Goal: Task Accomplishment & Management: Use online tool/utility

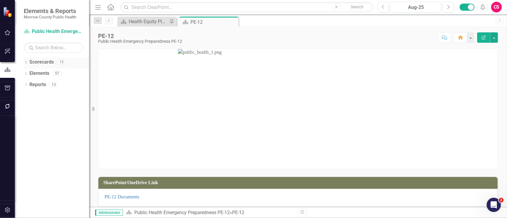
click at [27, 62] on icon "Dropdown" at bounding box center [26, 62] width 4 height 3
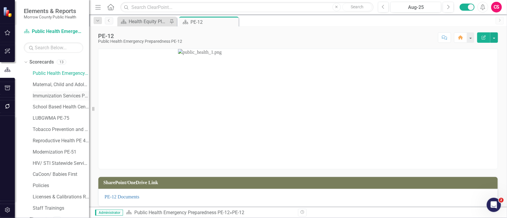
scroll to position [19, 0]
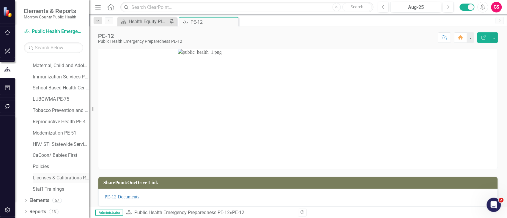
click at [46, 176] on link "Licenses & Calibrations Renewals" at bounding box center [61, 178] width 56 height 7
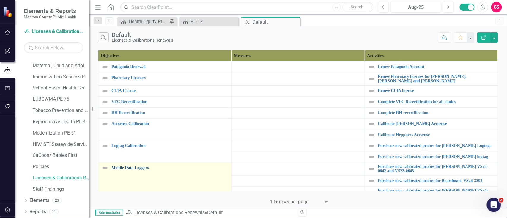
click at [143, 167] on link "Mobile Data Loggers" at bounding box center [169, 167] width 117 height 4
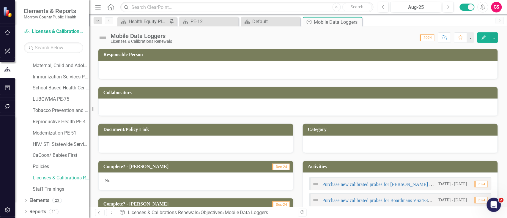
click at [200, 182] on div "No" at bounding box center [195, 182] width 195 height 18
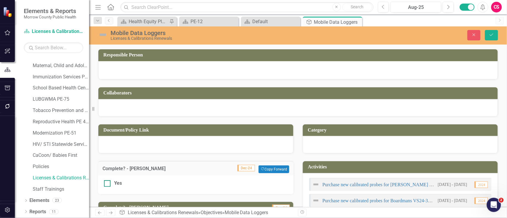
click at [116, 185] on div "Yes" at bounding box center [118, 183] width 8 height 7
click at [108, 184] on input "Yes" at bounding box center [106, 182] width 4 height 4
checkbox input "true"
click at [490, 37] on button "Save" at bounding box center [491, 35] width 13 height 10
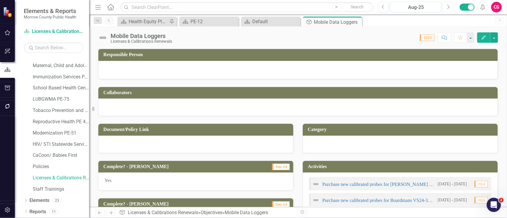
click at [450, 10] on button "Next" at bounding box center [447, 7] width 11 height 11
click at [448, 10] on button "Next" at bounding box center [447, 7] width 11 height 11
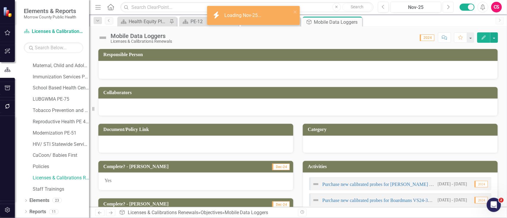
click at [448, 11] on button "Next" at bounding box center [447, 7] width 11 height 11
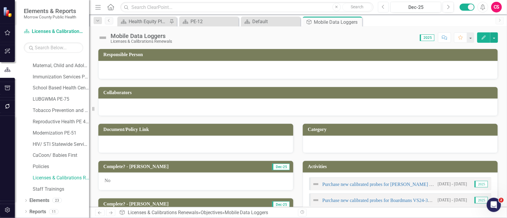
click at [386, 9] on button "Previous" at bounding box center [383, 7] width 11 height 11
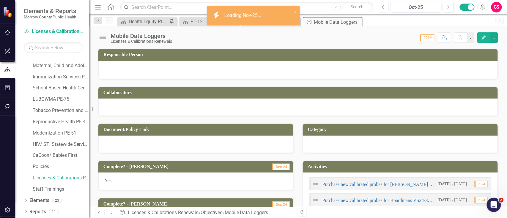
click at [386, 9] on button "Previous" at bounding box center [383, 7] width 11 height 11
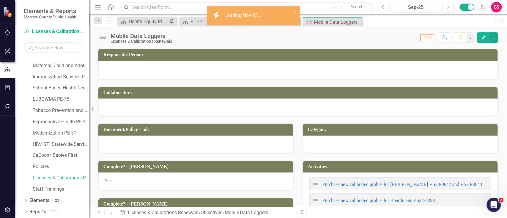
click at [386, 9] on button "Previous" at bounding box center [383, 7] width 11 height 11
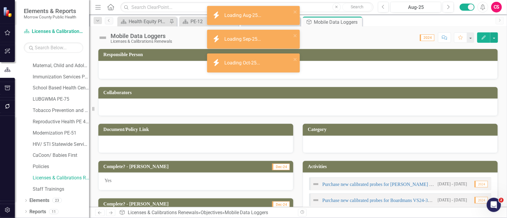
click at [109, 182] on span "Yes" at bounding box center [108, 180] width 7 height 5
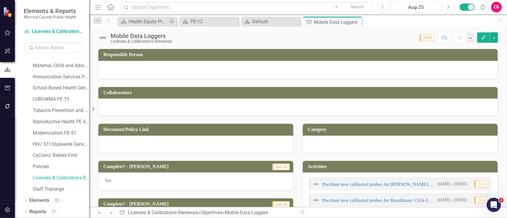
click at [108, 181] on span "Yes" at bounding box center [108, 180] width 7 height 5
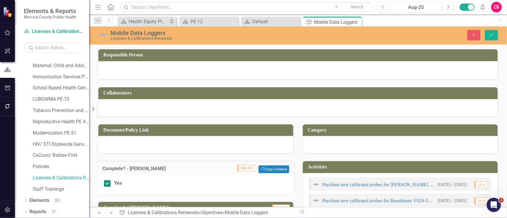
click at [108, 182] on div at bounding box center [107, 183] width 7 height 7
click at [108, 182] on input "Yes" at bounding box center [106, 182] width 4 height 4
checkbox input "false"
click at [490, 33] on icon "Save" at bounding box center [490, 35] width 5 height 4
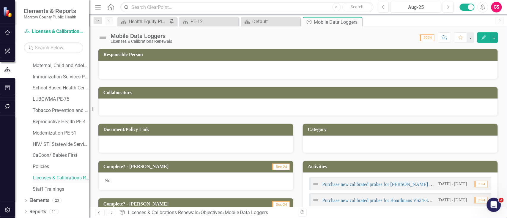
click at [48, 180] on link "Licenses & Calibrations Renewals" at bounding box center [61, 178] width 56 height 7
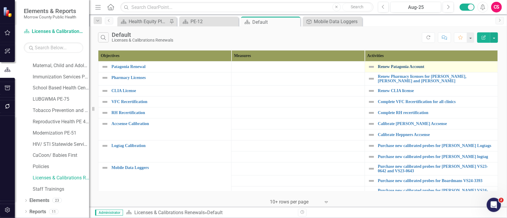
click at [398, 66] on link "Renew Patagonia Account" at bounding box center [436, 66] width 117 height 4
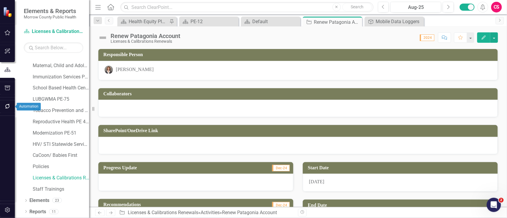
click at [10, 108] on icon "button" at bounding box center [7, 106] width 6 height 5
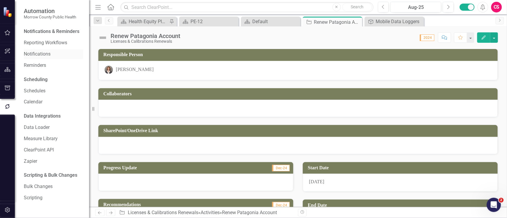
click at [37, 54] on link "Notifications" at bounding box center [53, 54] width 59 height 7
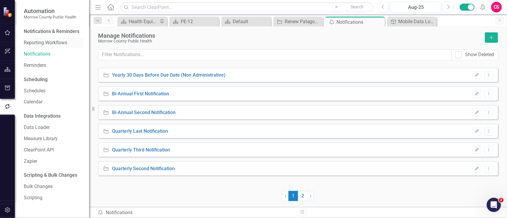
click at [43, 41] on link "Reporting Workflows" at bounding box center [53, 42] width 59 height 7
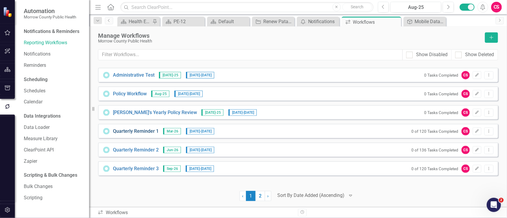
click at [136, 130] on link "Quarterly Reminder 1" at bounding box center [136, 131] width 46 height 7
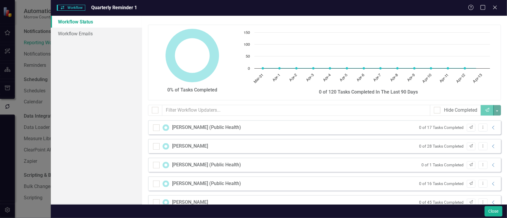
checkbox input "false"
click at [491, 213] on button "Close" at bounding box center [493, 211] width 18 height 10
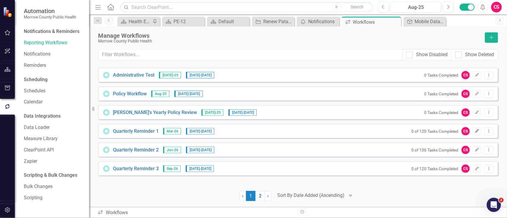
click at [477, 133] on icon "Edit" at bounding box center [477, 131] width 4 height 4
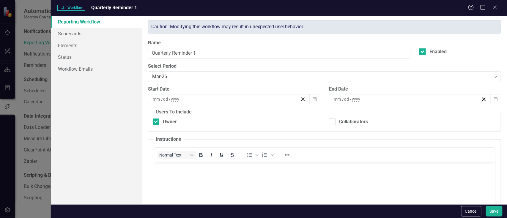
checkbox input "true"
type input "4"
type input "1"
type input "2026"
type input "4"
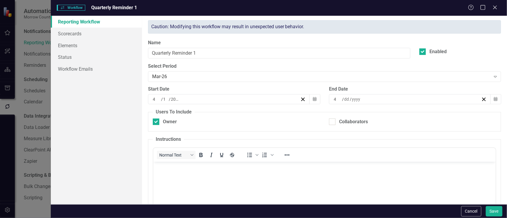
type input "14"
type input "2026"
click at [78, 42] on link "Elements" at bounding box center [96, 45] width 91 height 12
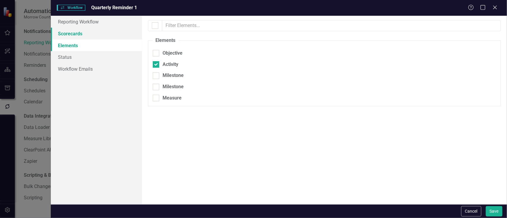
click at [93, 36] on link "Scorecards" at bounding box center [96, 34] width 91 height 12
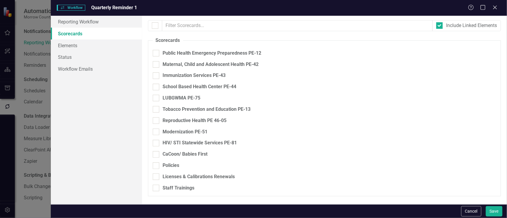
checkbox input "true"
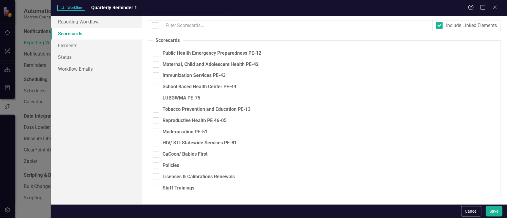
checkbox input "true"
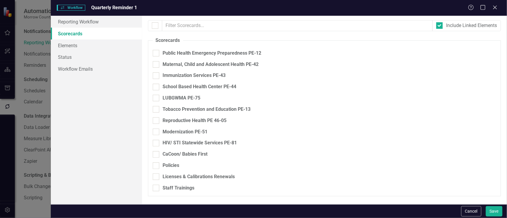
checkbox input "true"
checkbox input "false"
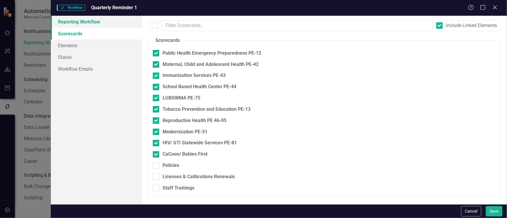
click at [95, 22] on link "Reporting Workflow" at bounding box center [96, 22] width 91 height 12
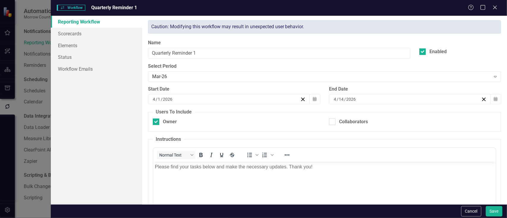
click at [489, 9] on div "Help Maximize Close" at bounding box center [484, 7] width 33 height 7
click at [492, 9] on icon "Close" at bounding box center [494, 7] width 7 height 6
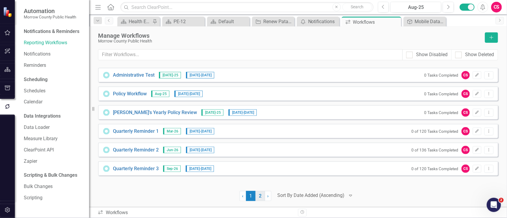
click at [262, 197] on link "2" at bounding box center [260, 196] width 10 height 10
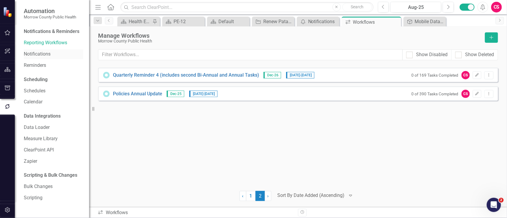
click at [45, 57] on link "Notifications" at bounding box center [53, 54] width 59 height 7
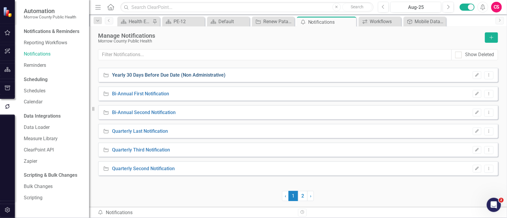
click at [132, 73] on link "Yearly 30 Days Before Due Date (Non Administrative)" at bounding box center [168, 75] width 113 height 7
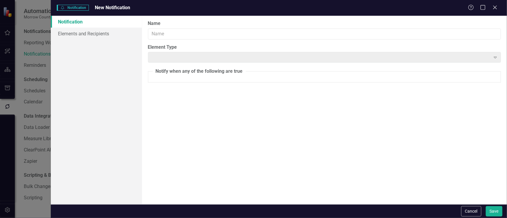
type input "Yearly 30 Days Before Due Date (Non Administrative)"
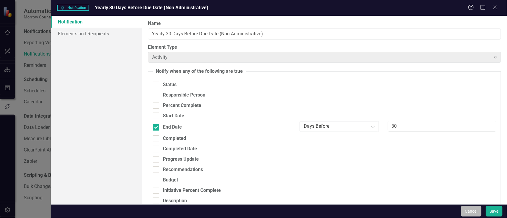
click at [464, 213] on button "Cancel" at bounding box center [471, 211] width 20 height 10
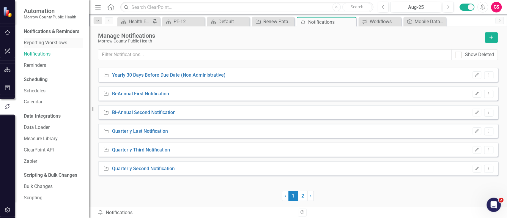
click at [66, 45] on link "Reporting Workflows" at bounding box center [53, 42] width 59 height 7
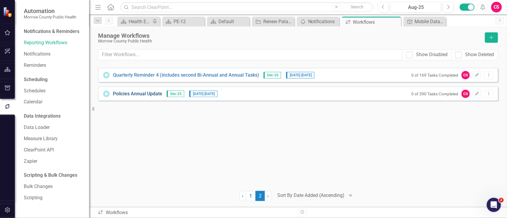
click at [132, 91] on link "Policies Annual Update" at bounding box center [137, 94] width 49 height 7
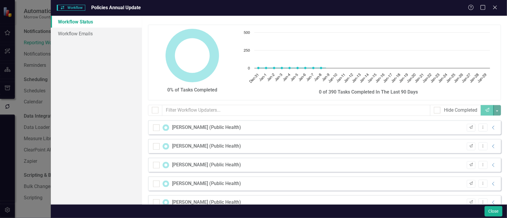
checkbox input "false"
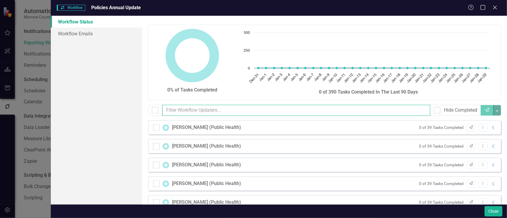
click at [223, 109] on input "text" at bounding box center [296, 110] width 268 height 11
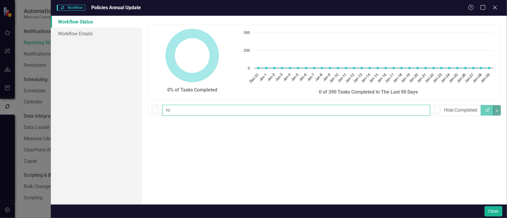
type input "r"
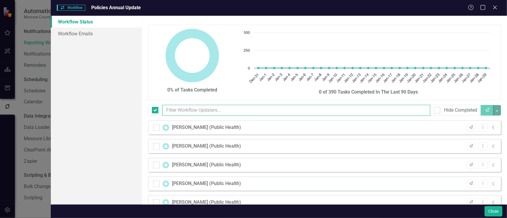
checkbox input "false"
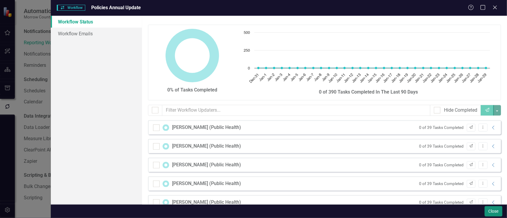
click at [493, 209] on button "Close" at bounding box center [493, 211] width 18 height 10
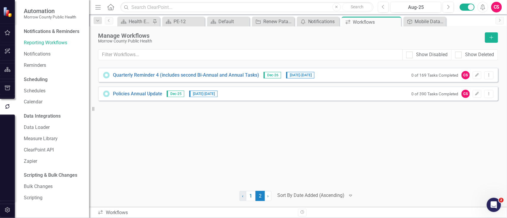
click at [242, 195] on span "‹" at bounding box center [242, 196] width 1 height 6
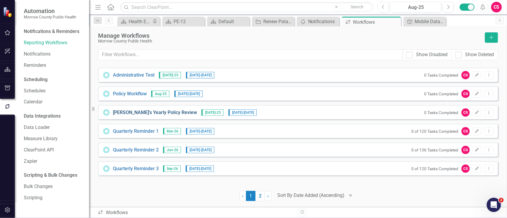
click at [148, 113] on link "[PERSON_NAME]'s Yearly Policy Review" at bounding box center [155, 112] width 84 height 7
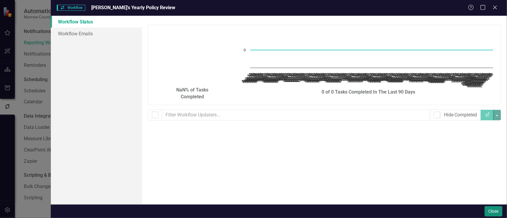
click at [484, 213] on button "Close" at bounding box center [493, 211] width 18 height 10
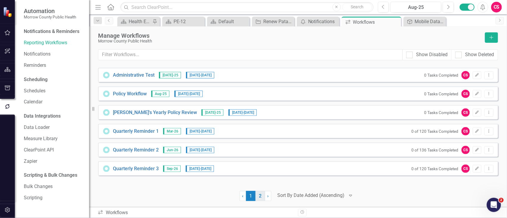
click at [260, 195] on link "2" at bounding box center [260, 196] width 10 height 10
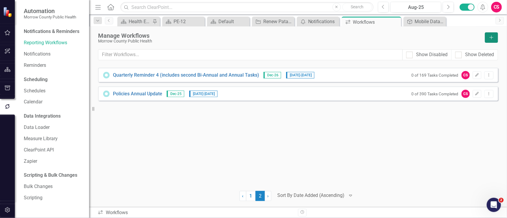
click at [487, 34] on button "Add" at bounding box center [491, 37] width 13 height 10
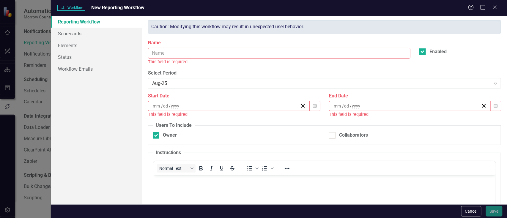
click at [172, 49] on input "Name" at bounding box center [279, 53] width 263 height 11
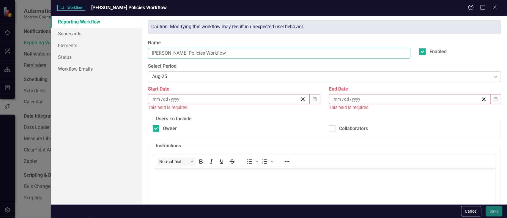
type input "[PERSON_NAME] Policies Workflow"
click at [173, 77] on div "Aug-25" at bounding box center [321, 76] width 338 height 7
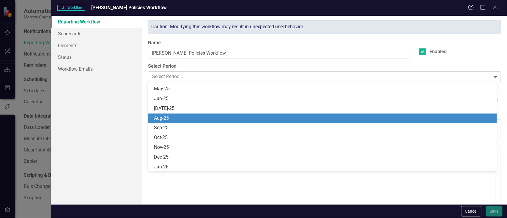
scroll to position [556, 0]
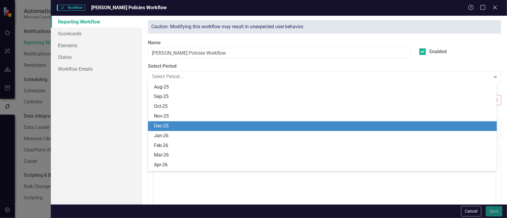
click at [166, 124] on div "Dec-25" at bounding box center [323, 126] width 339 height 7
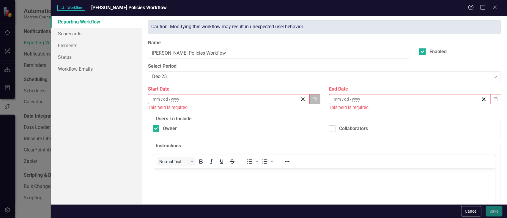
click at [310, 97] on button "Calendar" at bounding box center [314, 99] width 11 height 10
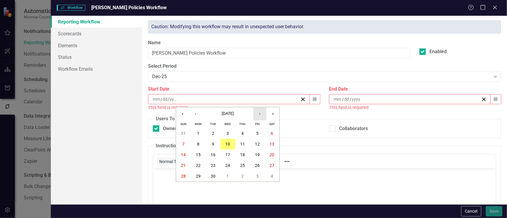
click at [261, 114] on button "›" at bounding box center [259, 113] width 13 height 13
click at [242, 132] on abbr "1" at bounding box center [242, 133] width 2 height 5
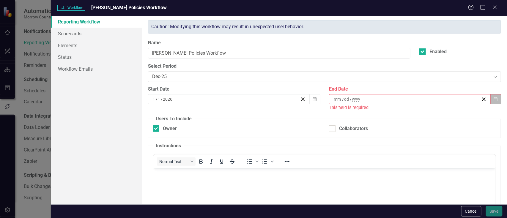
click at [490, 101] on button "Calendar" at bounding box center [495, 99] width 11 height 10
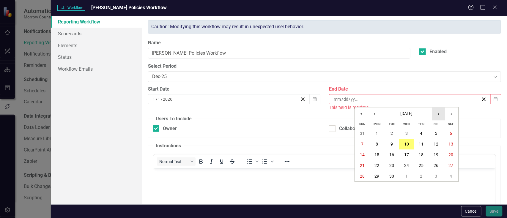
click at [438, 114] on button "›" at bounding box center [438, 113] width 13 height 13
click at [435, 174] on abbr "30" at bounding box center [436, 176] width 5 height 5
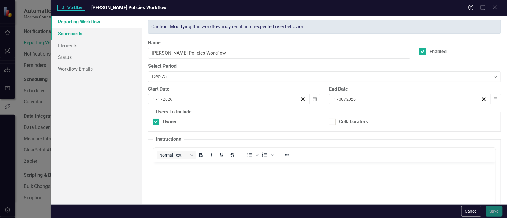
click at [88, 35] on link "Scorecards" at bounding box center [96, 34] width 91 height 12
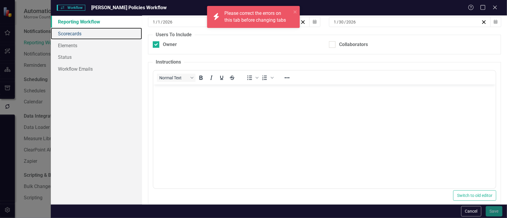
scroll to position [95, 0]
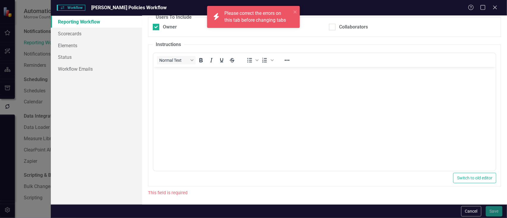
click at [207, 94] on body "Rich Text Area. Press ALT-0 for help." at bounding box center [324, 111] width 342 height 89
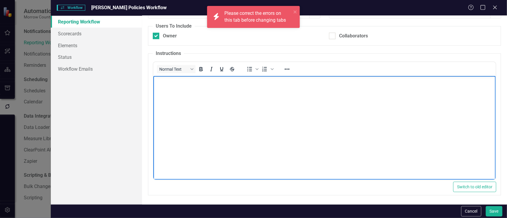
scroll to position [85, 0]
click at [85, 35] on link "Scorecards" at bounding box center [96, 34] width 91 height 12
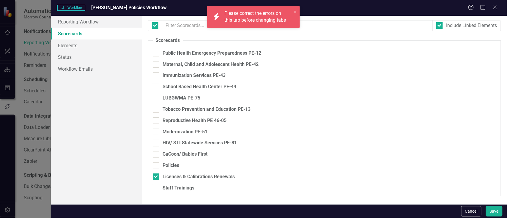
checkbox input "false"
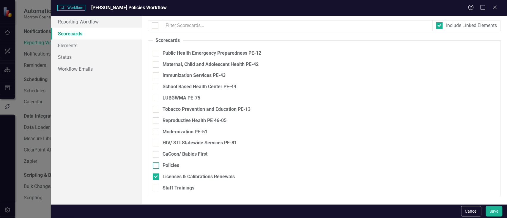
click at [155, 165] on input "Policies" at bounding box center [155, 164] width 4 height 4
checkbox input "true"
click at [154, 176] on input "Licenses & Calibrations Renewals" at bounding box center [155, 175] width 4 height 4
checkbox input "false"
click at [80, 46] on link "Elements" at bounding box center [96, 45] width 91 height 12
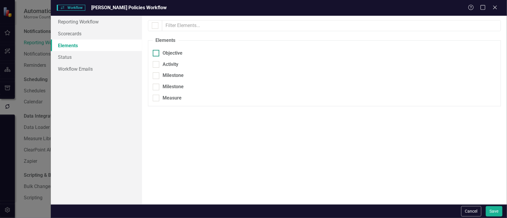
click at [158, 52] on div at bounding box center [156, 53] width 7 height 7
click at [156, 52] on input "Objective" at bounding box center [155, 52] width 4 height 4
checkbox input "true"
click at [92, 57] on link "Status" at bounding box center [96, 57] width 91 height 12
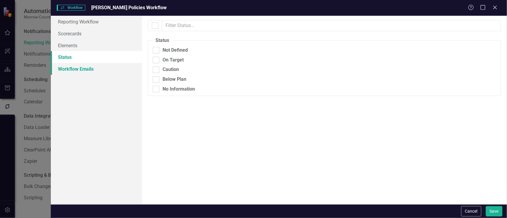
click at [90, 66] on link "Workflow Emails" at bounding box center [96, 69] width 91 height 12
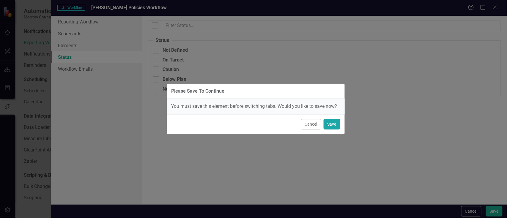
click at [334, 123] on button "Save" at bounding box center [331, 124] width 17 height 10
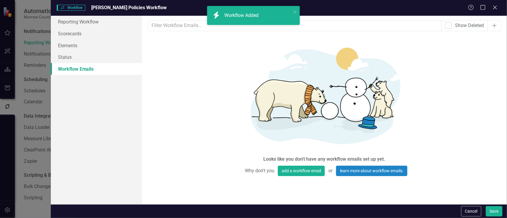
scroll to position [0, 0]
click at [84, 57] on link "Status" at bounding box center [96, 57] width 91 height 12
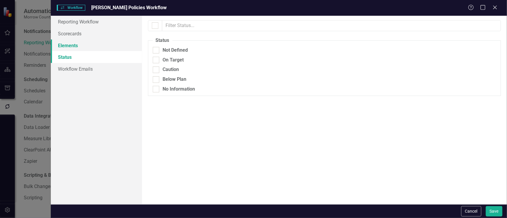
click at [85, 44] on link "Elements" at bounding box center [96, 45] width 91 height 12
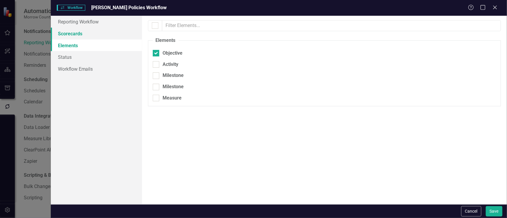
click at [90, 37] on link "Scorecards" at bounding box center [96, 34] width 91 height 12
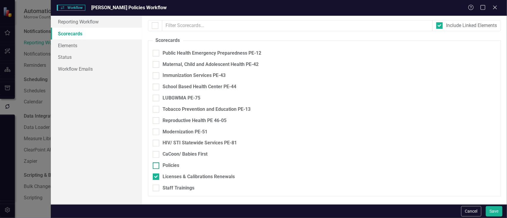
click at [163, 164] on div "Policies" at bounding box center [171, 165] width 17 height 7
click at [156, 164] on input "Policies" at bounding box center [155, 164] width 4 height 4
checkbox input "true"
click at [159, 174] on div at bounding box center [156, 176] width 7 height 7
click at [156, 174] on input "Licenses & Calibrations Renewals" at bounding box center [155, 175] width 4 height 4
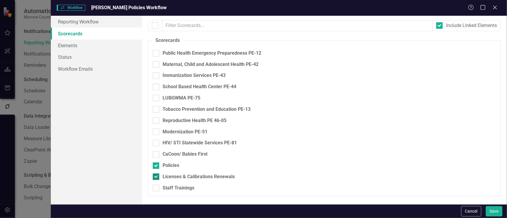
checkbox input "false"
click at [494, 211] on button "Save" at bounding box center [494, 211] width 17 height 10
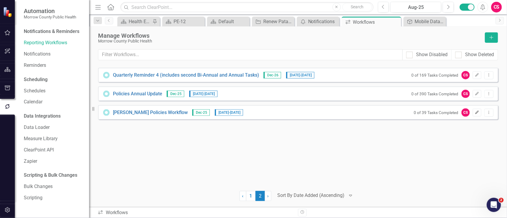
click at [478, 113] on icon "Edit" at bounding box center [477, 113] width 4 height 4
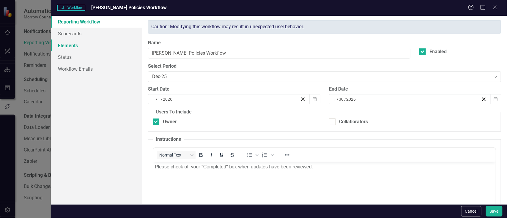
click at [89, 43] on link "Elements" at bounding box center [96, 45] width 91 height 12
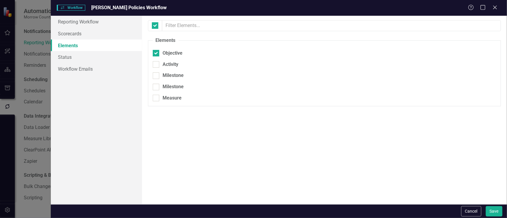
checkbox input "false"
click at [91, 31] on link "Scorecards" at bounding box center [96, 34] width 91 height 12
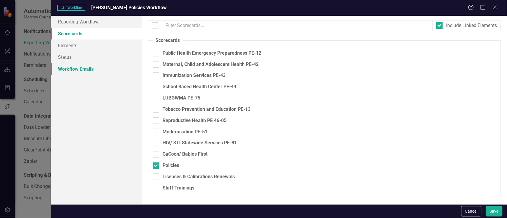
click at [78, 66] on link "Workflow Emails" at bounding box center [96, 69] width 91 height 12
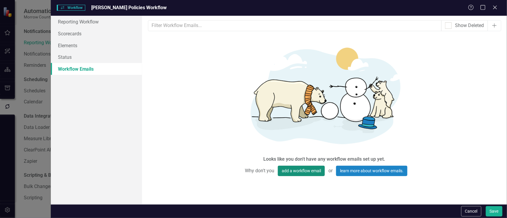
click at [294, 166] on button "add a workflow email" at bounding box center [301, 171] width 47 height 10
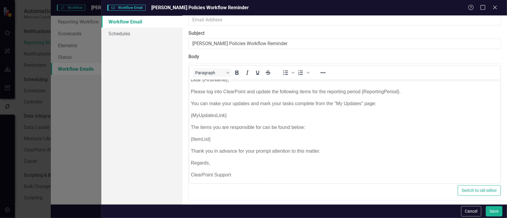
scroll to position [6, 0]
click at [123, 37] on link "Schedules" at bounding box center [141, 34] width 81 height 12
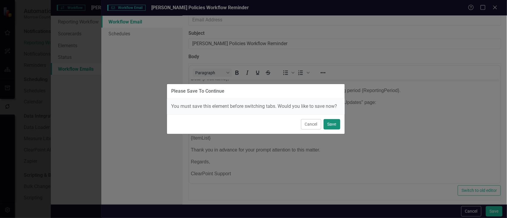
click at [328, 121] on button "Save" at bounding box center [331, 124] width 17 height 10
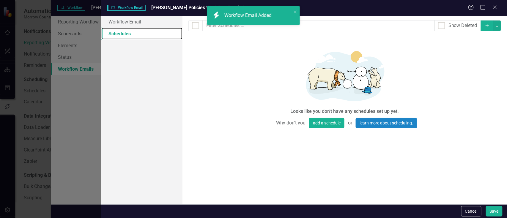
scroll to position [0, 0]
click at [492, 21] on button "Add" at bounding box center [486, 25] width 13 height 10
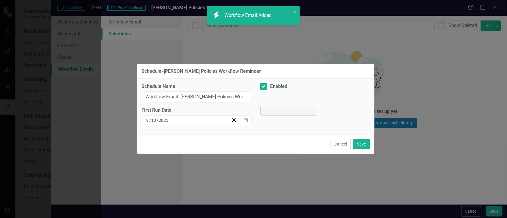
select select "pm"
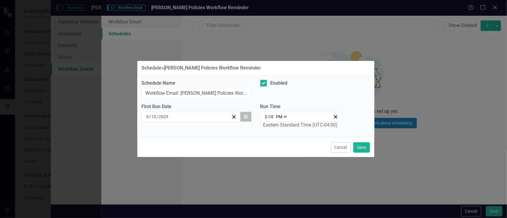
click at [244, 116] on icon "Calendar" at bounding box center [246, 117] width 4 height 4
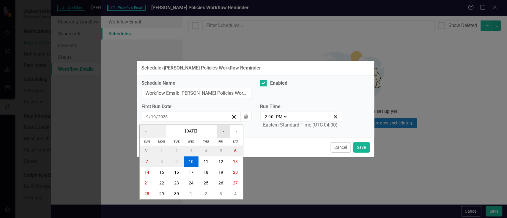
click at [225, 132] on button "›" at bounding box center [223, 131] width 13 height 13
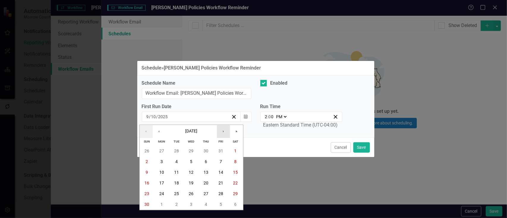
click at [225, 132] on button "›" at bounding box center [223, 131] width 13 height 13
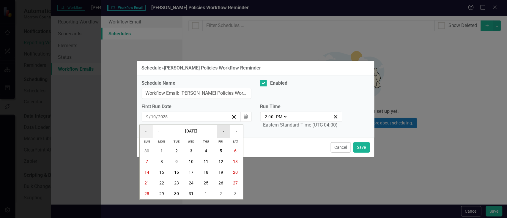
click at [225, 132] on button "›" at bounding box center [223, 131] width 13 height 13
click at [206, 149] on abbr "1" at bounding box center [206, 151] width 2 height 5
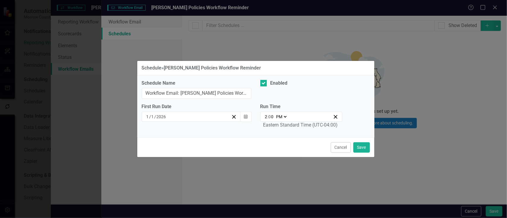
click at [266, 116] on input "2" at bounding box center [266, 117] width 3 height 6
type input "13:00"
type input "1"
type input "12:00"
type input "12"
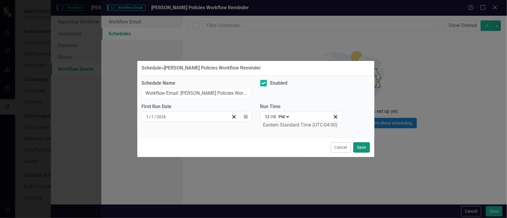
click at [361, 148] on button "Save" at bounding box center [361, 147] width 17 height 10
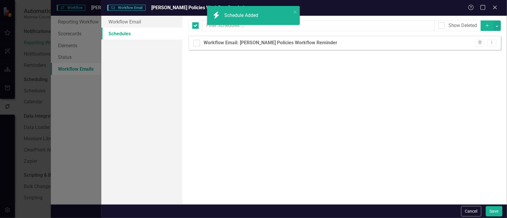
checkbox input "false"
click at [492, 210] on button "Save" at bounding box center [494, 211] width 17 height 10
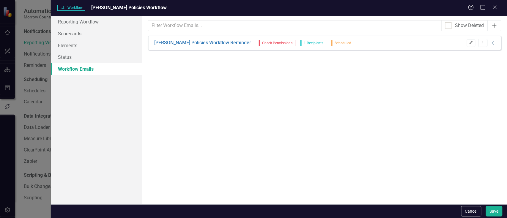
click at [493, 42] on icon "Collapse" at bounding box center [493, 43] width 6 height 5
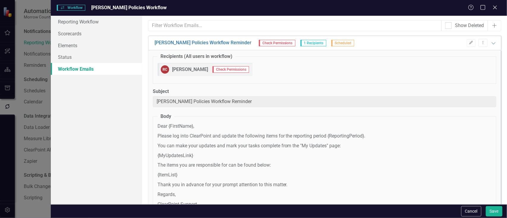
scroll to position [61, 0]
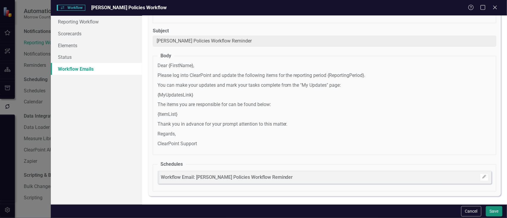
click at [491, 210] on button "Save" at bounding box center [494, 211] width 17 height 10
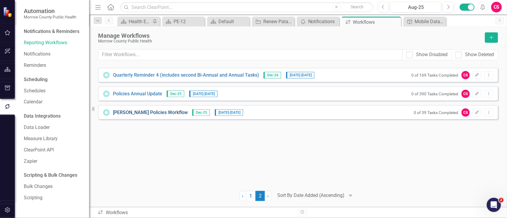
click at [147, 110] on link "[PERSON_NAME] Policies Workflow" at bounding box center [150, 112] width 75 height 7
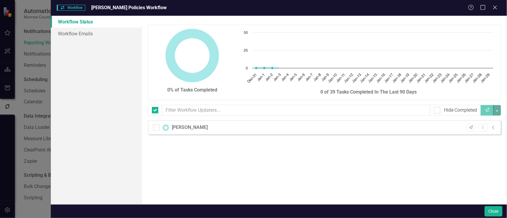
checkbox input "false"
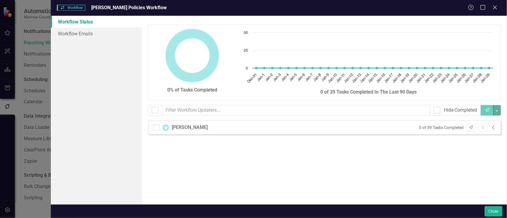
click at [494, 127] on icon "Collapse" at bounding box center [493, 127] width 6 height 5
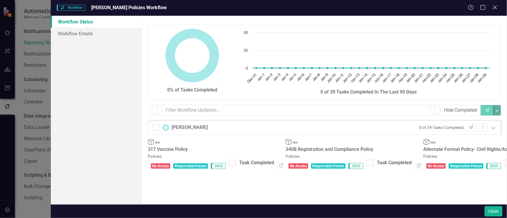
scroll to position [0, 0]
click at [489, 213] on button "Close" at bounding box center [493, 211] width 18 height 10
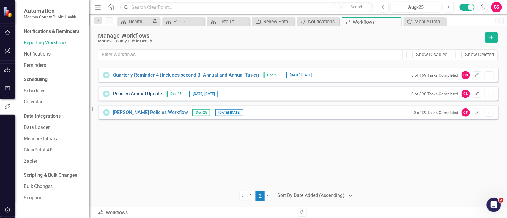
click at [138, 93] on link "Policies Annual Update" at bounding box center [137, 94] width 49 height 7
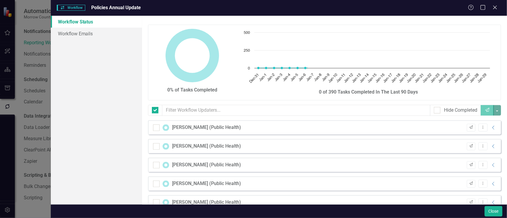
checkbox input "false"
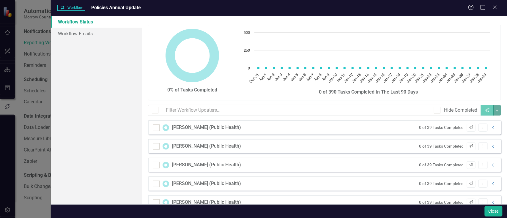
click at [490, 127] on icon "Collapse" at bounding box center [493, 127] width 6 height 5
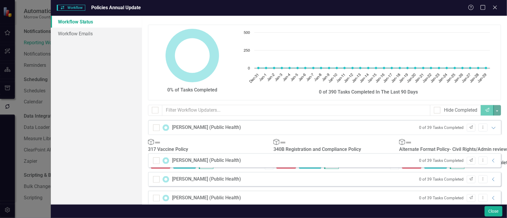
click at [271, 164] on icon "Link" at bounding box center [269, 166] width 4 height 4
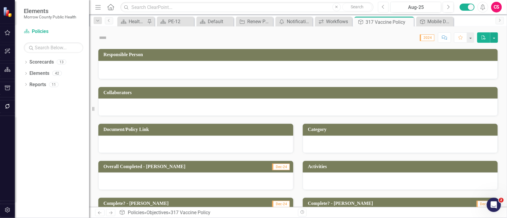
drag, startPoint x: 0, startPoint y: 0, endPoint x: 384, endPoint y: 6, distance: 383.7
click at [384, 6] on icon "Previous" at bounding box center [383, 6] width 3 height 5
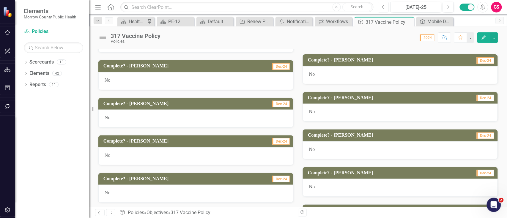
scroll to position [236, 0]
click at [383, 7] on icon "Previous" at bounding box center [383, 6] width 3 height 5
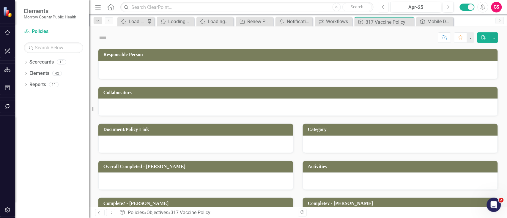
click at [383, 7] on icon "Previous" at bounding box center [383, 6] width 3 height 5
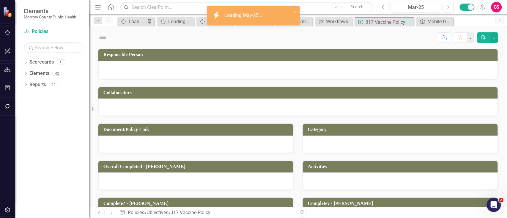
click at [383, 7] on icon "Previous" at bounding box center [383, 6] width 3 height 5
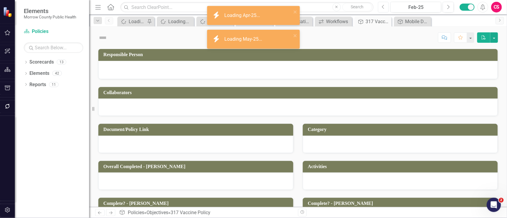
click at [383, 7] on icon "Previous" at bounding box center [383, 6] width 3 height 5
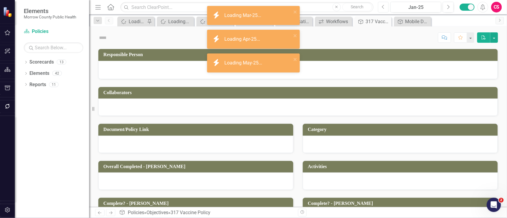
click at [383, 7] on icon "Previous" at bounding box center [383, 6] width 3 height 5
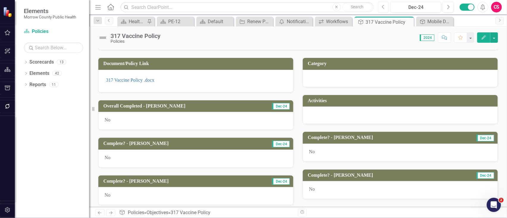
scroll to position [158, 0]
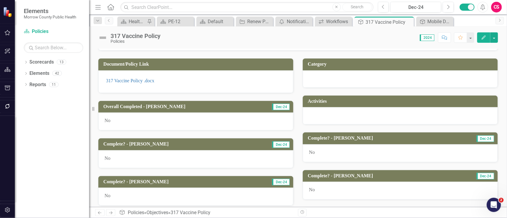
click at [134, 157] on div "No" at bounding box center [195, 159] width 195 height 18
click at [113, 157] on div "No" at bounding box center [195, 159] width 195 height 18
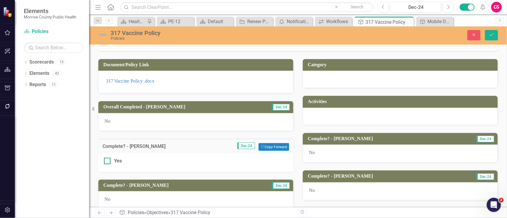
click at [108, 161] on div at bounding box center [107, 161] width 7 height 7
click at [108, 161] on input "Yes" at bounding box center [106, 160] width 4 height 4
checkbox input "true"
click at [490, 37] on button "Save" at bounding box center [491, 35] width 13 height 10
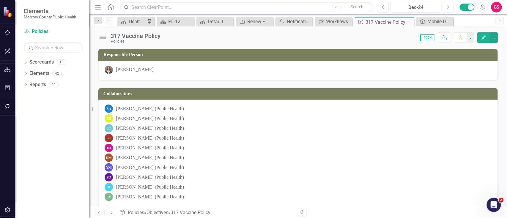
click at [447, 7] on icon "Next" at bounding box center [447, 6] width 3 height 5
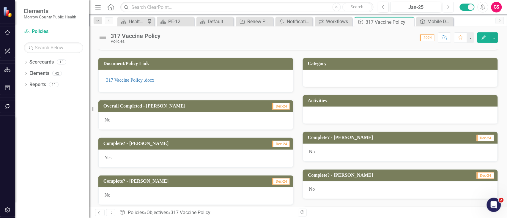
scroll to position [157, 0]
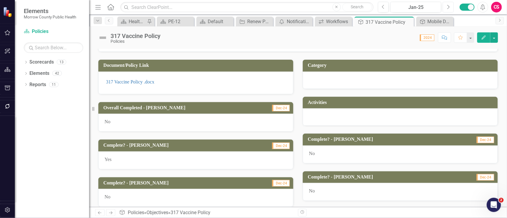
click at [446, 7] on button "Next" at bounding box center [447, 7] width 11 height 11
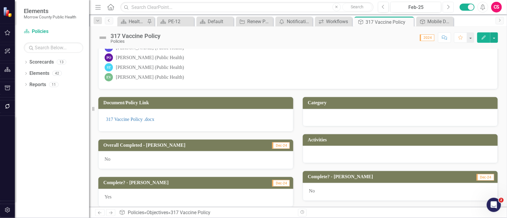
scroll to position [119, 0]
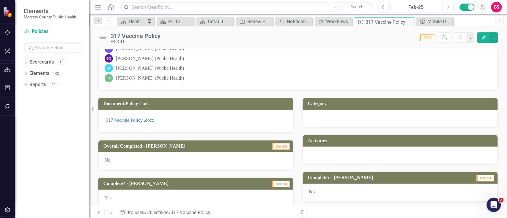
click at [423, 8] on div "Feb-25" at bounding box center [415, 7] width 47 height 7
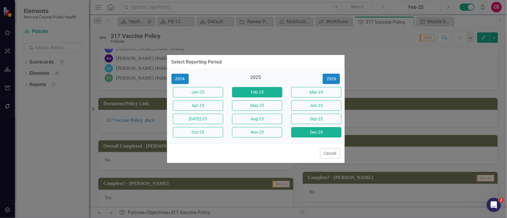
click at [312, 132] on button "Dec-25" at bounding box center [316, 132] width 50 height 10
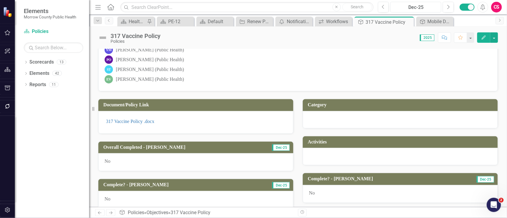
scroll to position [118, 0]
click at [325, 18] on div "Workflows Workflows Close" at bounding box center [333, 22] width 37 height 10
click at [322, 19] on icon "Workflows" at bounding box center [321, 21] width 6 height 5
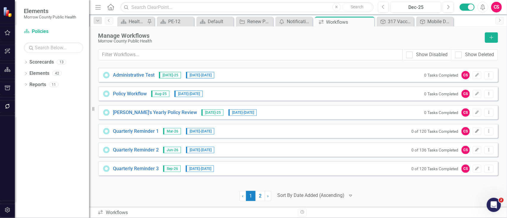
click at [477, 131] on icon "Edit" at bounding box center [477, 131] width 4 height 4
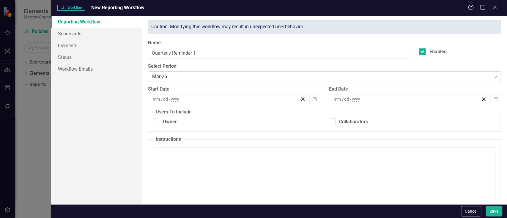
click at [175, 77] on div "Mar-26" at bounding box center [321, 76] width 338 height 7
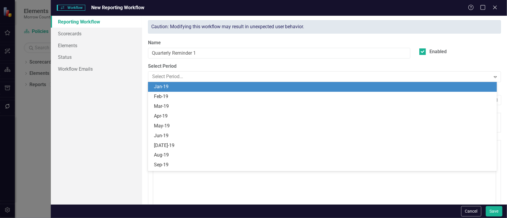
type input "4"
type input "1"
type input "2026"
type input "4"
type input "14"
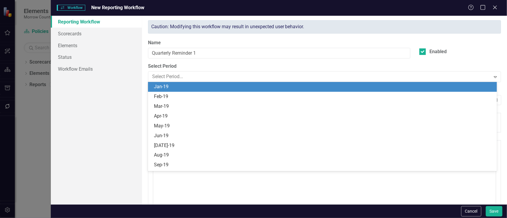
type input "2026"
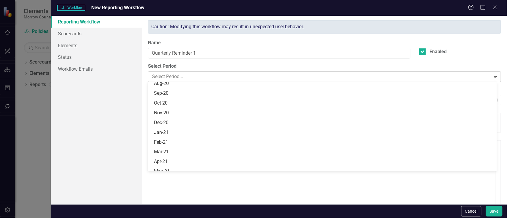
checkbox input "true"
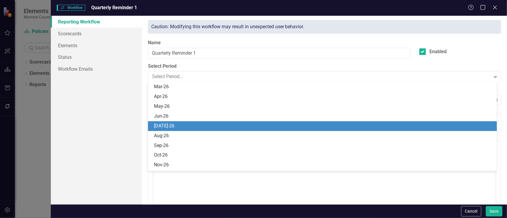
click at [176, 122] on div "[DATE]-26" at bounding box center [322, 126] width 349 height 10
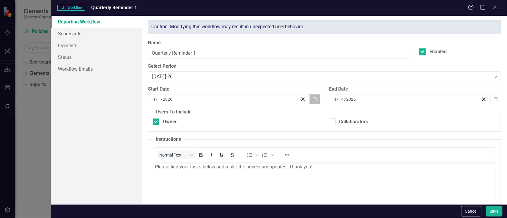
click at [309, 99] on button "Calendar" at bounding box center [314, 99] width 11 height 10
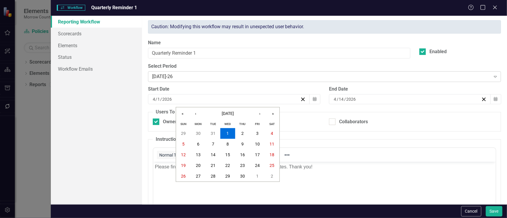
click at [259, 77] on div "[DATE]-26" at bounding box center [321, 76] width 338 height 7
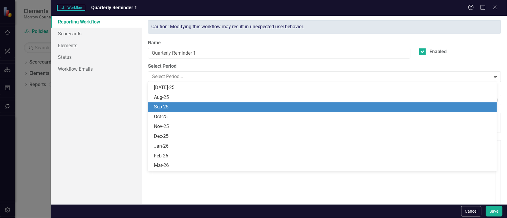
scroll to position [545, 0]
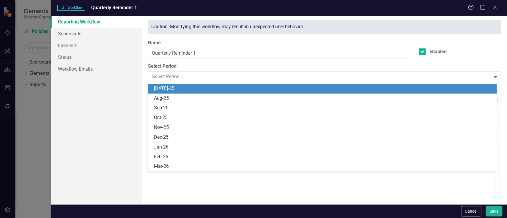
click at [202, 89] on div "[DATE]-25" at bounding box center [323, 88] width 339 height 7
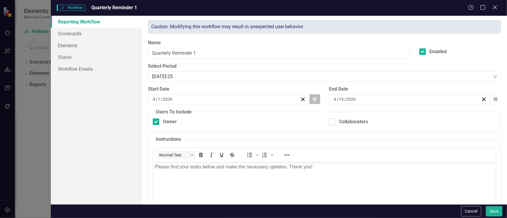
click at [313, 97] on icon "button" at bounding box center [315, 99] width 4 height 4
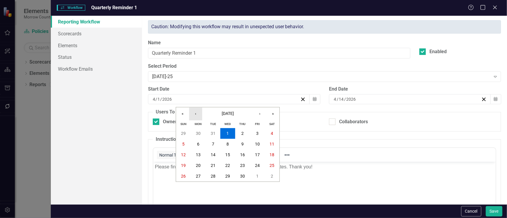
click at [197, 112] on button "‹" at bounding box center [195, 113] width 13 height 13
click at [197, 113] on button "‹" at bounding box center [195, 113] width 13 height 13
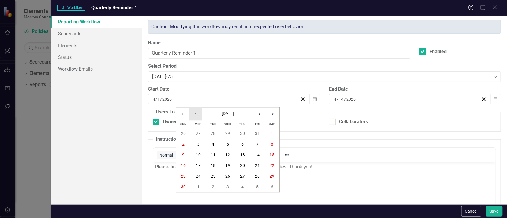
click at [197, 113] on button "‹" at bounding box center [195, 113] width 13 height 13
click at [264, 112] on button "›" at bounding box center [259, 113] width 13 height 13
click at [198, 112] on button "‹" at bounding box center [195, 113] width 13 height 13
click at [172, 75] on div "[DATE]-25" at bounding box center [321, 76] width 338 height 7
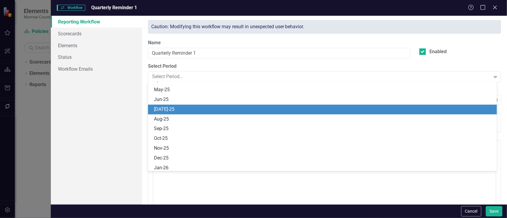
scroll to position [546, 0]
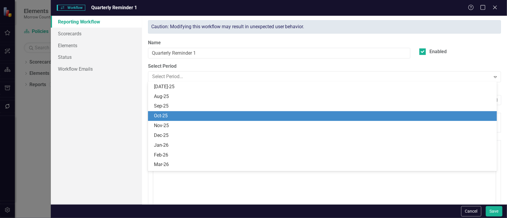
click at [169, 113] on div "Oct-25" at bounding box center [323, 116] width 339 height 7
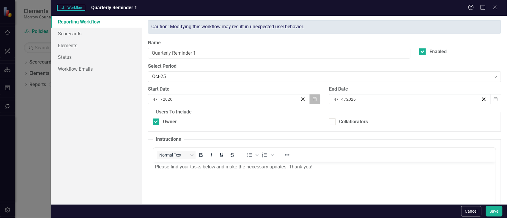
click at [310, 98] on button "Calendar" at bounding box center [314, 99] width 11 height 10
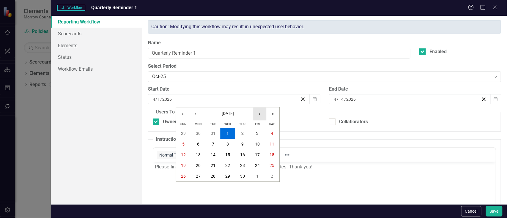
click at [260, 115] on button "›" at bounding box center [259, 113] width 13 height 13
click at [261, 115] on button "›" at bounding box center [259, 113] width 13 height 13
click at [260, 113] on button "›" at bounding box center [259, 113] width 13 height 13
click at [196, 113] on button "‹" at bounding box center [195, 113] width 13 height 13
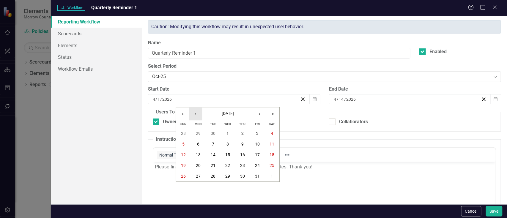
click at [196, 113] on button "‹" at bounding box center [195, 113] width 13 height 13
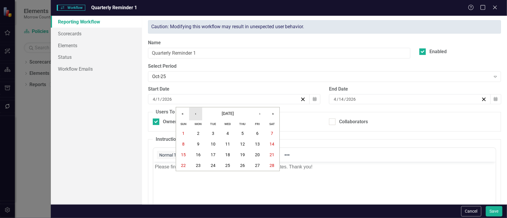
click at [196, 113] on button "‹" at bounding box center [195, 113] width 13 height 13
click at [200, 144] on button "3" at bounding box center [198, 144] width 15 height 11
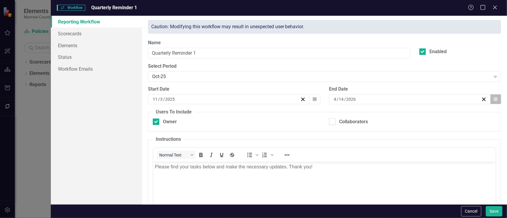
click at [490, 99] on button "Calendar" at bounding box center [495, 99] width 11 height 10
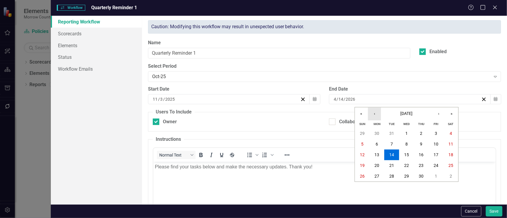
click at [372, 114] on button "‹" at bounding box center [374, 113] width 13 height 13
click at [373, 115] on button "‹" at bounding box center [374, 113] width 13 height 13
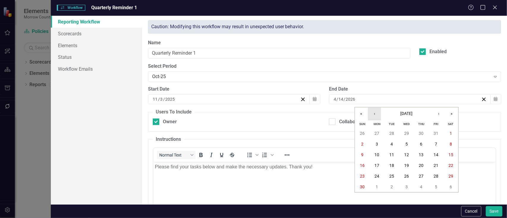
click at [373, 115] on button "‹" at bounding box center [374, 113] width 13 height 13
click at [373, 114] on button "‹" at bounding box center [374, 113] width 13 height 13
click at [440, 113] on button "›" at bounding box center [438, 113] width 13 height 13
click at [439, 113] on button "›" at bounding box center [438, 113] width 13 height 13
click at [411, 155] on button "12" at bounding box center [406, 155] width 15 height 11
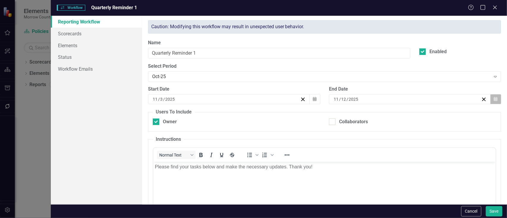
click at [490, 97] on button "Calendar" at bounding box center [495, 99] width 11 height 10
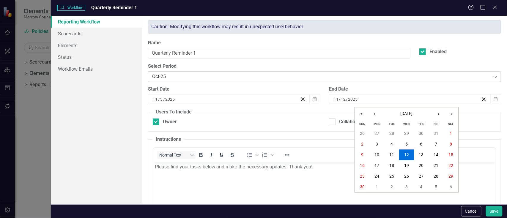
click at [314, 79] on div "Oct-25" at bounding box center [321, 76] width 338 height 7
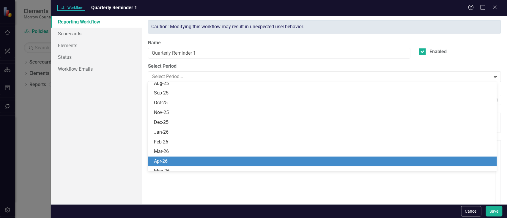
scroll to position [553, 0]
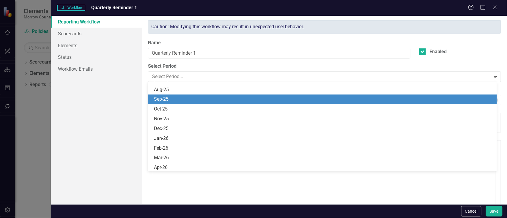
click at [291, 101] on div "Sep-25" at bounding box center [323, 99] width 339 height 7
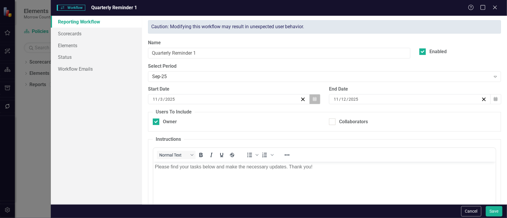
click at [313, 99] on icon "button" at bounding box center [315, 99] width 4 height 4
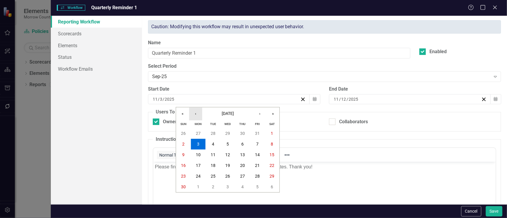
click at [194, 114] on button "‹" at bounding box center [195, 113] width 13 height 13
click at [228, 132] on abbr "1" at bounding box center [228, 133] width 2 height 5
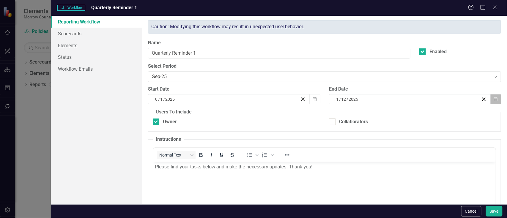
click at [494, 100] on icon "Calendar" at bounding box center [496, 99] width 4 height 4
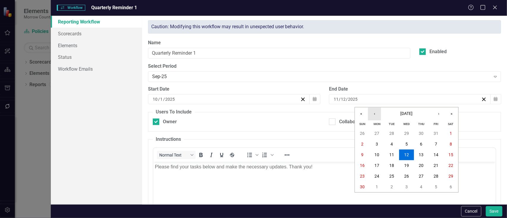
click at [377, 114] on button "‹" at bounding box center [374, 113] width 13 height 13
click at [391, 154] on abbr "14" at bounding box center [391, 155] width 5 height 5
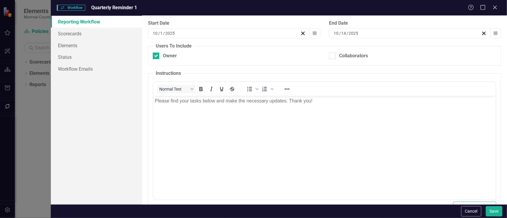
scroll to position [85, 0]
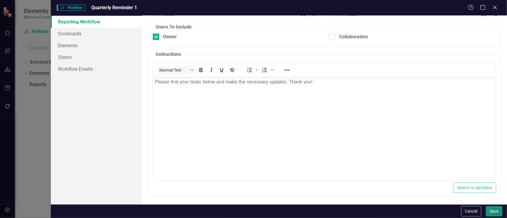
click at [493, 211] on button "Save" at bounding box center [494, 211] width 17 height 10
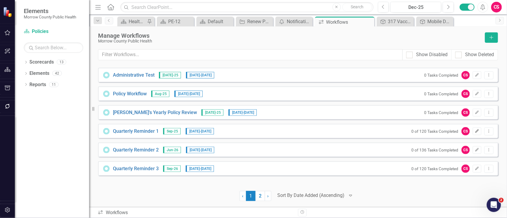
click at [475, 131] on icon "Edit" at bounding box center [477, 131] width 4 height 4
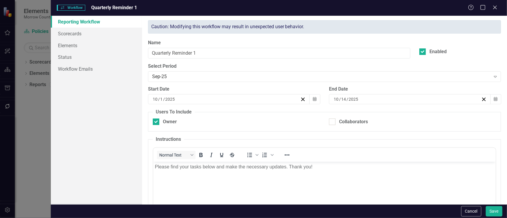
scroll to position [0, 0]
click at [313, 99] on icon "Calendar" at bounding box center [315, 99] width 4 height 4
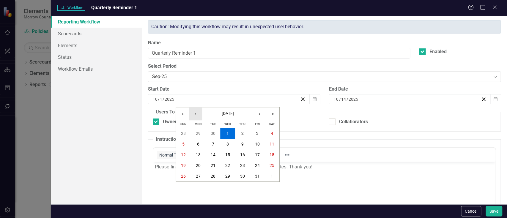
click at [197, 113] on button "‹" at bounding box center [195, 113] width 13 height 13
click at [202, 166] on button "22" at bounding box center [198, 165] width 15 height 11
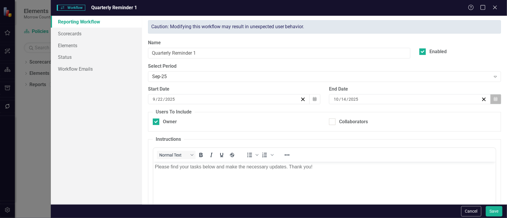
click at [494, 100] on icon "Calendar" at bounding box center [496, 99] width 4 height 4
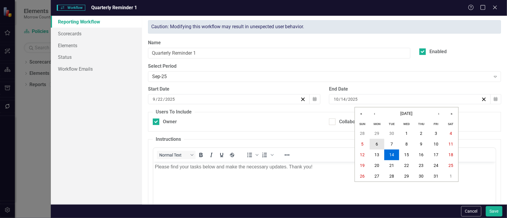
click at [377, 146] on abbr "6" at bounding box center [377, 144] width 2 height 5
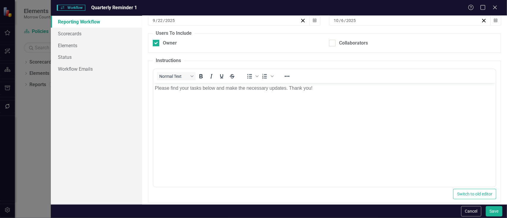
scroll to position [85, 0]
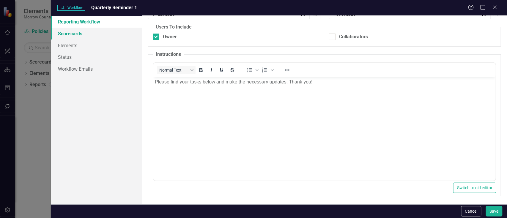
click at [81, 35] on link "Scorecards" at bounding box center [96, 34] width 91 height 12
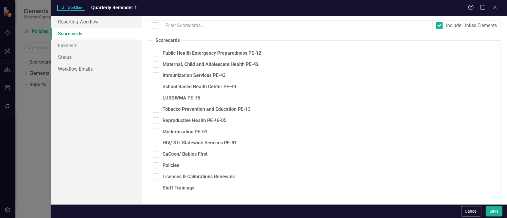
checkbox input "true"
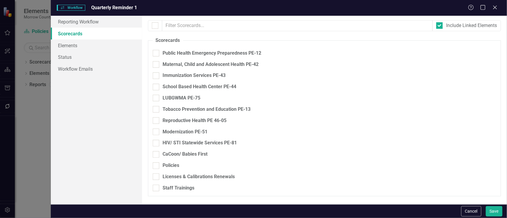
checkbox input "true"
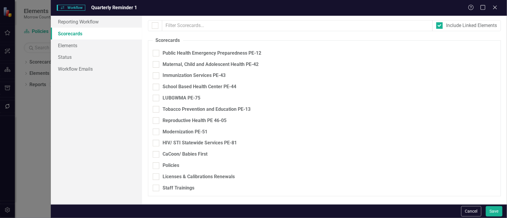
checkbox input "true"
checkbox input "false"
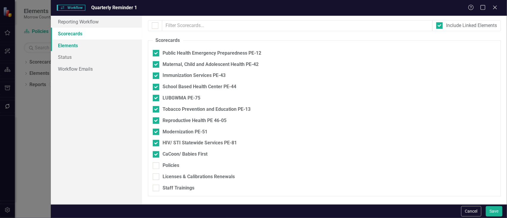
click at [86, 46] on link "Elements" at bounding box center [96, 45] width 91 height 12
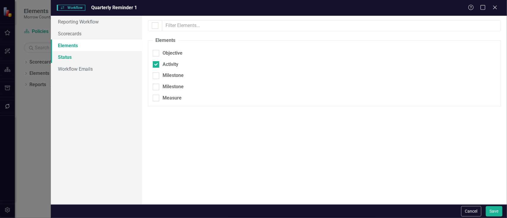
click at [81, 55] on link "Status" at bounding box center [96, 57] width 91 height 12
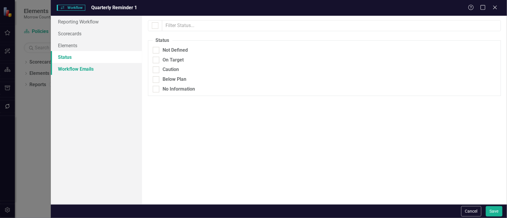
click at [83, 71] on link "Workflow Emails" at bounding box center [96, 69] width 91 height 12
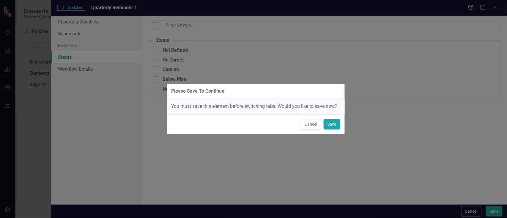
click at [334, 125] on button "Save" at bounding box center [331, 124] width 17 height 10
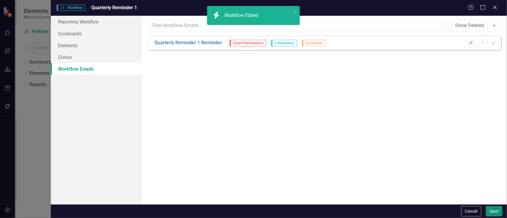
click at [497, 212] on button "Save" at bounding box center [494, 211] width 17 height 10
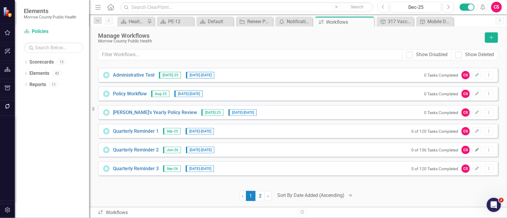
click at [477, 148] on icon "button" at bounding box center [477, 150] width 4 height 4
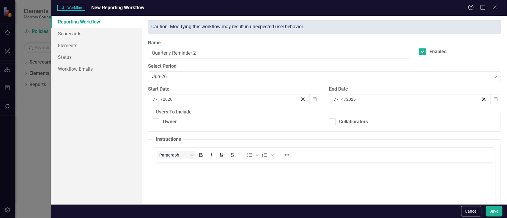
checkbox input "true"
click at [204, 76] on div "Jun-26" at bounding box center [321, 76] width 338 height 7
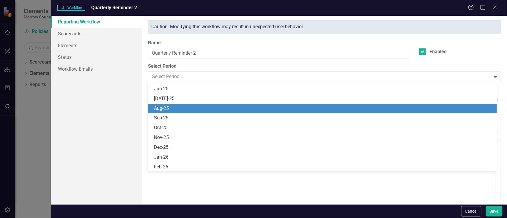
scroll to position [535, 0]
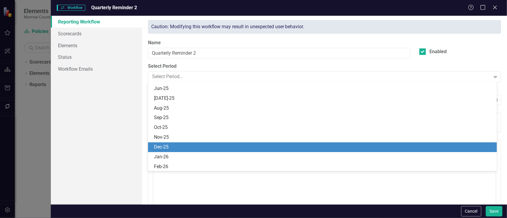
click at [179, 147] on div "Dec-25" at bounding box center [323, 147] width 339 height 7
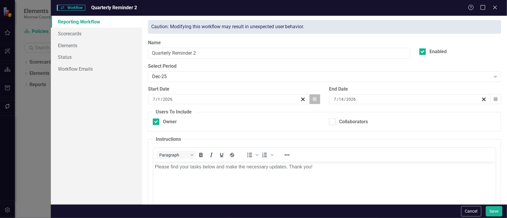
click at [313, 98] on icon "button" at bounding box center [315, 99] width 4 height 4
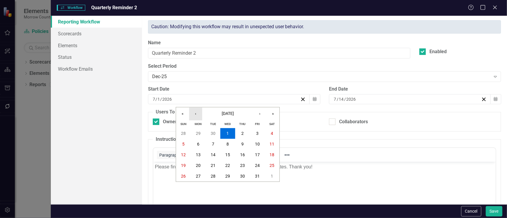
click at [197, 113] on button "‹" at bounding box center [195, 113] width 13 height 13
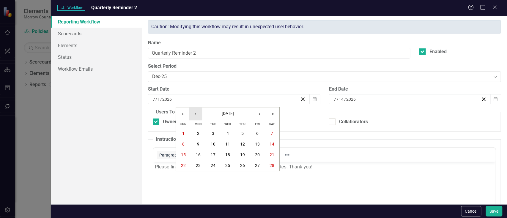
click at [198, 113] on button "‹" at bounding box center [195, 113] width 13 height 13
click at [259, 113] on button "›" at bounding box center [259, 113] width 13 height 13
click at [200, 167] on abbr "22" at bounding box center [198, 165] width 5 height 5
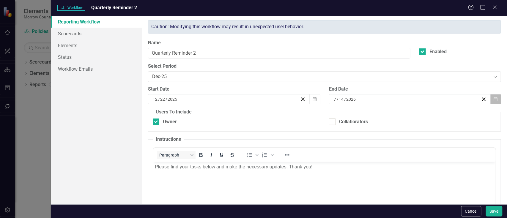
click at [494, 99] on icon "Calendar" at bounding box center [496, 99] width 4 height 4
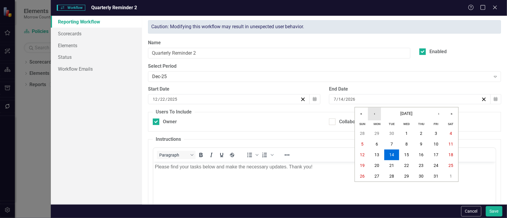
click at [377, 117] on button "‹" at bounding box center [374, 113] width 13 height 13
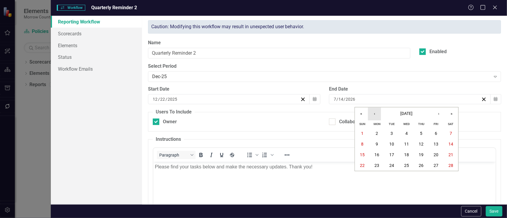
click at [377, 117] on button "‹" at bounding box center [374, 113] width 13 height 13
click at [405, 142] on abbr "7" at bounding box center [406, 144] width 2 height 5
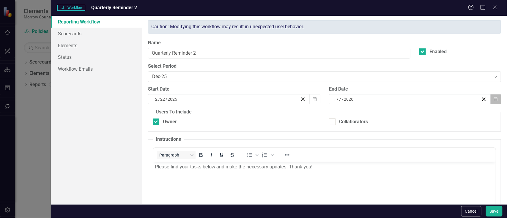
click at [494, 99] on icon "Calendar" at bounding box center [496, 99] width 4 height 4
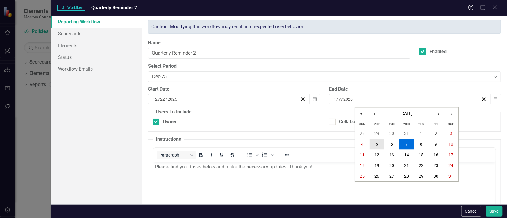
click at [375, 144] on button "5" at bounding box center [376, 144] width 15 height 11
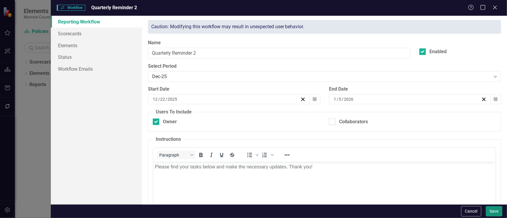
click at [493, 210] on button "Save" at bounding box center [494, 211] width 17 height 10
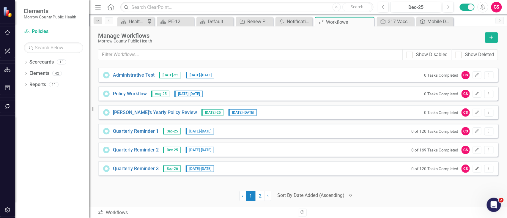
click at [478, 168] on icon "Edit" at bounding box center [477, 169] width 4 height 4
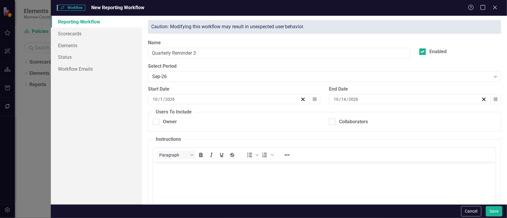
checkbox input "true"
click at [192, 76] on div "Sep-26" at bounding box center [321, 76] width 338 height 7
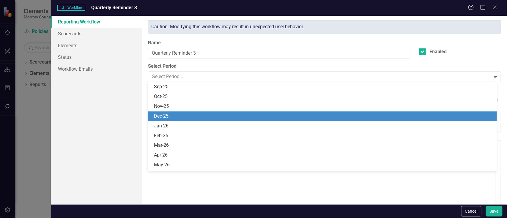
scroll to position [565, 0]
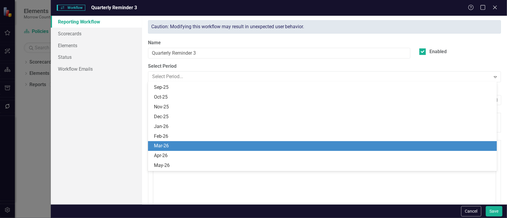
click at [182, 146] on div "Mar-26" at bounding box center [323, 146] width 339 height 7
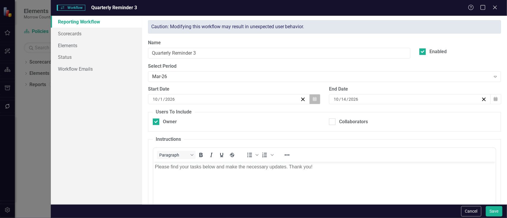
click at [313, 98] on icon "Calendar" at bounding box center [315, 99] width 4 height 4
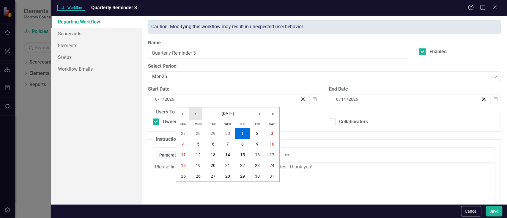
click at [195, 112] on button "‹" at bounding box center [195, 113] width 13 height 13
click at [194, 112] on button "‹" at bounding box center [195, 113] width 13 height 13
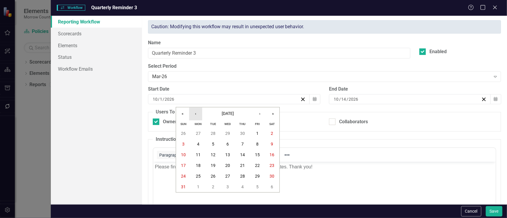
click at [194, 113] on button "‹" at bounding box center [195, 113] width 13 height 13
click at [197, 167] on abbr "23" at bounding box center [198, 165] width 5 height 5
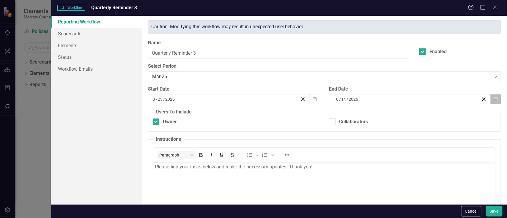
click at [491, 97] on button "Calendar" at bounding box center [495, 99] width 11 height 10
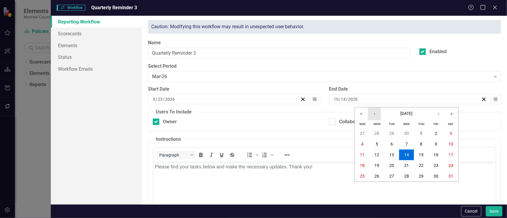
click at [378, 115] on button "‹" at bounding box center [374, 113] width 13 height 13
click at [377, 115] on button "‹" at bounding box center [374, 113] width 13 height 13
click at [377, 114] on button "‹" at bounding box center [374, 113] width 13 height 13
click at [376, 114] on button "‹" at bounding box center [374, 113] width 13 height 13
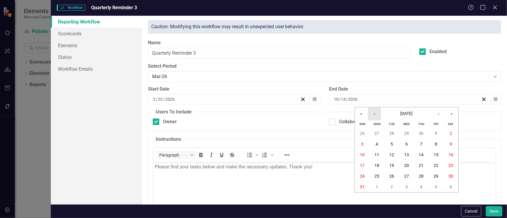
click at [376, 114] on button "‹" at bounding box center [374, 113] width 13 height 13
click at [378, 144] on button "6" at bounding box center [376, 144] width 15 height 11
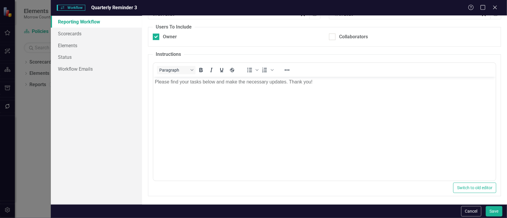
scroll to position [85, 0]
click at [491, 211] on button "Save" at bounding box center [494, 211] width 17 height 10
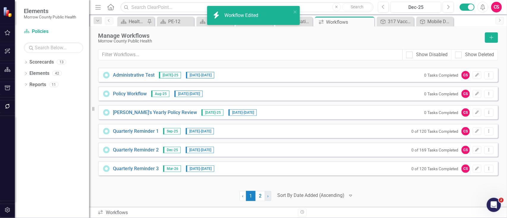
click at [268, 199] on link "› Next" at bounding box center [268, 196] width 7 height 10
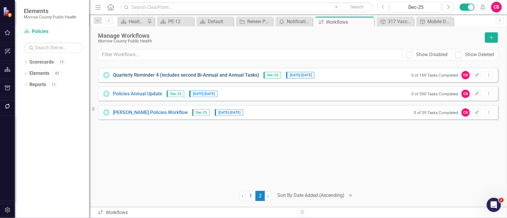
click at [174, 77] on link "Quarterly Reminder 4 (includes second Bi-Annual and Annual Tasks)" at bounding box center [186, 75] width 146 height 7
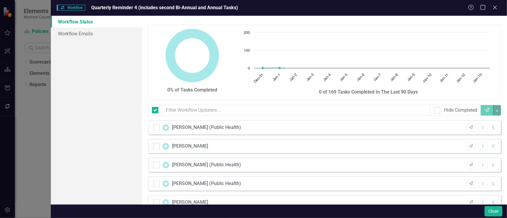
checkbox input "false"
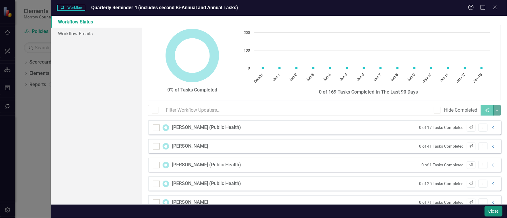
click at [488, 209] on button "Close" at bounding box center [493, 211] width 18 height 10
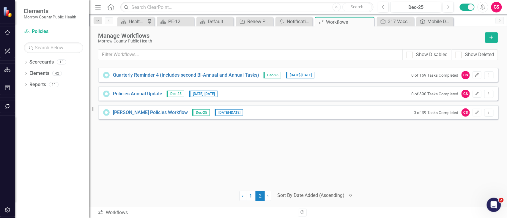
click at [475, 76] on button "Edit" at bounding box center [476, 75] width 9 height 8
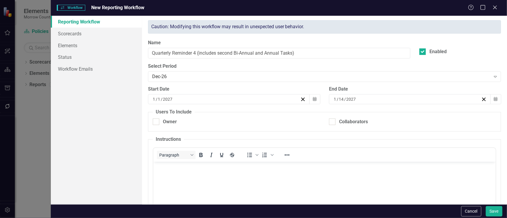
checkbox input "true"
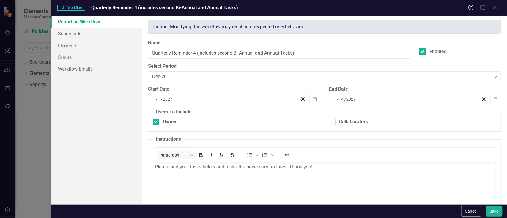
scroll to position [0, 0]
drag, startPoint x: 300, startPoint y: 52, endPoint x: 197, endPoint y: 58, distance: 103.8
click at [197, 58] on input "Quarterly Reminder 4 (includes second Bi-Annual and Annual Tasks)" at bounding box center [279, 53] width 263 height 11
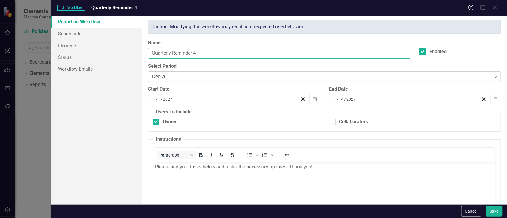
type input "Quarterly Reminder 4"
click at [293, 77] on div "Dec-26" at bounding box center [321, 76] width 338 height 7
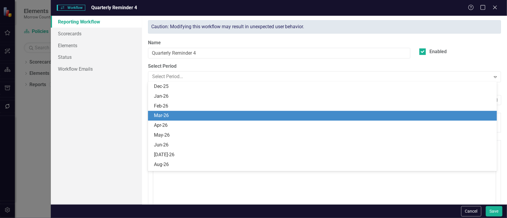
scroll to position [594, 0]
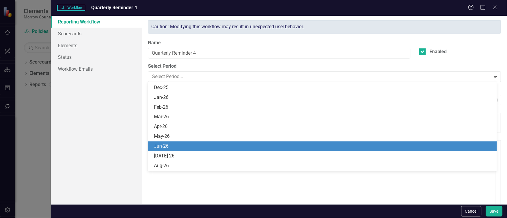
click at [190, 143] on div "Jun-26" at bounding box center [323, 146] width 339 height 7
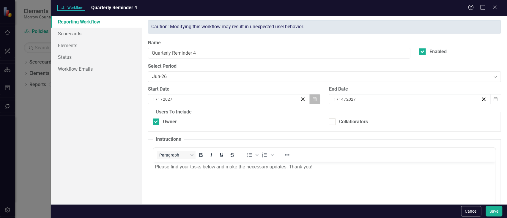
click at [314, 97] on button "Calendar" at bounding box center [314, 99] width 11 height 10
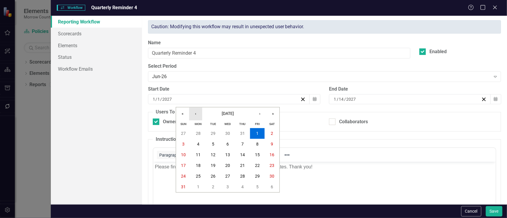
click at [199, 113] on button "‹" at bounding box center [195, 113] width 13 height 13
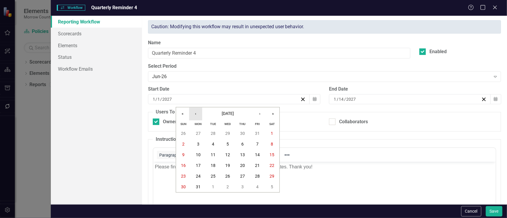
click at [199, 113] on button "‹" at bounding box center [195, 113] width 13 height 13
click at [199, 167] on abbr "22" at bounding box center [198, 165] width 5 height 5
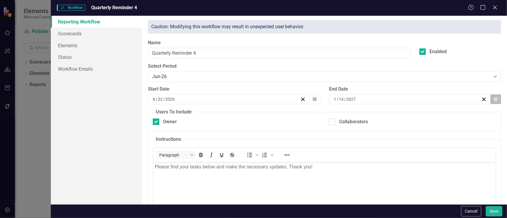
click at [494, 98] on icon "button" at bounding box center [496, 99] width 4 height 4
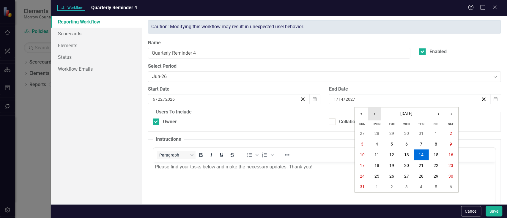
click at [378, 112] on button "‹" at bounding box center [374, 113] width 13 height 13
click at [377, 112] on button "‹" at bounding box center [374, 113] width 13 height 13
click at [376, 112] on button "‹" at bounding box center [374, 113] width 13 height 13
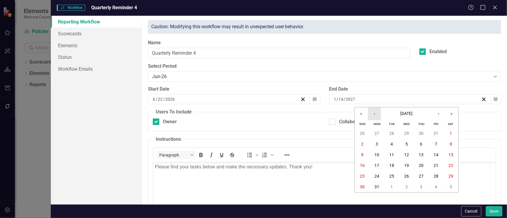
click at [376, 112] on button "‹" at bounding box center [374, 113] width 13 height 13
click at [376, 144] on abbr "6" at bounding box center [377, 144] width 2 height 5
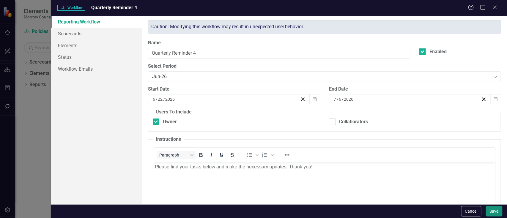
click at [495, 210] on button "Save" at bounding box center [494, 211] width 17 height 10
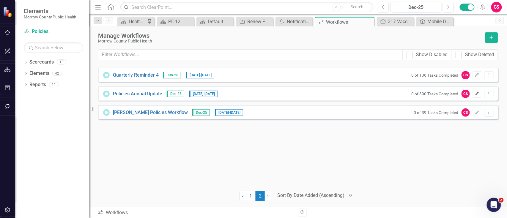
click at [475, 93] on icon "Edit" at bounding box center [477, 94] width 4 height 4
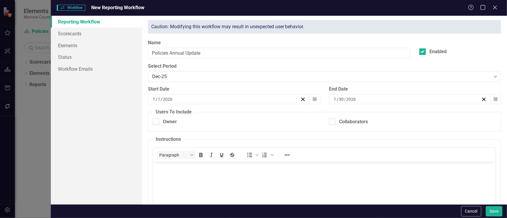
checkbox input "true"
click at [287, 78] on div "Dec-25" at bounding box center [321, 76] width 338 height 7
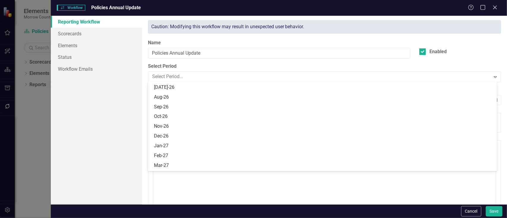
scroll to position [663, 0]
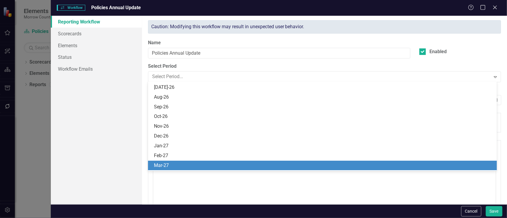
drag, startPoint x: 491, startPoint y: 160, endPoint x: 189, endPoint y: 89, distance: 310.1
click at [189, 89] on div "Jul-26" at bounding box center [323, 87] width 339 height 7
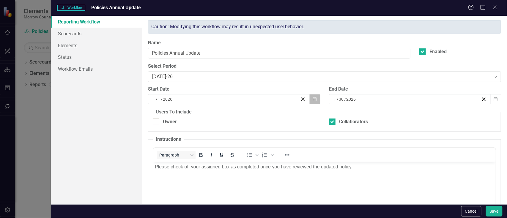
click at [314, 100] on icon "button" at bounding box center [315, 99] width 4 height 4
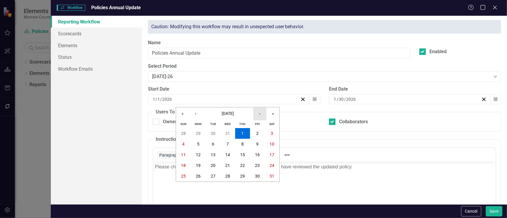
click at [260, 113] on button "›" at bounding box center [259, 113] width 13 height 13
click at [261, 113] on button "›" at bounding box center [259, 113] width 13 height 13
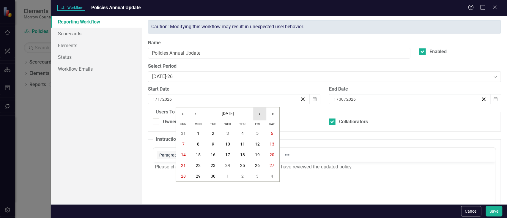
click at [260, 115] on button "›" at bounding box center [259, 113] width 13 height 13
click at [259, 115] on button "›" at bounding box center [259, 113] width 13 height 13
click at [200, 143] on button "3" at bounding box center [198, 144] width 15 height 11
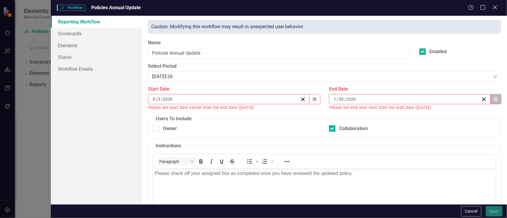
click at [494, 99] on icon "Calendar" at bounding box center [496, 99] width 4 height 4
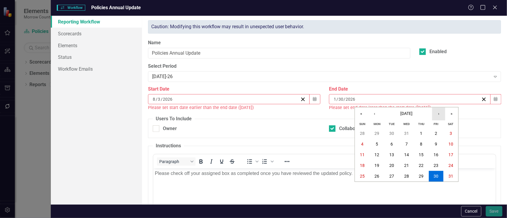
click at [439, 113] on button "›" at bounding box center [438, 113] width 13 height 13
click at [437, 113] on button "›" at bounding box center [438, 113] width 13 height 13
click at [439, 113] on button "›" at bounding box center [438, 113] width 13 height 13
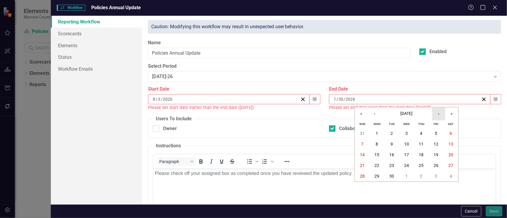
click at [439, 113] on button "›" at bounding box center [438, 113] width 13 height 13
click at [437, 156] on abbr "14" at bounding box center [436, 155] width 5 height 5
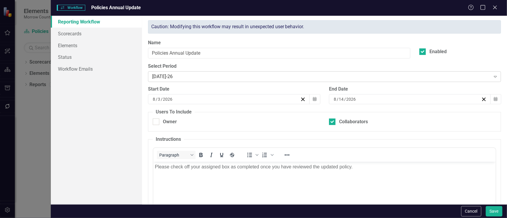
click at [187, 75] on div "Jul-26" at bounding box center [321, 76] width 338 height 7
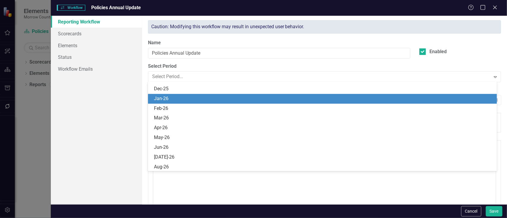
scroll to position [597, 0]
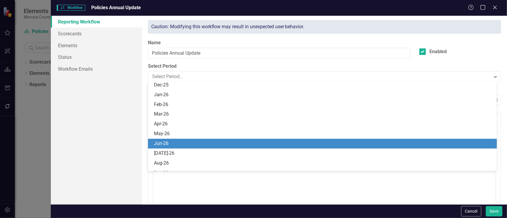
click at [388, 141] on div "Jun-26" at bounding box center [323, 143] width 339 height 7
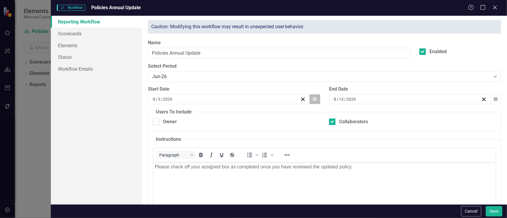
click at [310, 98] on button "Calendar" at bounding box center [314, 99] width 11 height 10
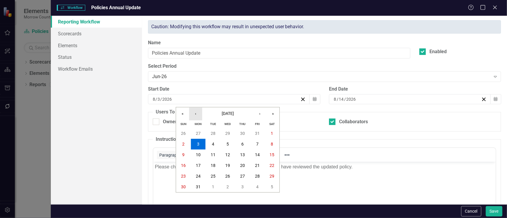
click at [194, 115] on button "‹" at bounding box center [195, 113] width 13 height 13
click at [228, 133] on abbr "1" at bounding box center [228, 133] width 2 height 5
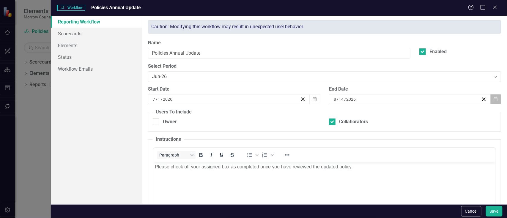
click at [494, 100] on icon "button" at bounding box center [496, 99] width 4 height 4
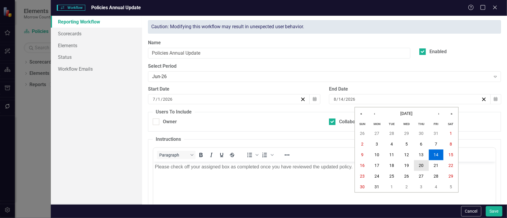
click at [421, 165] on abbr "20" at bounding box center [421, 165] width 5 height 5
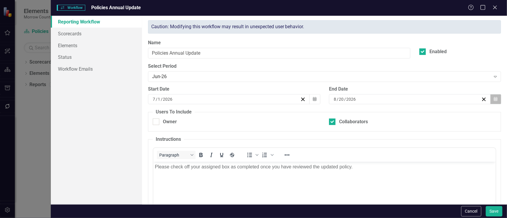
click at [494, 99] on icon "Calendar" at bounding box center [496, 99] width 4 height 4
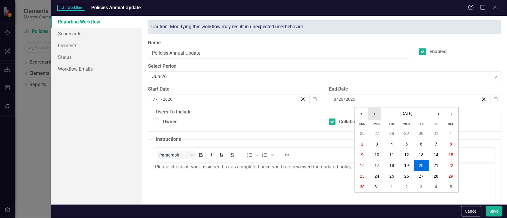
click at [377, 115] on button "‹" at bounding box center [374, 113] width 13 height 13
click at [377, 163] on abbr "20" at bounding box center [376, 165] width 5 height 5
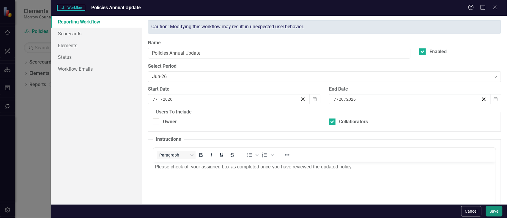
click at [494, 213] on button "Save" at bounding box center [494, 211] width 17 height 10
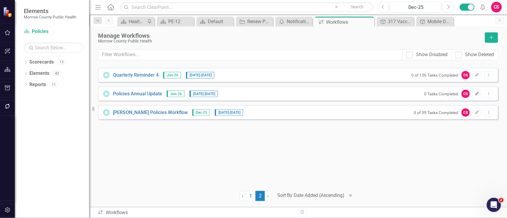
click at [477, 93] on icon "Edit" at bounding box center [477, 94] width 4 height 4
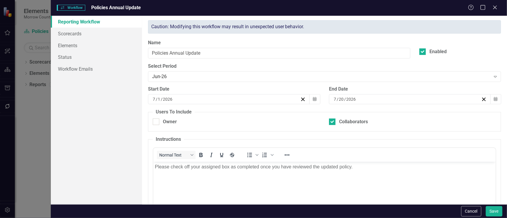
scroll to position [0, 0]
click at [312, 97] on button "Calendar" at bounding box center [314, 99] width 11 height 10
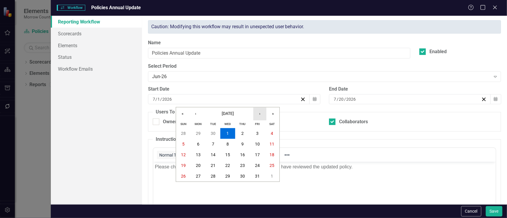
click at [262, 114] on button "›" at bounding box center [259, 113] width 13 height 13
click at [270, 134] on button "1" at bounding box center [272, 133] width 15 height 11
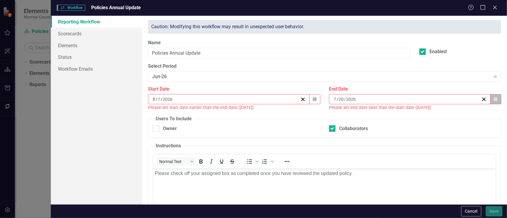
click at [494, 99] on icon "Calendar" at bounding box center [496, 99] width 4 height 4
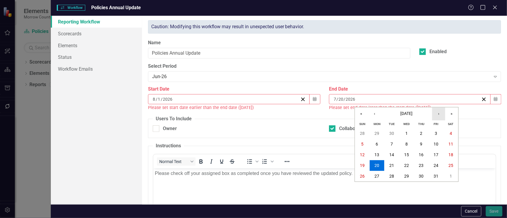
click at [439, 113] on button "›" at bounding box center [438, 113] width 13 height 13
click at [448, 156] on button "15" at bounding box center [450, 155] width 15 height 11
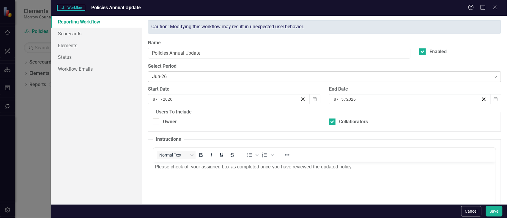
click at [216, 75] on div "Jun-26" at bounding box center [321, 76] width 338 height 7
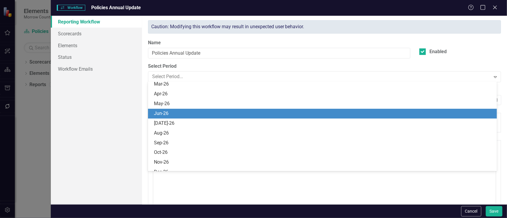
scroll to position [654, 0]
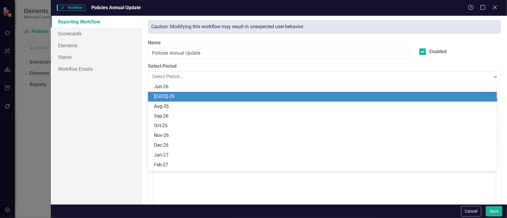
click at [183, 96] on div "Jul-26" at bounding box center [323, 96] width 339 height 7
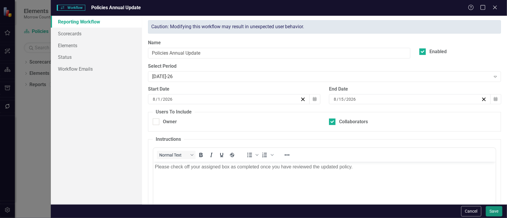
click at [492, 212] on button "Save" at bounding box center [494, 211] width 17 height 10
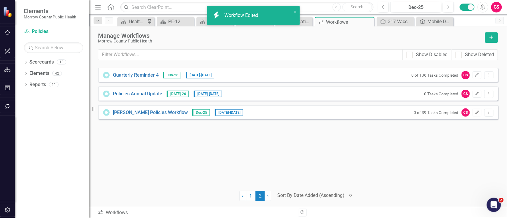
click at [476, 112] on icon "Edit" at bounding box center [477, 113] width 4 height 4
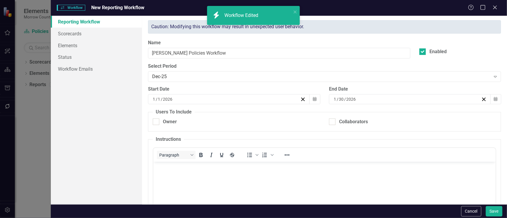
checkbox input "true"
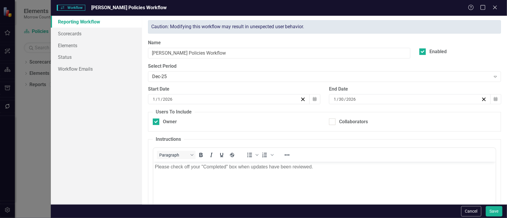
scroll to position [0, 0]
click at [182, 75] on div "Dec-25" at bounding box center [321, 76] width 338 height 7
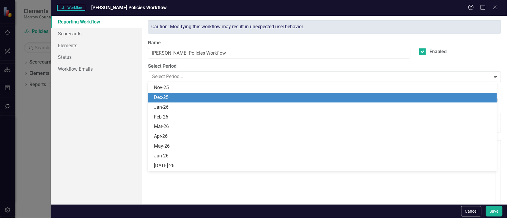
scroll to position [595, 0]
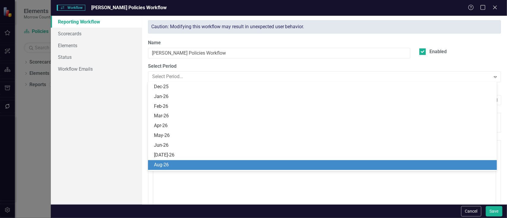
click at [188, 165] on div "Aug-26" at bounding box center [323, 165] width 339 height 7
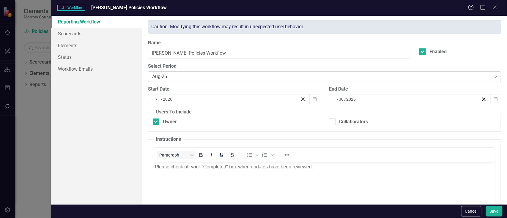
click at [198, 77] on div "Aug-26" at bounding box center [321, 76] width 338 height 7
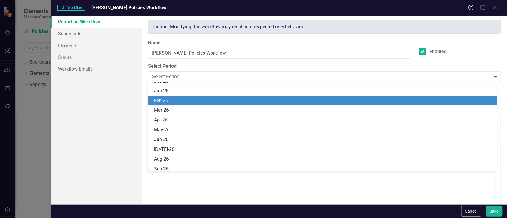
scroll to position [607, 0]
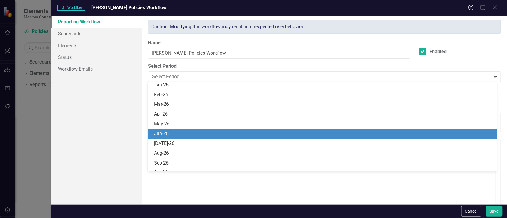
click at [308, 137] on div "Jun-26" at bounding box center [323, 133] width 339 height 7
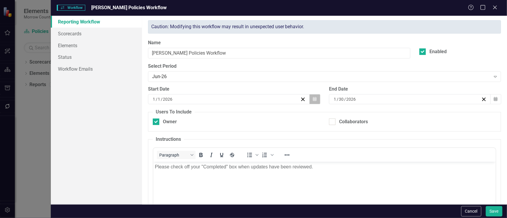
click at [313, 97] on icon "Calendar" at bounding box center [315, 99] width 4 height 4
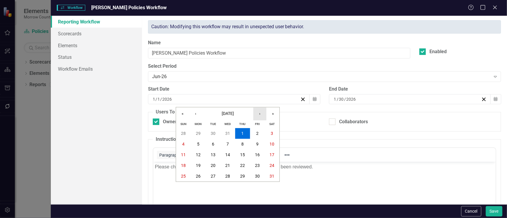
click at [260, 114] on button "›" at bounding box center [259, 113] width 13 height 13
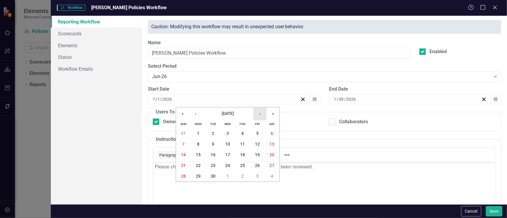
click at [259, 114] on button "›" at bounding box center [259, 113] width 13 height 13
click at [226, 133] on button "1" at bounding box center [227, 133] width 15 height 11
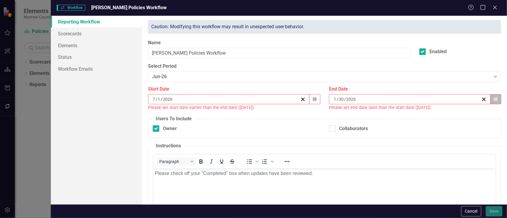
click at [495, 101] on button "Calendar" at bounding box center [495, 99] width 11 height 10
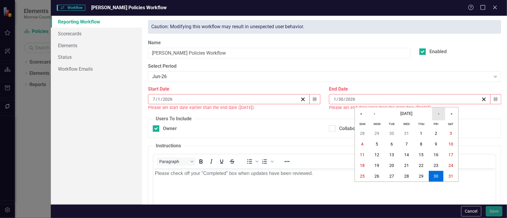
click at [443, 114] on button "›" at bounding box center [438, 113] width 13 height 13
click at [439, 115] on button "›" at bounding box center [438, 113] width 13 height 13
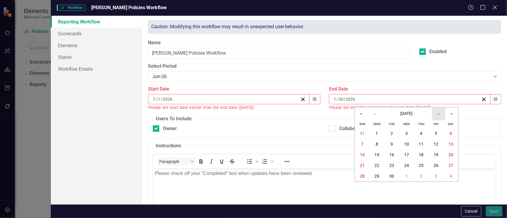
click at [439, 115] on button "›" at bounding box center [438, 113] width 13 height 13
click at [435, 176] on abbr "31" at bounding box center [436, 176] width 5 height 5
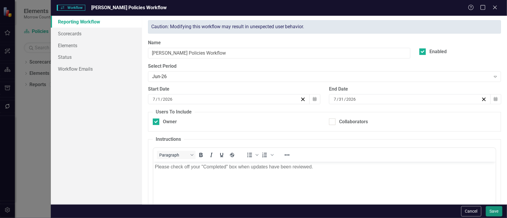
click at [494, 210] on button "Save" at bounding box center [494, 211] width 17 height 10
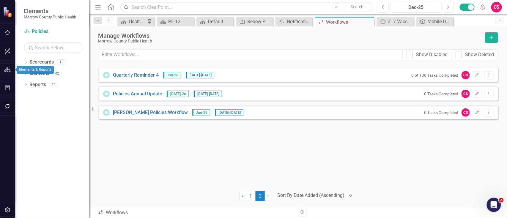
click at [7, 70] on icon "button" at bounding box center [7, 69] width 6 height 5
click at [5, 211] on icon "button" at bounding box center [7, 210] width 6 height 5
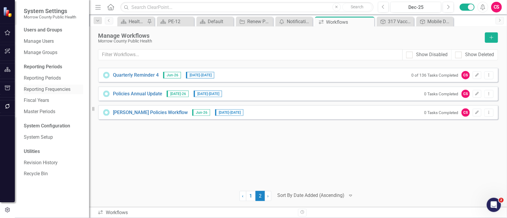
click at [44, 88] on link "Reporting Frequencies" at bounding box center [53, 89] width 59 height 7
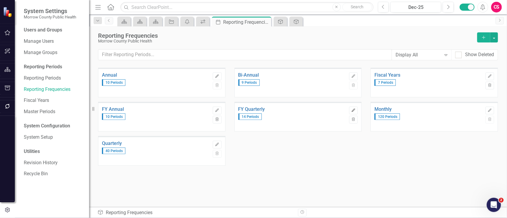
click at [354, 110] on icon "button" at bounding box center [354, 110] width 4 height 4
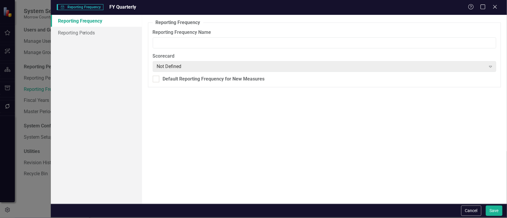
type input "FY Quarterly"
click at [77, 36] on link "Reporting Periods" at bounding box center [96, 33] width 91 height 12
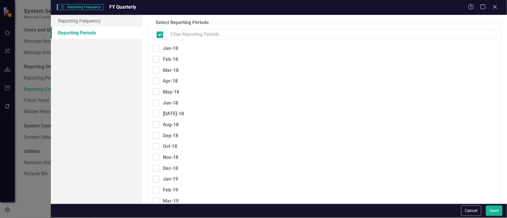
checkbox input "false"
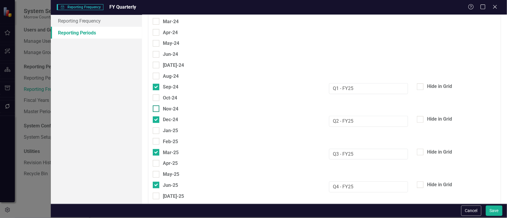
scroll to position [832, 0]
click at [357, 84] on input "Q1 - FY25" at bounding box center [368, 89] width 79 height 11
click at [360, 116] on input "Q2 - FY25" at bounding box center [368, 121] width 79 height 11
click at [361, 149] on input "Q3 - FY25" at bounding box center [368, 154] width 79 height 11
click at [372, 182] on input "Q4 - FY25" at bounding box center [368, 187] width 79 height 11
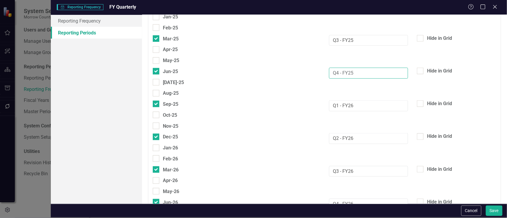
scroll to position [949, 0]
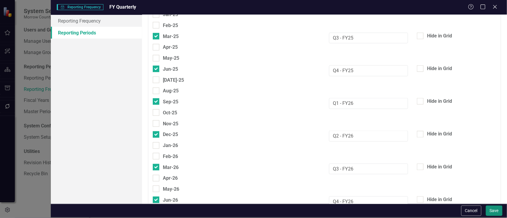
click at [491, 209] on button "Save" at bounding box center [494, 210] width 17 height 10
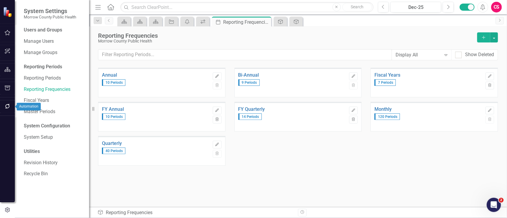
click at [8, 106] on icon "button" at bounding box center [7, 106] width 6 height 5
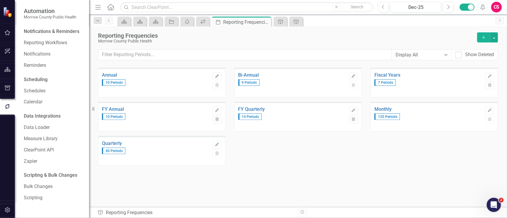
click at [43, 192] on div "Scripting & Bulk Changes Bulk Changes Scripting" at bounding box center [53, 186] width 59 height 32
click at [45, 186] on link "Bulk Changes" at bounding box center [53, 186] width 59 height 7
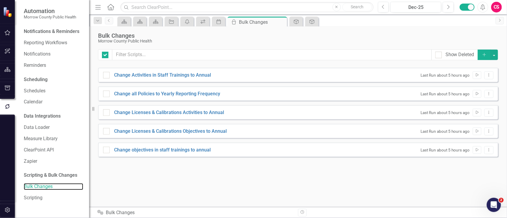
checkbox input "false"
click at [484, 55] on icon "button" at bounding box center [483, 54] width 3 height 3
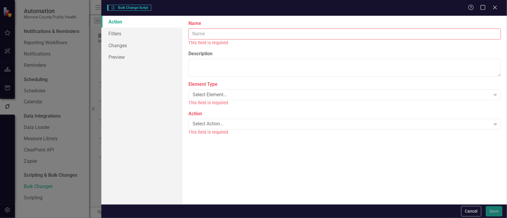
click at [207, 30] on input "Name" at bounding box center [344, 34] width 312 height 11
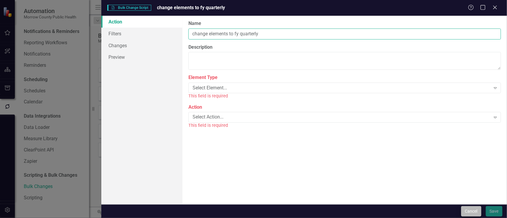
type input "change elements to fy quarterly"
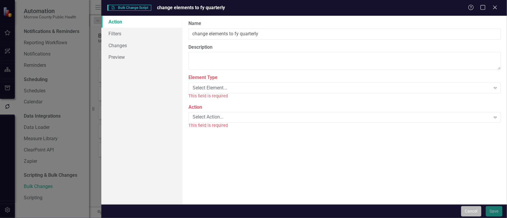
click at [464, 212] on button "Cancel" at bounding box center [471, 211] width 20 height 10
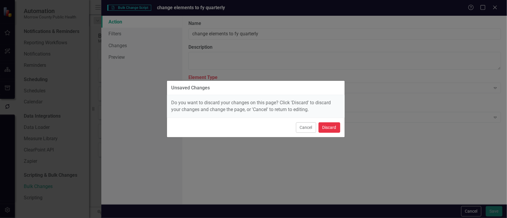
click at [331, 128] on button "Discard" at bounding box center [329, 127] width 22 height 10
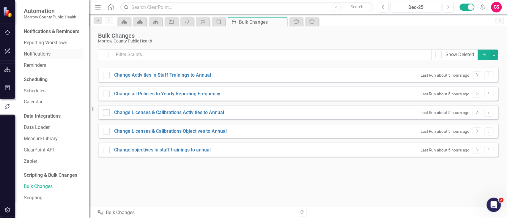
click at [39, 52] on link "Notifications" at bounding box center [53, 54] width 59 height 7
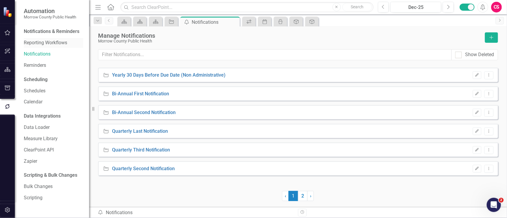
click at [42, 41] on link "Reporting Workflows" at bounding box center [53, 42] width 59 height 7
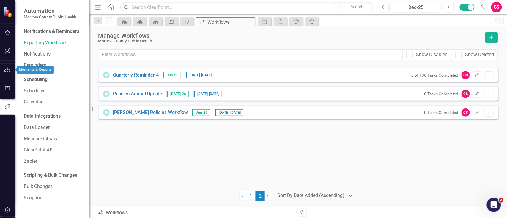
click at [8, 67] on button "button" at bounding box center [7, 70] width 13 height 12
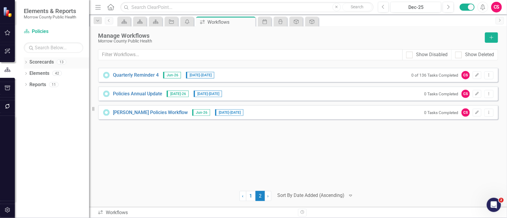
click at [25, 63] on icon "Dropdown" at bounding box center [26, 62] width 4 height 3
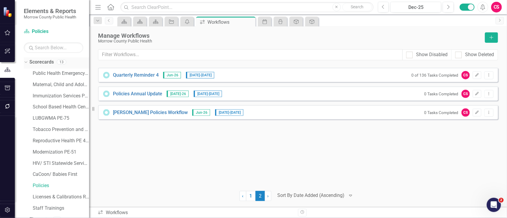
click at [49, 62] on link "Scorecards" at bounding box center [41, 62] width 24 height 7
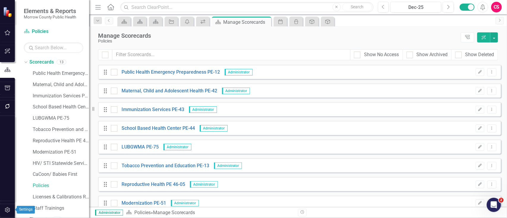
click at [9, 211] on icon "button" at bounding box center [7, 210] width 6 height 5
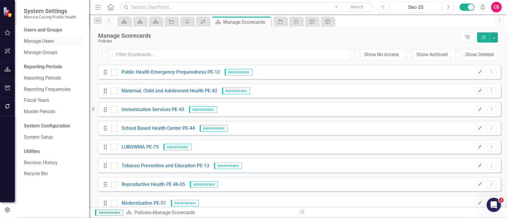
click at [43, 42] on link "Manage Users" at bounding box center [53, 41] width 59 height 7
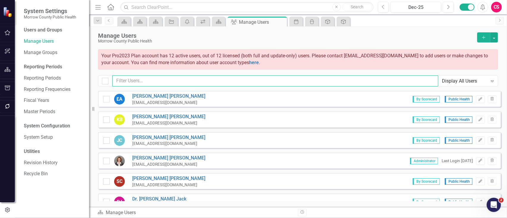
click at [352, 79] on input "text" at bounding box center [275, 80] width 326 height 11
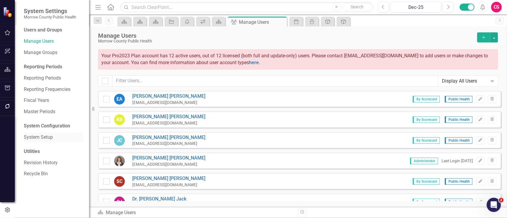
click at [47, 135] on link "System Setup" at bounding box center [53, 137] width 59 height 7
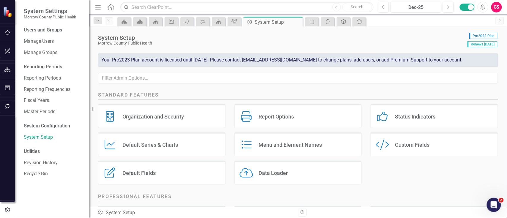
click at [164, 115] on div "Organization and Security" at bounding box center [152, 116] width 61 height 7
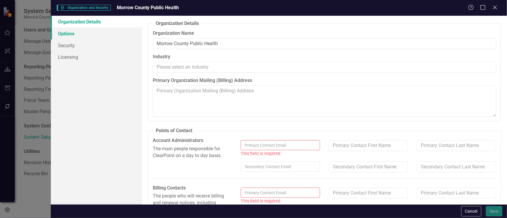
click at [76, 37] on link "Options" at bounding box center [96, 34] width 91 height 12
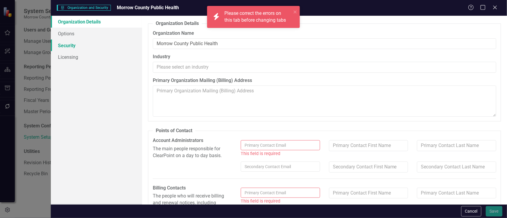
click at [72, 44] on link "Security" at bounding box center [96, 45] width 91 height 12
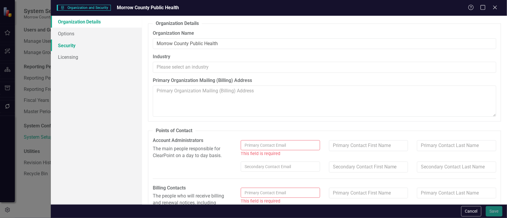
click at [74, 46] on link "Security" at bounding box center [96, 45] width 91 height 12
click at [77, 45] on link "Security" at bounding box center [96, 45] width 91 height 12
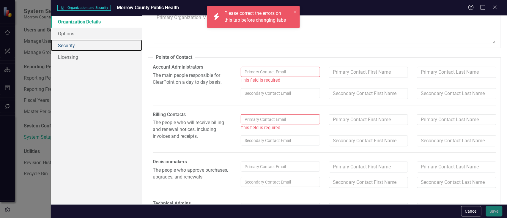
scroll to position [106, 0]
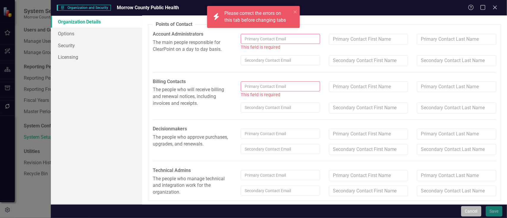
click at [469, 211] on button "Cancel" at bounding box center [471, 211] width 20 height 10
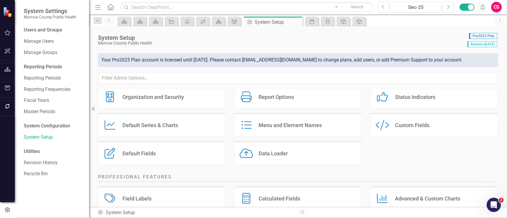
scroll to position [20, 0]
click at [42, 39] on link "Manage Users" at bounding box center [53, 41] width 59 height 7
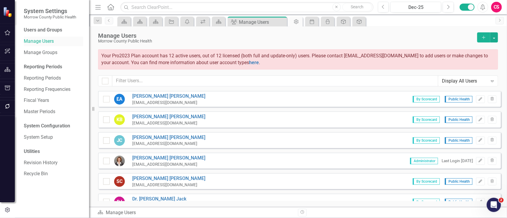
checkbox input "false"
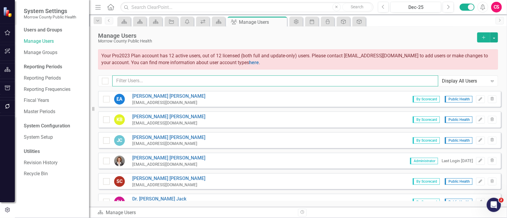
click at [136, 79] on input "text" at bounding box center [275, 80] width 326 height 11
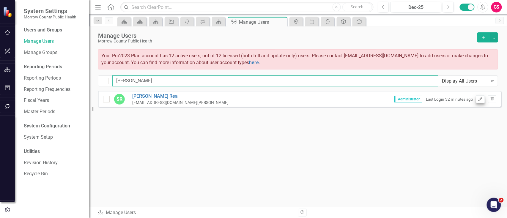
type input "sara"
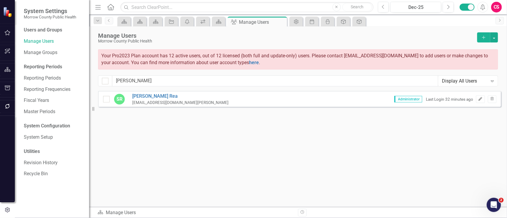
click at [483, 98] on button "Edit" at bounding box center [480, 99] width 9 height 8
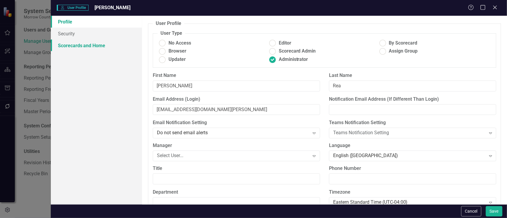
click at [107, 47] on link "Scorecards and Home" at bounding box center [96, 45] width 91 height 12
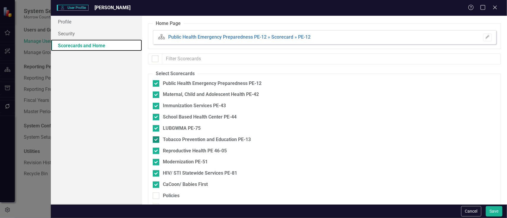
scroll to position [26, 0]
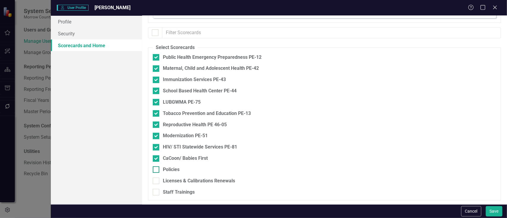
click at [158, 170] on div at bounding box center [156, 169] width 7 height 7
click at [156, 170] on input "Policies" at bounding box center [155, 168] width 4 height 4
checkbox input "true"
click at [158, 183] on div at bounding box center [156, 181] width 7 height 7
click at [156, 181] on input "Licenses & Calibrations Renewals" at bounding box center [155, 180] width 4 height 4
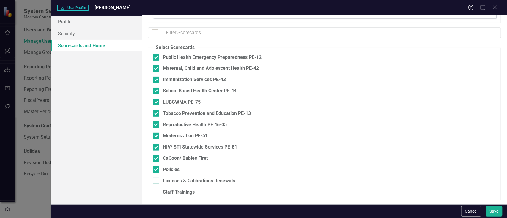
checkbox input "true"
click at [157, 193] on div at bounding box center [156, 192] width 7 height 7
click at [156, 193] on input "Staff Trainings" at bounding box center [155, 191] width 4 height 4
checkbox input "true"
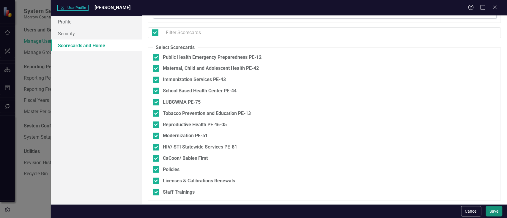
click at [493, 214] on button "Save" at bounding box center [494, 211] width 17 height 10
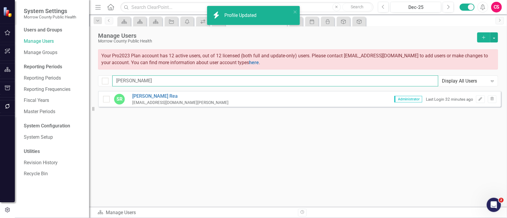
click at [195, 83] on input "sara" at bounding box center [275, 80] width 326 height 11
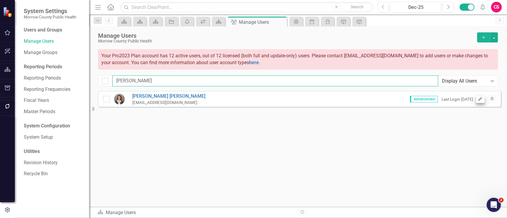
type input "robin"
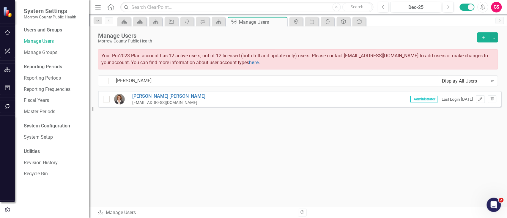
click at [480, 98] on icon "Edit" at bounding box center [480, 99] width 4 height 4
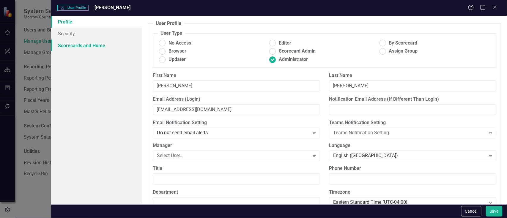
click at [100, 48] on link "Scorecards and Home" at bounding box center [96, 45] width 91 height 12
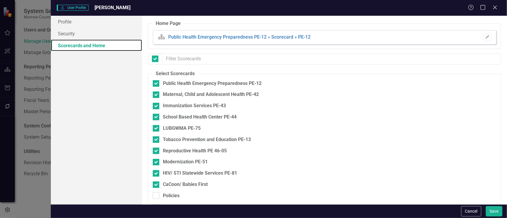
checkbox input "false"
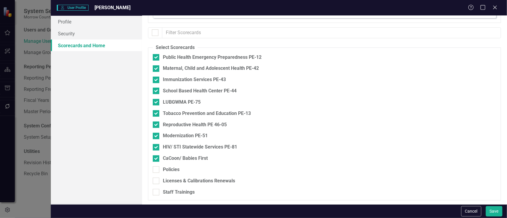
click at [155, 176] on div "Policies" at bounding box center [293, 171] width 281 height 11
click at [154, 170] on div at bounding box center [156, 169] width 7 height 7
click at [154, 170] on input "Policies" at bounding box center [155, 168] width 4 height 4
checkbox input "true"
click at [157, 181] on div at bounding box center [156, 181] width 7 height 7
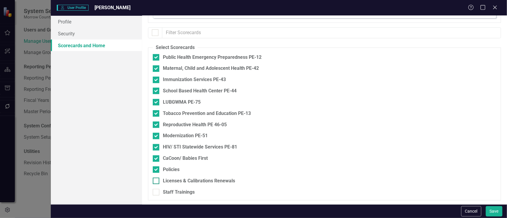
click at [156, 181] on input "Licenses & Calibrations Renewals" at bounding box center [155, 180] width 4 height 4
checkbox input "true"
click at [158, 188] on div "Licenses & Calibrations Renewals" at bounding box center [293, 183] width 281 height 11
click at [159, 190] on div at bounding box center [156, 192] width 7 height 7
click at [156, 190] on input "Staff Trainings" at bounding box center [155, 191] width 4 height 4
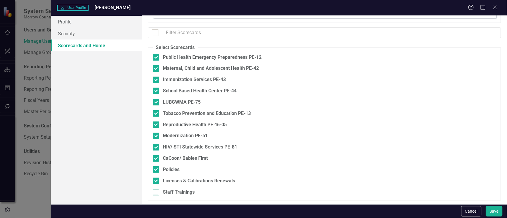
checkbox input "true"
click at [491, 209] on button "Save" at bounding box center [494, 211] width 17 height 10
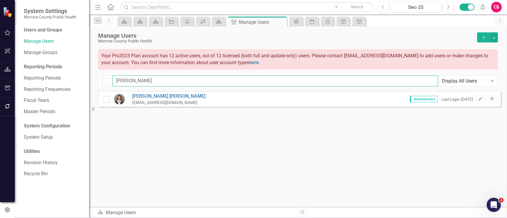
click at [366, 86] on input "robin" at bounding box center [275, 80] width 326 height 11
click at [372, 80] on input "robin" at bounding box center [275, 80] width 326 height 11
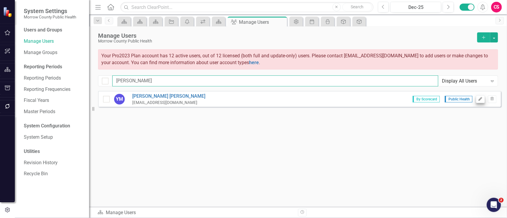
type input "yvonne"
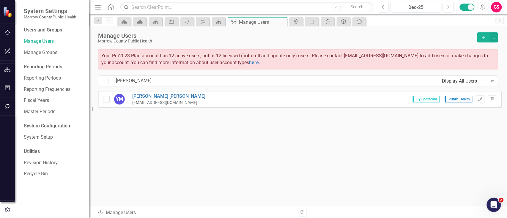
click at [480, 99] on icon "button" at bounding box center [480, 99] width 4 height 4
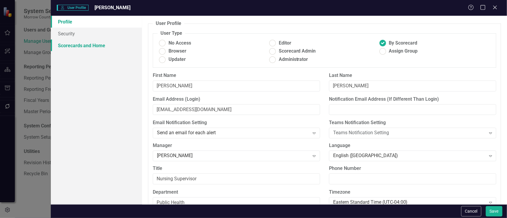
click at [87, 45] on link "Scorecards and Home" at bounding box center [96, 45] width 91 height 12
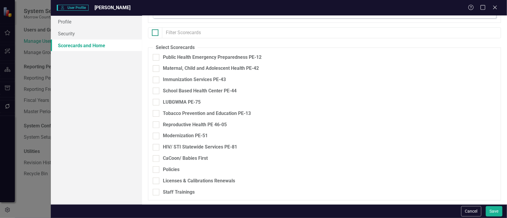
click at [154, 34] on div at bounding box center [155, 32] width 7 height 7
click at [154, 33] on input "checkbox" at bounding box center [154, 31] width 4 height 4
checkbox input "true"
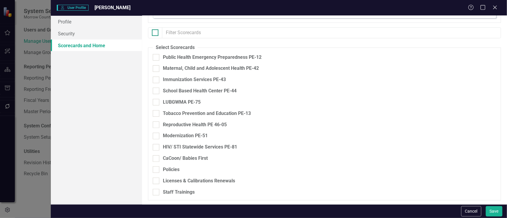
checkbox input "true"
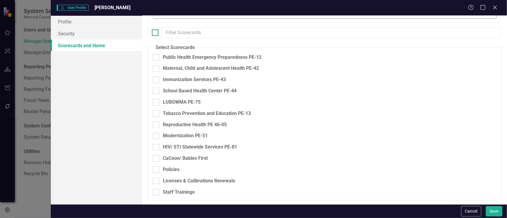
checkbox input "true"
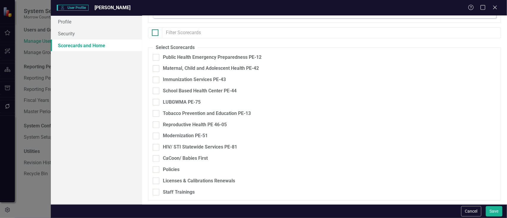
checkbox input "true"
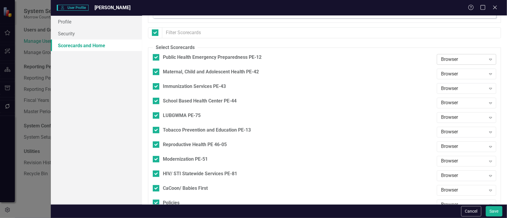
click at [461, 56] on div "Browser" at bounding box center [463, 59] width 45 height 7
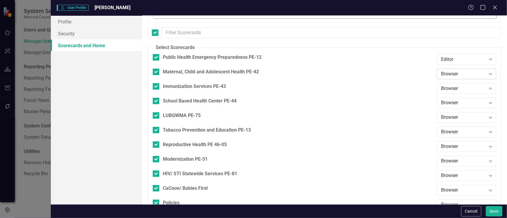
click at [460, 72] on div "Browser" at bounding box center [463, 73] width 45 height 7
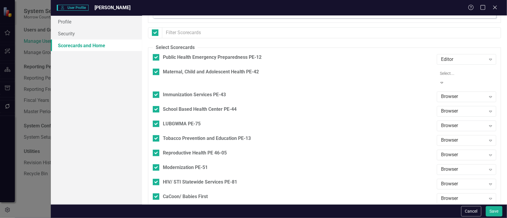
drag, startPoint x: 451, startPoint y: 98, endPoint x: 454, endPoint y: 87, distance: 11.1
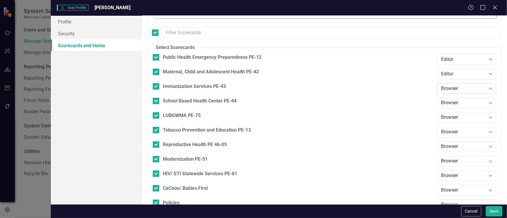
click at [459, 83] on div "Browser Expand" at bounding box center [466, 88] width 59 height 11
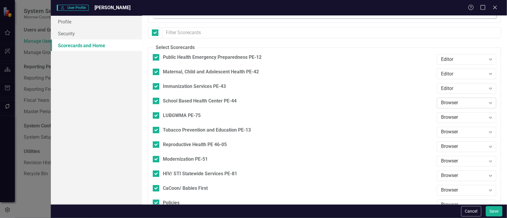
click at [455, 99] on div "Browser" at bounding box center [463, 102] width 45 height 7
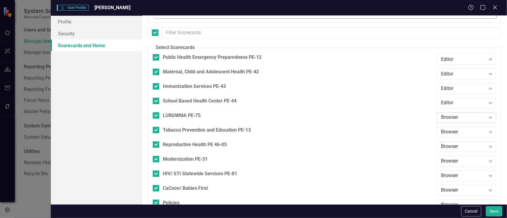
click at [452, 114] on div "Browser" at bounding box center [463, 117] width 45 height 7
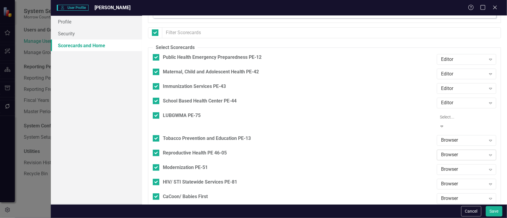
drag, startPoint x: 446, startPoint y: 133, endPoint x: 449, endPoint y: 122, distance: 11.5
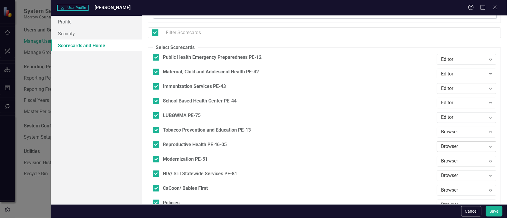
click at [448, 143] on div "Browser" at bounding box center [463, 146] width 45 height 7
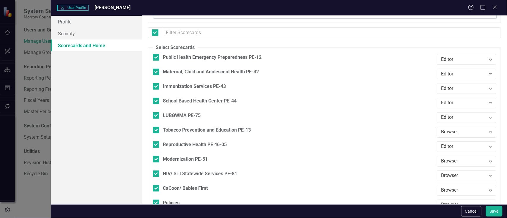
click at [451, 127] on div "Browser Expand" at bounding box center [466, 132] width 59 height 11
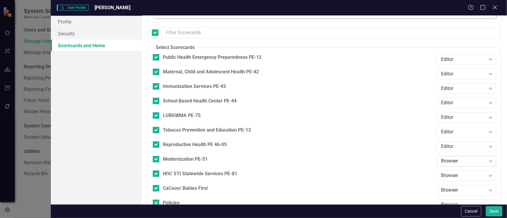
click at [450, 158] on div "Browser" at bounding box center [463, 161] width 45 height 7
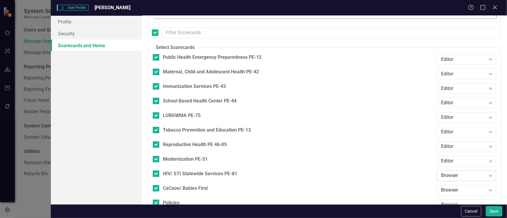
click at [451, 172] on div "Browser" at bounding box center [463, 175] width 45 height 7
click at [453, 187] on div "Browser" at bounding box center [463, 190] width 45 height 7
click at [452, 201] on div "Browser" at bounding box center [463, 204] width 45 height 7
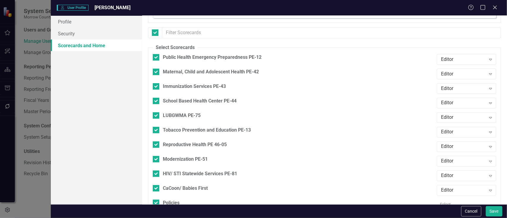
click at [451, 216] on div "Browser" at bounding box center [463, 219] width 45 height 7
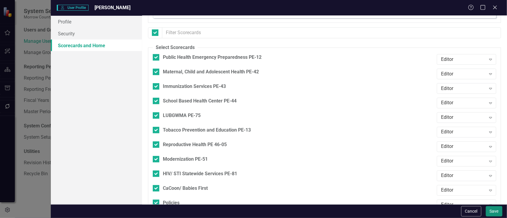
click at [491, 210] on button "Save" at bounding box center [494, 211] width 17 height 10
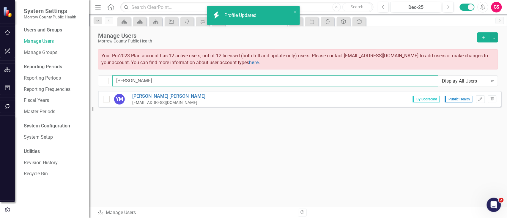
click at [186, 83] on input "yvonne" at bounding box center [275, 80] width 326 height 11
click at [187, 82] on input "yvonne" at bounding box center [275, 80] width 326 height 11
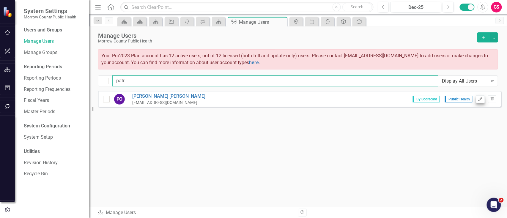
type input "patr"
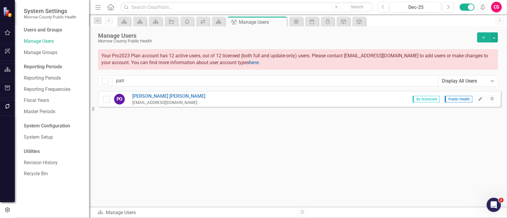
click at [479, 101] on button "Edit" at bounding box center [480, 99] width 9 height 8
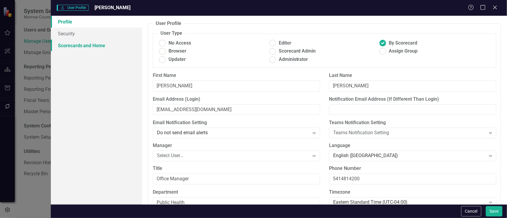
click at [112, 44] on link "Scorecards and Home" at bounding box center [96, 45] width 91 height 12
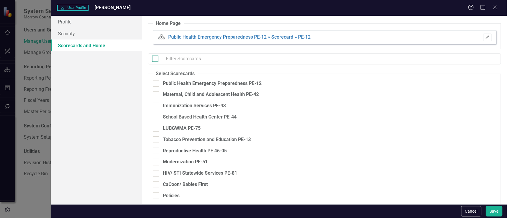
click at [156, 57] on div at bounding box center [155, 59] width 7 height 7
click at [156, 57] on input "checkbox" at bounding box center [154, 58] width 4 height 4
checkbox input "true"
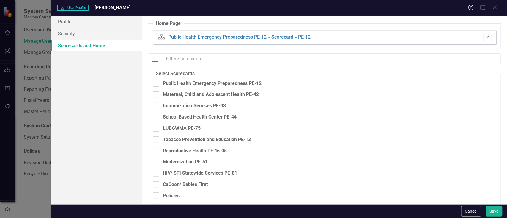
checkbox input "true"
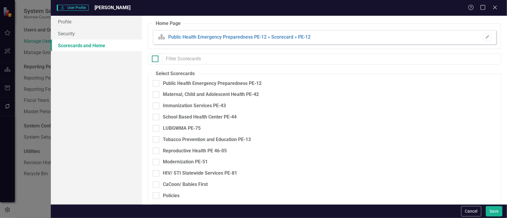
checkbox input "true"
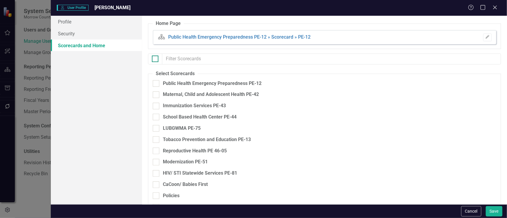
checkbox input "true"
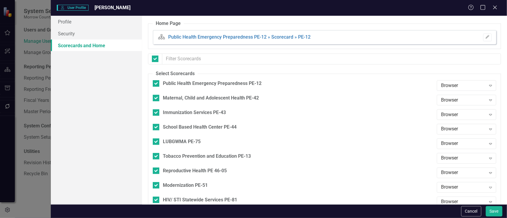
click at [431, 83] on div "Public Health Emergency Preparedness PE-12 Browser Expand" at bounding box center [324, 87] width 343 height 15
click at [437, 84] on div "Browser Expand" at bounding box center [466, 85] width 59 height 11
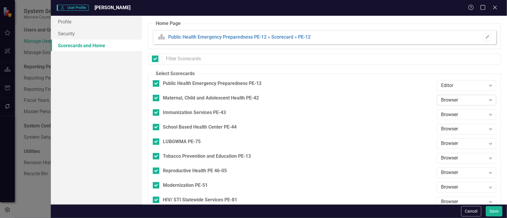
click at [446, 98] on div "Browser" at bounding box center [463, 100] width 45 height 7
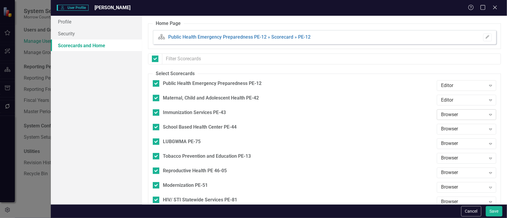
click at [446, 111] on div "Browser" at bounding box center [463, 114] width 45 height 7
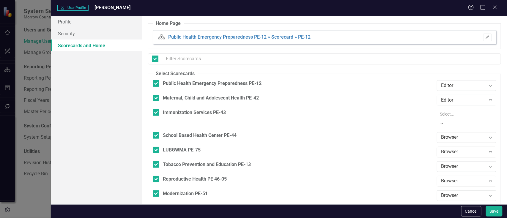
drag, startPoint x: 443, startPoint y: 135, endPoint x: 443, endPoint y: 131, distance: 4.2
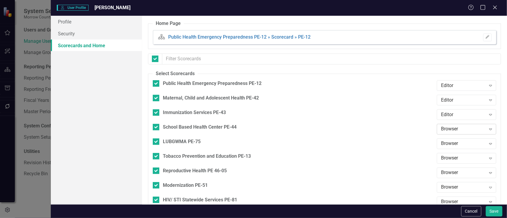
click at [445, 126] on div "Browser" at bounding box center [463, 129] width 45 height 7
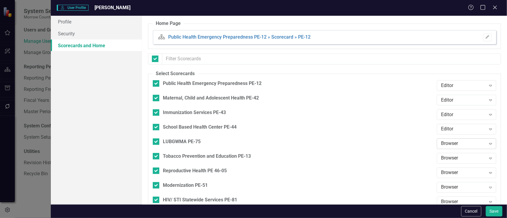
click at [444, 140] on div "Browser" at bounding box center [463, 143] width 45 height 7
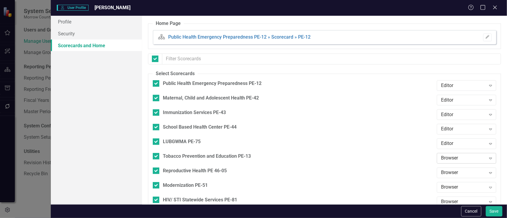
click at [447, 155] on div "Browser" at bounding box center [463, 158] width 45 height 7
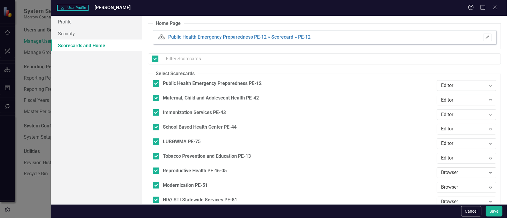
click at [449, 167] on div "Browser Expand" at bounding box center [466, 172] width 59 height 11
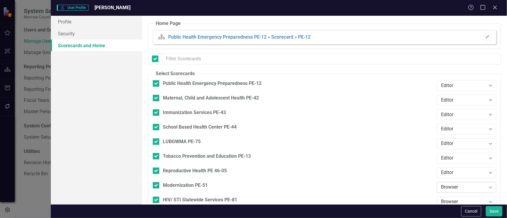
click at [449, 184] on div "Browser" at bounding box center [463, 187] width 45 height 7
click at [449, 198] on div "Browser" at bounding box center [463, 201] width 45 height 7
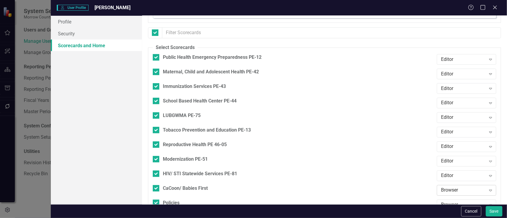
click at [449, 187] on div "Browser" at bounding box center [463, 190] width 45 height 7
click at [453, 201] on div "Browser" at bounding box center [463, 204] width 45 height 7
click at [450, 216] on div "Browser" at bounding box center [463, 219] width 45 height 7
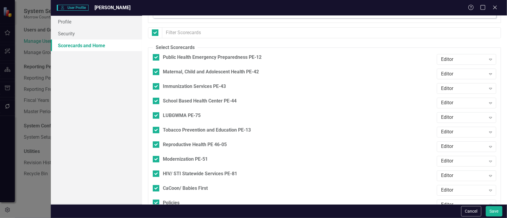
click at [492, 211] on button "Save" at bounding box center [494, 211] width 17 height 10
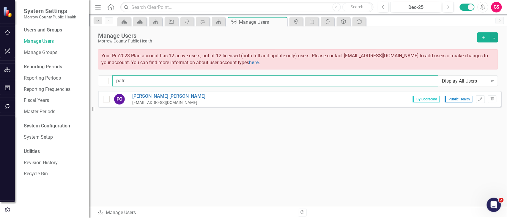
click at [140, 80] on input "patr" at bounding box center [275, 80] width 326 height 11
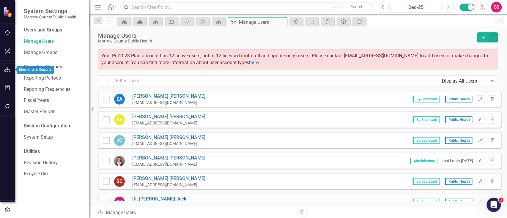
click at [6, 71] on icon "button" at bounding box center [7, 69] width 6 height 5
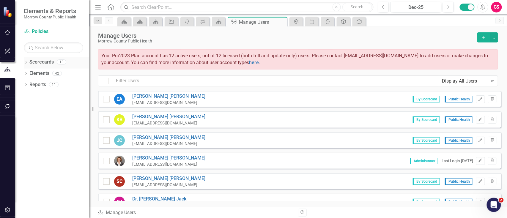
click at [34, 60] on link "Scorecards" at bounding box center [41, 62] width 24 height 7
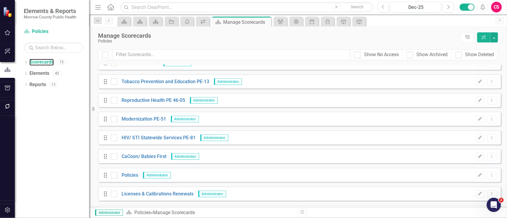
scroll to position [101, 0]
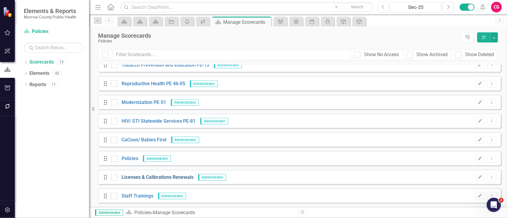
click at [140, 176] on link "Licenses & Calibrations Renewals" at bounding box center [155, 177] width 76 height 7
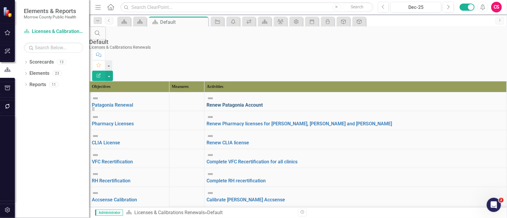
click at [263, 102] on link "Renew Patagonia Account" at bounding box center [235, 105] width 56 height 6
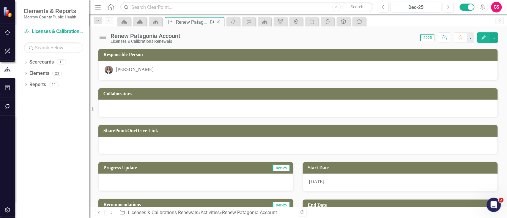
click at [219, 20] on icon "Close" at bounding box center [218, 22] width 6 height 5
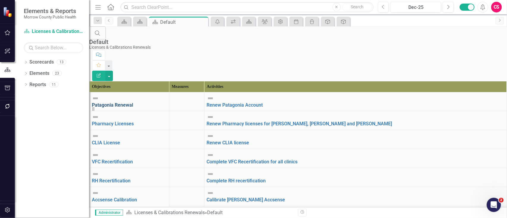
click at [133, 102] on link "Patagonia Renewal" at bounding box center [112, 105] width 41 height 6
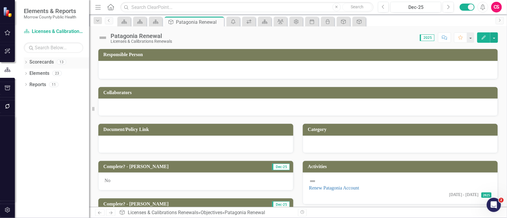
click at [26, 63] on icon "Dropdown" at bounding box center [26, 62] width 4 height 3
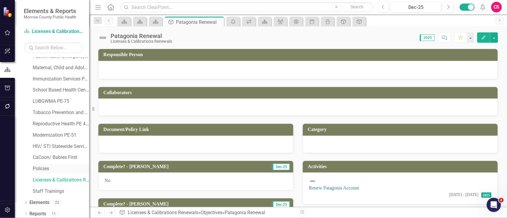
scroll to position [19, 0]
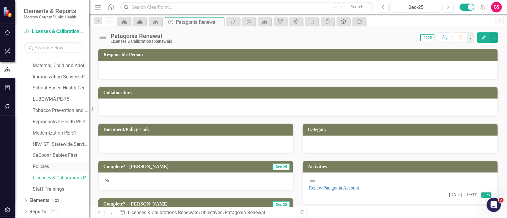
click at [44, 166] on link "Policies" at bounding box center [61, 166] width 56 height 7
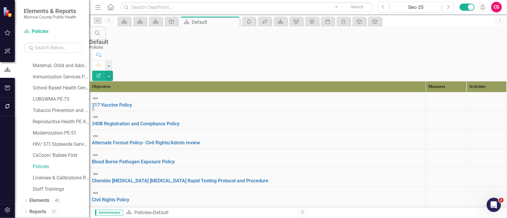
click at [131, 121] on link "340B Registration and Compliance Policy" at bounding box center [136, 124] width 88 height 6
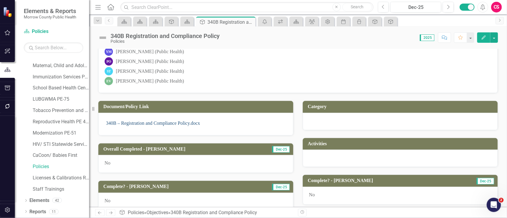
scroll to position [117, 0]
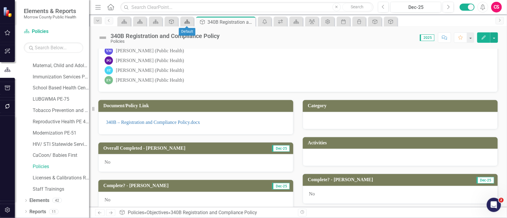
click at [189, 23] on icon "Scorecard" at bounding box center [187, 21] width 6 height 5
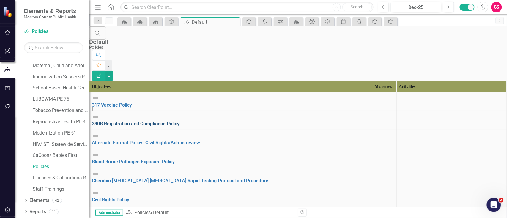
click at [136, 121] on link "340B Registration and Compliance Policy" at bounding box center [136, 124] width 88 height 6
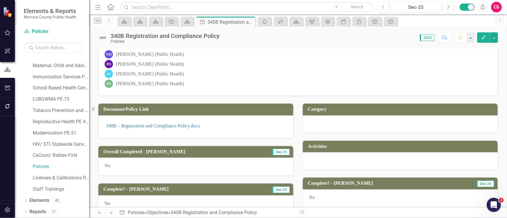
scroll to position [113, 0]
click at [108, 165] on span "No" at bounding box center [108, 165] width 6 height 5
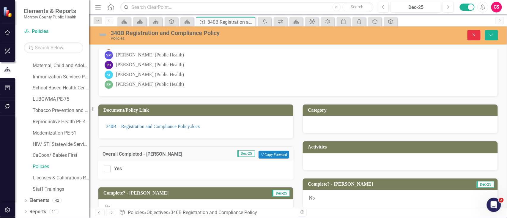
click at [472, 33] on icon "Close" at bounding box center [473, 35] width 5 height 4
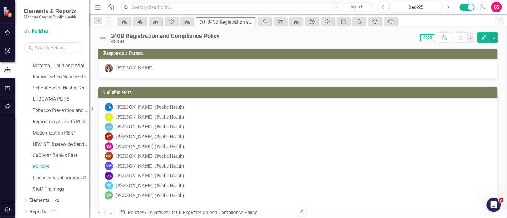
scroll to position [0, 0]
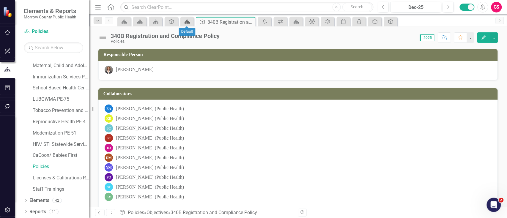
click at [188, 22] on icon "Scorecard" at bounding box center [187, 21] width 6 height 5
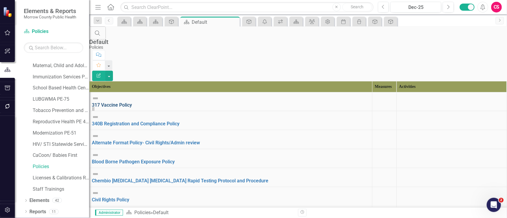
click at [131, 102] on link "317 Vaccine Policy" at bounding box center [112, 105] width 40 height 6
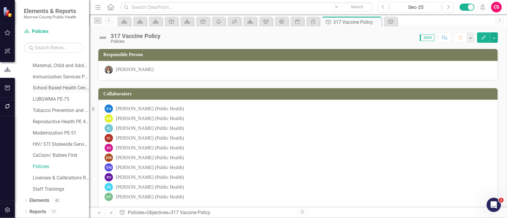
click at [51, 88] on link "School Based Health Center PE-44" at bounding box center [61, 88] width 56 height 7
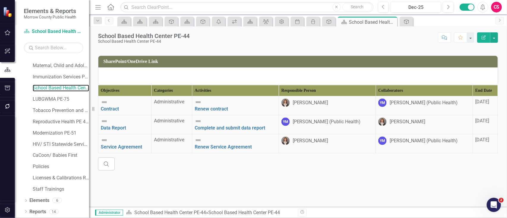
scroll to position [147, 0]
click at [126, 131] on link "Data Report" at bounding box center [113, 128] width 25 height 6
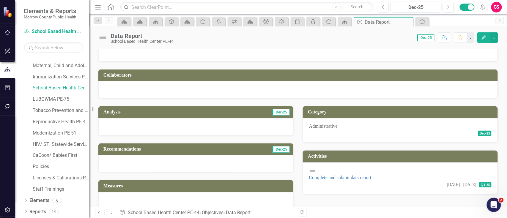
scroll to position [25, 0]
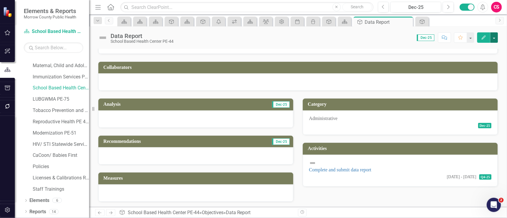
click at [495, 38] on button "button" at bounding box center [494, 37] width 8 height 10
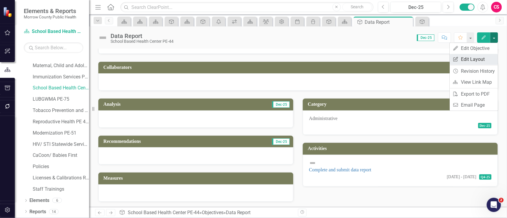
click at [479, 58] on link "Edit Report Edit Layout" at bounding box center [474, 59] width 48 height 11
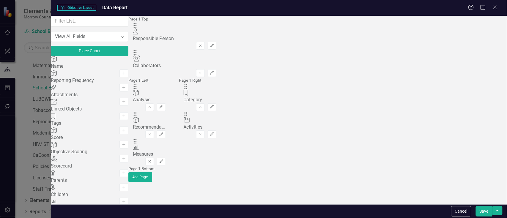
click at [152, 105] on icon "Remove" at bounding box center [149, 107] width 4 height 4
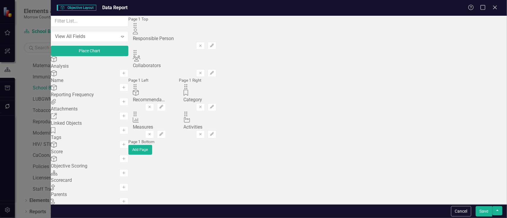
click at [152, 105] on icon "Remove" at bounding box center [149, 107] width 4 height 4
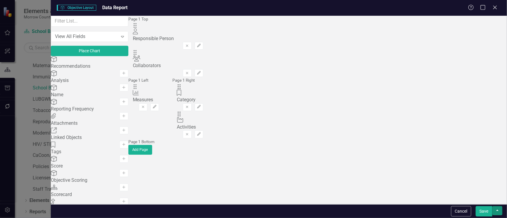
click at [498, 212] on button "button" at bounding box center [497, 210] width 10 height 9
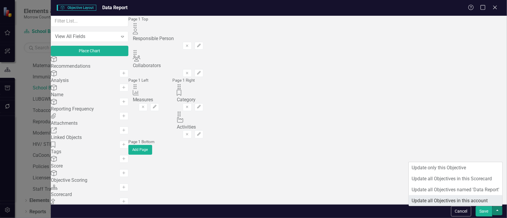
click at [463, 199] on link "Update all Objectives in this account" at bounding box center [456, 200] width 94 height 11
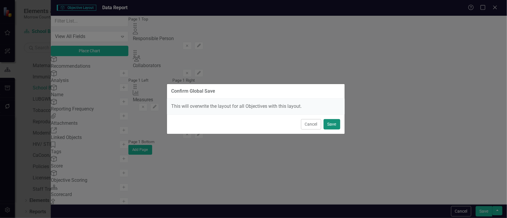
click at [334, 124] on button "Save" at bounding box center [331, 124] width 17 height 10
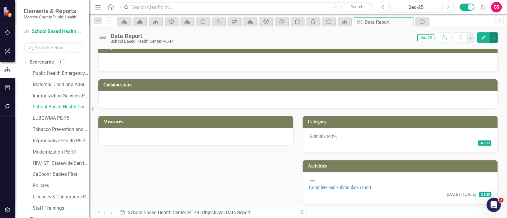
scroll to position [0, 0]
click at [59, 86] on link "Maternal, Child and Adolescent Health PE-42" at bounding box center [61, 84] width 56 height 7
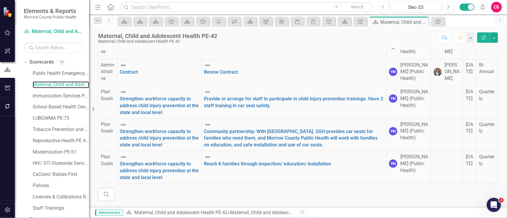
scroll to position [39, 0]
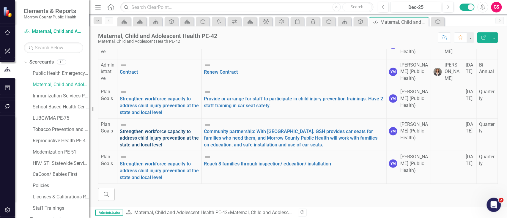
click at [183, 129] on link "Strengthen workforce capacity to address child injury prevention at the state a…" at bounding box center [159, 138] width 79 height 19
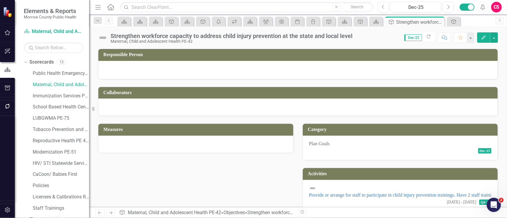
click at [208, 74] on div at bounding box center [297, 70] width 399 height 18
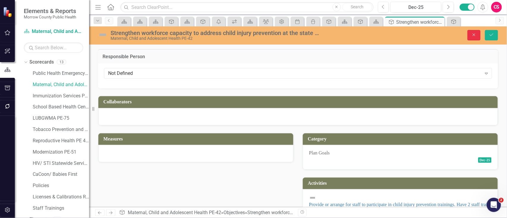
click at [470, 35] on button "Close" at bounding box center [473, 35] width 13 height 10
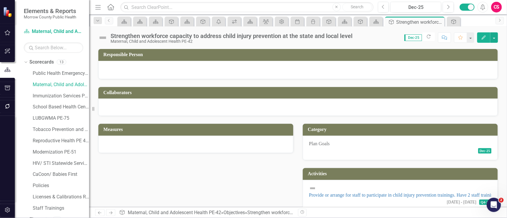
click at [198, 104] on div at bounding box center [297, 107] width 399 height 17
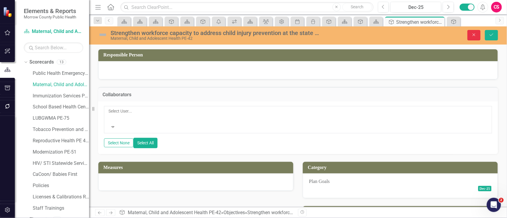
click at [474, 33] on icon "Close" at bounding box center [473, 35] width 5 height 4
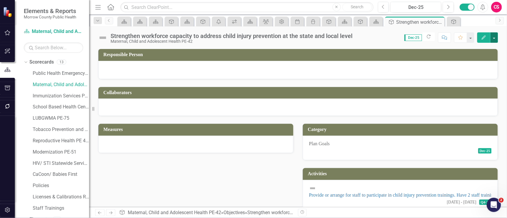
click at [498, 37] on button "button" at bounding box center [494, 37] width 8 height 10
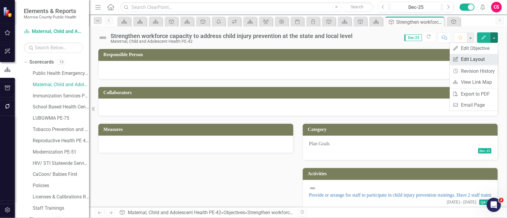
click at [476, 55] on link "Edit Report Edit Layout" at bounding box center [474, 59] width 48 height 11
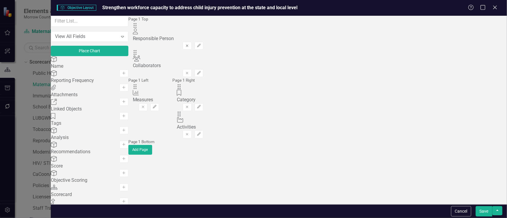
click at [188, 45] on icon "button" at bounding box center [187, 46] width 2 height 2
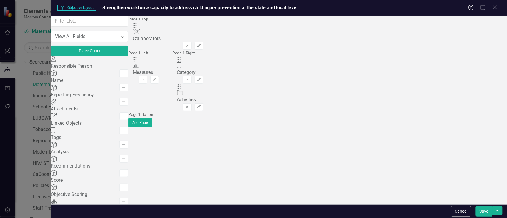
click at [189, 44] on icon "Remove" at bounding box center [187, 46] width 4 height 4
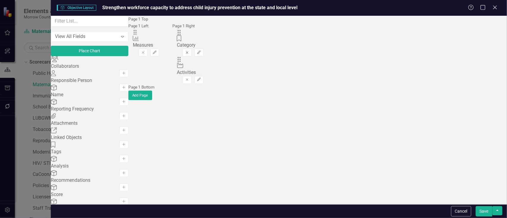
click at [189, 54] on icon "Remove" at bounding box center [187, 53] width 4 height 4
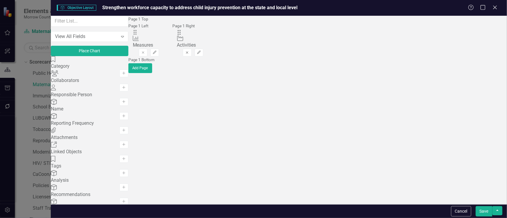
click at [189, 54] on icon "Remove" at bounding box center [187, 53] width 4 height 4
click at [139, 54] on icon "Remove" at bounding box center [136, 53] width 4 height 4
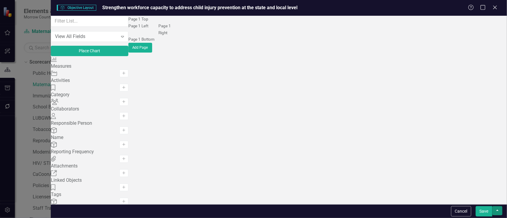
click at [499, 211] on button "button" at bounding box center [497, 210] width 10 height 9
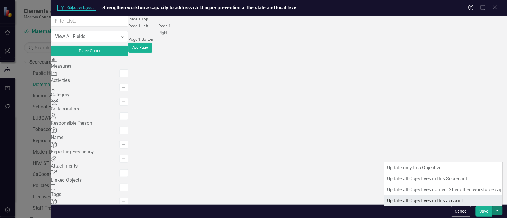
click at [473, 198] on link "Update all Objectives in this account" at bounding box center [443, 200] width 118 height 11
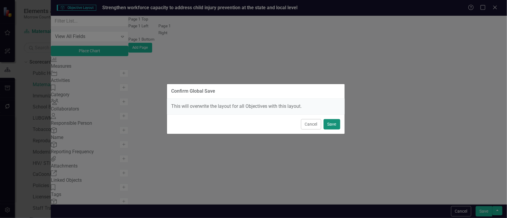
click at [329, 124] on button "Save" at bounding box center [331, 124] width 17 height 10
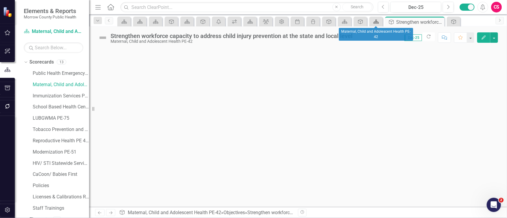
click at [373, 21] on icon "Scorecard" at bounding box center [376, 21] width 6 height 5
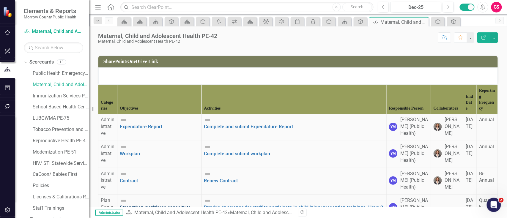
scroll to position [249, 0]
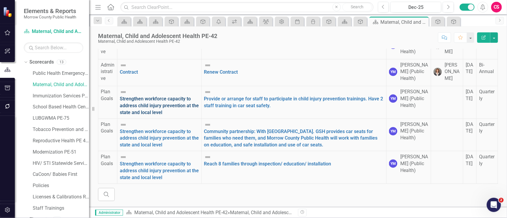
click at [179, 104] on link "Strengthen workforce capacity to address child injury prevention at the state a…" at bounding box center [159, 105] width 79 height 19
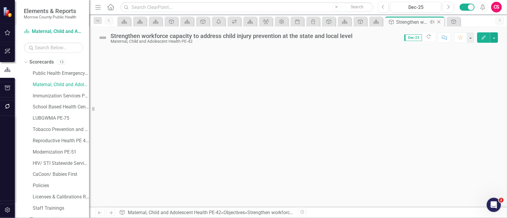
click at [437, 21] on icon at bounding box center [438, 21] width 3 height 3
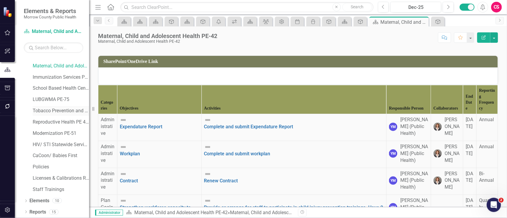
scroll to position [19, 0]
click at [53, 88] on link "School Based Health Center PE-44" at bounding box center [61, 88] width 56 height 7
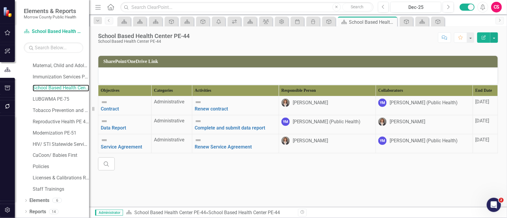
scroll to position [147, 0]
click at [228, 112] on link "Renew contract" at bounding box center [211, 109] width 33 height 6
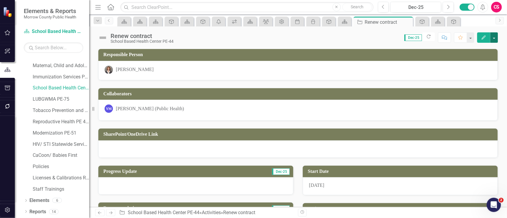
click at [494, 37] on button "button" at bounding box center [494, 37] width 8 height 10
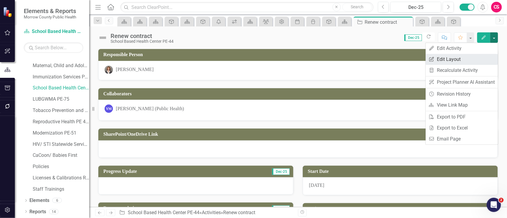
click at [459, 58] on link "Edit Report Edit Layout" at bounding box center [462, 59] width 72 height 11
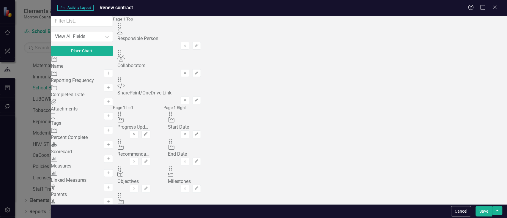
scroll to position [30, 0]
click at [187, 187] on icon "Remove" at bounding box center [185, 189] width 4 height 4
click at [187, 132] on icon "Remove" at bounding box center [185, 134] width 4 height 4
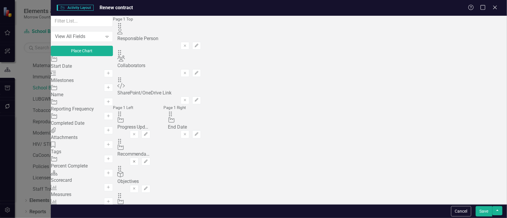
click at [135, 160] on icon "button" at bounding box center [134, 161] width 2 height 2
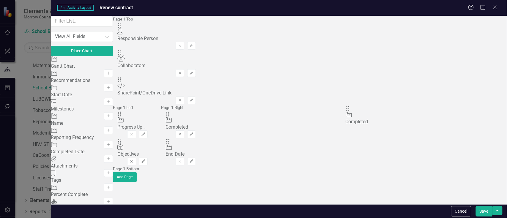
scroll to position [0, 0]
drag, startPoint x: 185, startPoint y: 141, endPoint x: 364, endPoint y: 135, distance: 179.5
click at [496, 210] on button "button" at bounding box center [497, 210] width 10 height 9
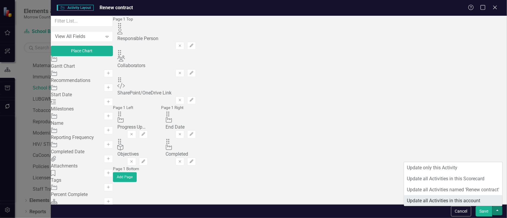
click at [478, 200] on link "Update all Activities in this account" at bounding box center [453, 200] width 98 height 11
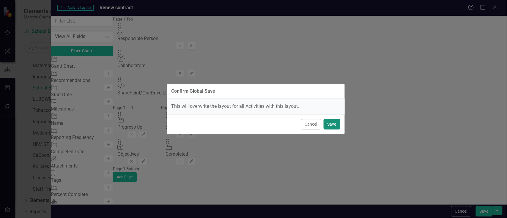
click at [336, 124] on button "Save" at bounding box center [331, 124] width 17 height 10
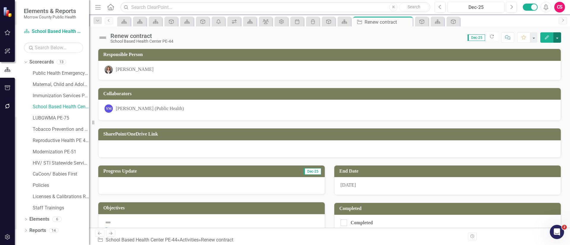
click at [506, 36] on button "button" at bounding box center [558, 37] width 8 height 10
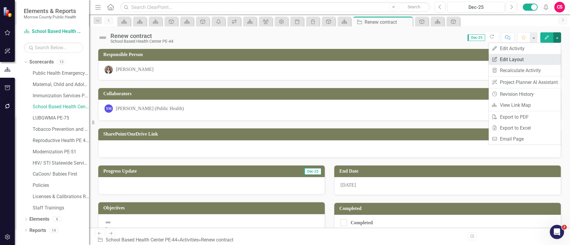
click at [506, 59] on link "Edit Report Edit Layout" at bounding box center [525, 59] width 72 height 11
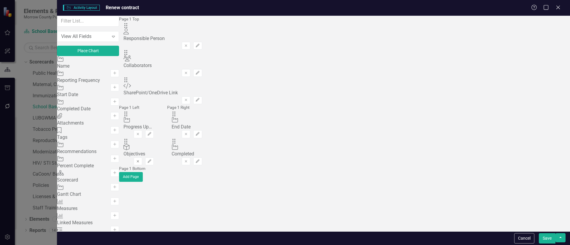
click at [140, 160] on icon "Remove" at bounding box center [138, 162] width 4 height 4
click at [506, 218] on button "button" at bounding box center [561, 237] width 10 height 9
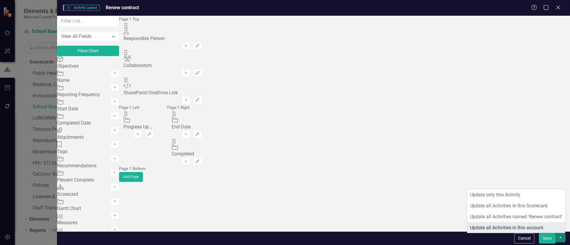
click at [506, 218] on link "Update all Activities in this account" at bounding box center [516, 227] width 98 height 11
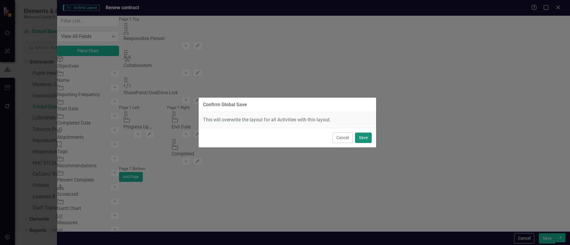
click at [369, 137] on button "Save" at bounding box center [363, 138] width 17 height 10
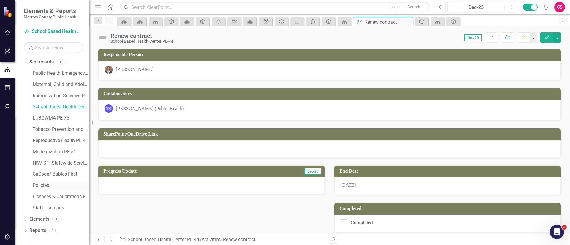
click at [50, 184] on link "Policies" at bounding box center [61, 185] width 56 height 7
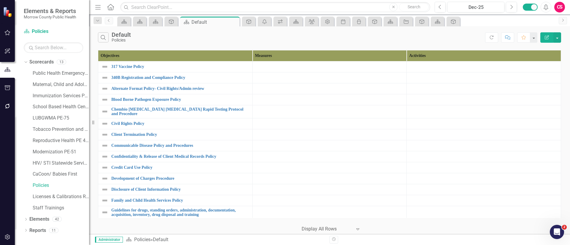
click at [426, 66] on td at bounding box center [484, 66] width 154 height 11
click at [557, 38] on button "button" at bounding box center [558, 37] width 8 height 10
click at [301, 40] on div "Search Default Policies" at bounding box center [291, 37] width 387 height 10
click at [45, 221] on link "Elements" at bounding box center [39, 219] width 20 height 7
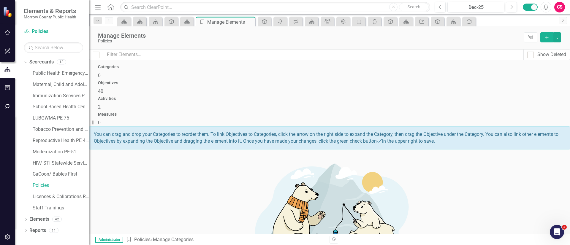
click at [393, 97] on div "Activities 2" at bounding box center [329, 104] width 463 height 14
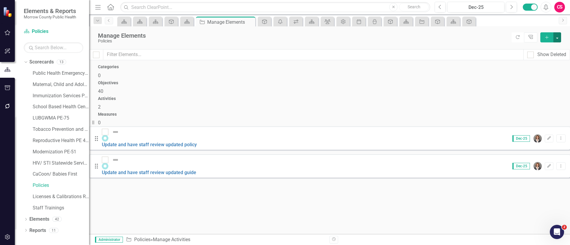
click at [559, 34] on button "button" at bounding box center [558, 37] width 8 height 10
click at [536, 57] on link "Add Multiple Add Multiple" at bounding box center [537, 59] width 47 height 11
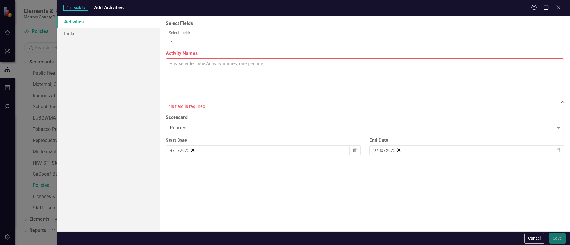
click at [200, 59] on textarea "Activity Names" at bounding box center [365, 81] width 399 height 45
click at [228, 125] on div "Policies" at bounding box center [362, 128] width 384 height 7
click at [228, 114] on label "Scorecard" at bounding box center [365, 117] width 399 height 7
click at [73, 31] on link "Links" at bounding box center [108, 34] width 103 height 12
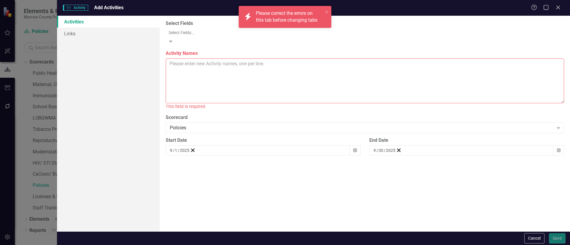
click at [183, 59] on textarea "Activity Names" at bounding box center [365, 81] width 399 height 45
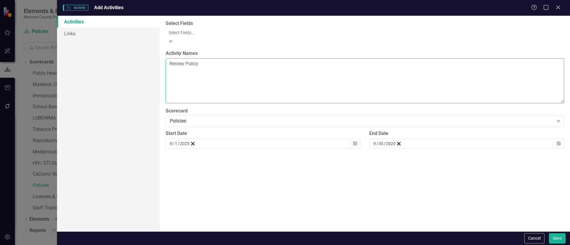
drag, startPoint x: 200, startPoint y: 59, endPoint x: 164, endPoint y: 59, distance: 35.9
click at [164, 59] on div "Select Fields Select Fields... Expand Activity Names Review Policy Scorecard Po…" at bounding box center [365, 124] width 410 height 216
click at [179, 65] on textarea "Review Policy" at bounding box center [365, 81] width 399 height 45
paste textarea "Review Policy"
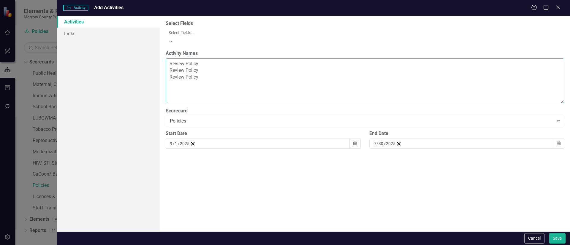
paste textarea "Review Policy"
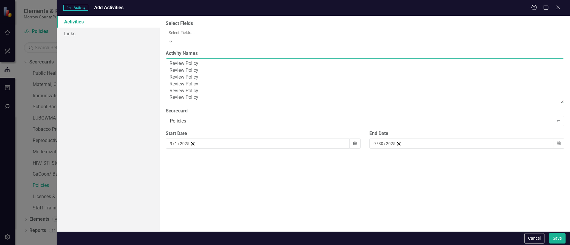
paste textarea "Review Policy"
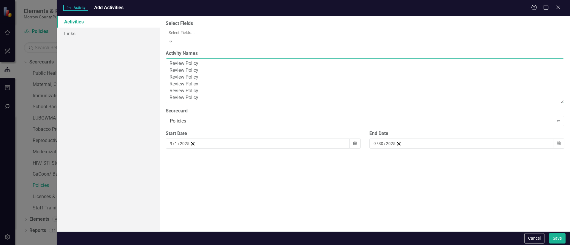
paste textarea "Review Policy"
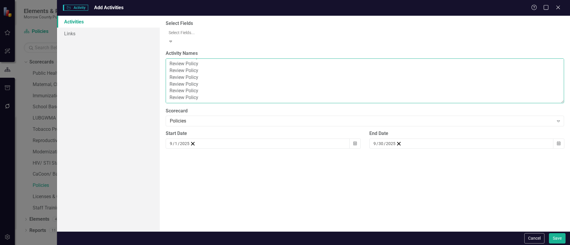
paste textarea "Review Policy"
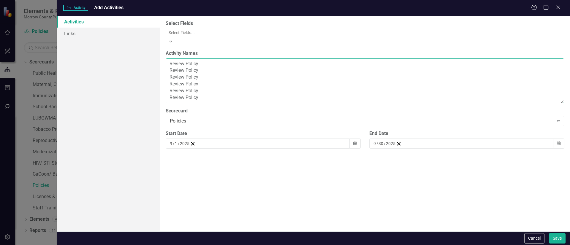
paste textarea "Review Policy"
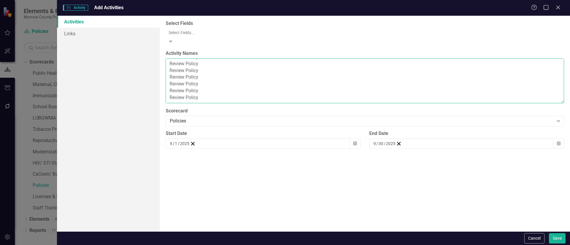
paste textarea "Review Policy"
type textarea "Review Policy Review Policy Review Policy Review Policy Review Policy Review Po…"
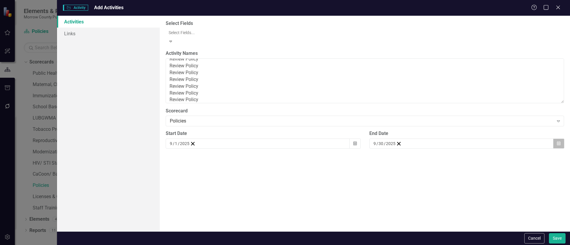
click at [557, 142] on icon "Calendar" at bounding box center [559, 144] width 4 height 4
click at [460, 153] on button "›" at bounding box center [453, 155] width 13 height 13
click at [460, 152] on button "›" at bounding box center [453, 155] width 13 height 13
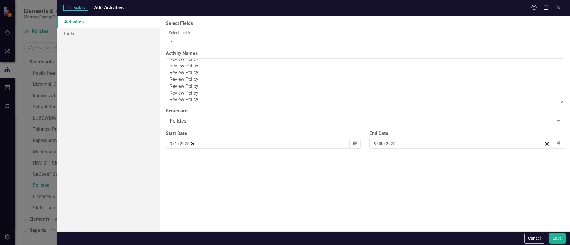
click at [460, 152] on button "›" at bounding box center [453, 155] width 13 height 13
click at [460, 151] on button "›" at bounding box center [453, 155] width 13 height 13
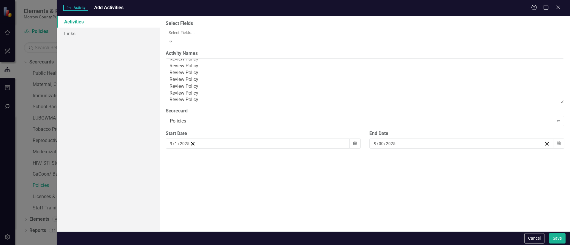
click at [460, 151] on button "›" at bounding box center [453, 155] width 13 height 13
click at [459, 194] on button "14" at bounding box center [451, 196] width 15 height 11
click at [354, 142] on icon "Calendar" at bounding box center [355, 144] width 4 height 4
click at [257, 151] on button "›" at bounding box center [250, 155] width 13 height 13
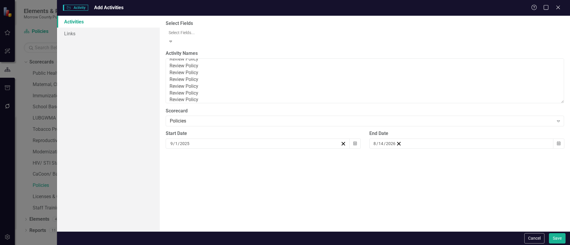
click at [257, 151] on button "›" at bounding box center [250, 155] width 13 height 13
click at [257, 152] on button "›" at bounding box center [250, 155] width 13 height 13
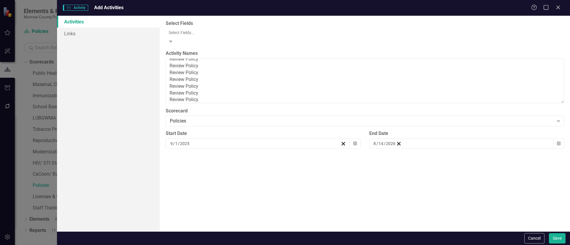
click at [257, 152] on button "›" at bounding box center [250, 155] width 13 height 13
click at [257, 153] on button "›" at bounding box center [250, 155] width 13 height 13
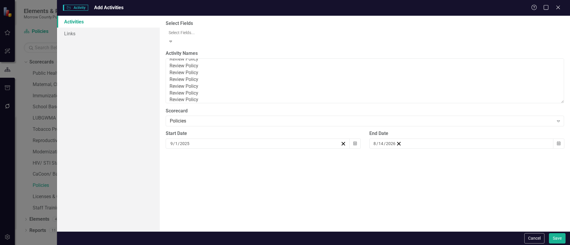
click at [270, 170] on button "1" at bounding box center [262, 175] width 15 height 11
click at [557, 238] on button "Save" at bounding box center [557, 238] width 17 height 10
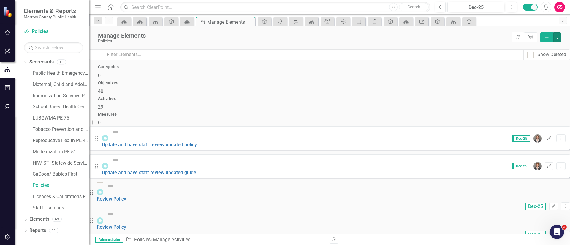
scroll to position [1, 0]
click at [551, 205] on icon "Edit" at bounding box center [553, 207] width 4 height 4
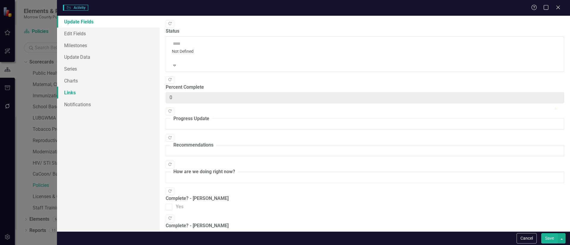
click at [78, 94] on link "Links" at bounding box center [108, 93] width 103 height 12
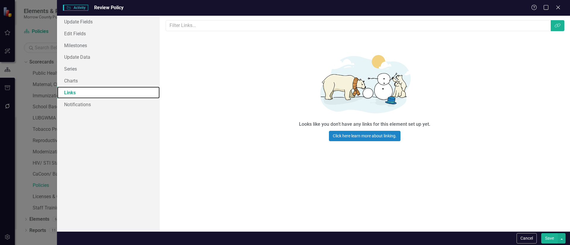
scroll to position [0, 0]
click at [557, 26] on icon "Link Tag" at bounding box center [558, 25] width 6 height 5
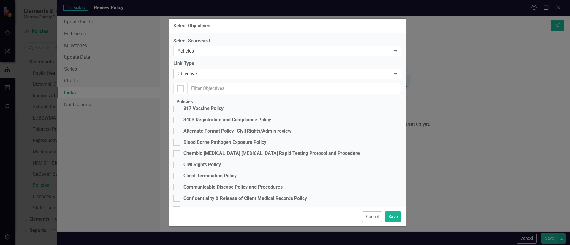
checkbox input "false"
click at [217, 77] on div "Objective" at bounding box center [285, 74] width 214 height 7
click at [211, 112] on div "317 Vaccine Policy" at bounding box center [204, 108] width 40 height 7
click at [177, 110] on input "317 Vaccine Policy" at bounding box center [175, 108] width 4 height 4
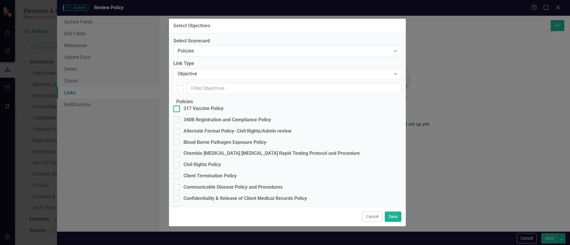
checkbox input "true"
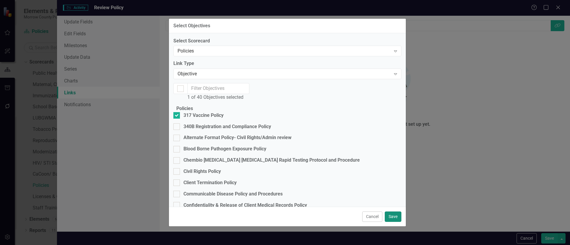
click at [390, 214] on button "Save" at bounding box center [393, 217] width 17 height 10
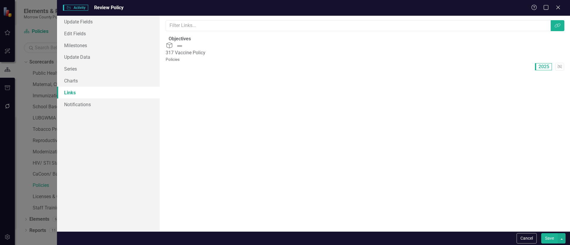
click at [551, 239] on button "Save" at bounding box center [549, 238] width 17 height 10
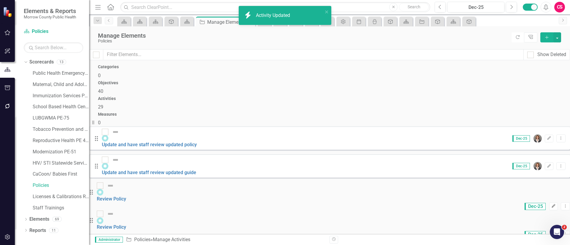
click at [551, 205] on icon "Edit" at bounding box center [553, 207] width 4 height 4
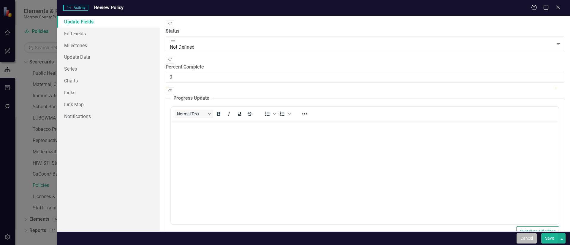
click at [534, 238] on button "Cancel" at bounding box center [527, 238] width 20 height 10
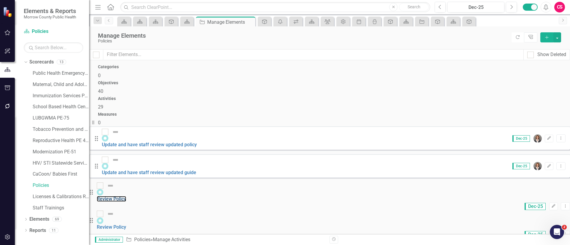
drag, startPoint x: 165, startPoint y: 153, endPoint x: 178, endPoint y: 153, distance: 12.8
click at [126, 196] on link "Review Policy" at bounding box center [111, 199] width 29 height 6
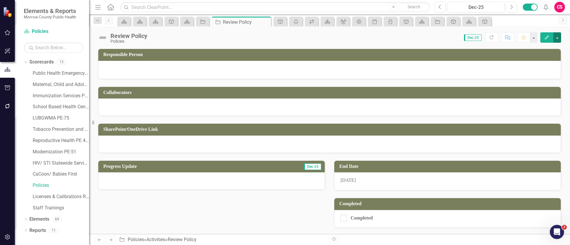
click at [557, 36] on button "button" at bounding box center [558, 37] width 8 height 10
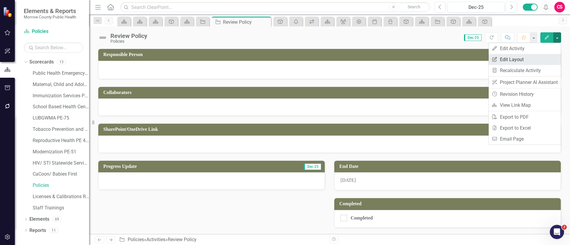
click at [521, 58] on link "Edit Report Edit Layout" at bounding box center [525, 59] width 72 height 11
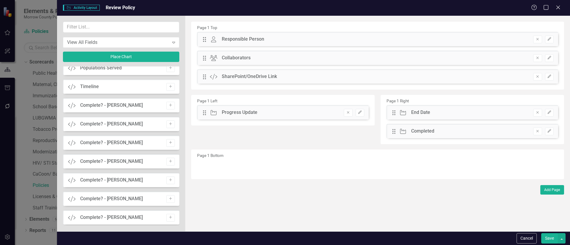
scroll to position [848, 0]
click at [168, 106] on icon "Add" at bounding box center [170, 105] width 4 height 4
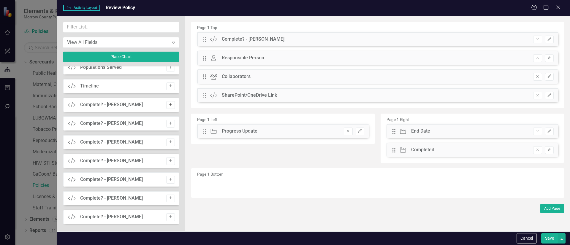
click at [169, 108] on button "Add" at bounding box center [170, 105] width 9 height 8
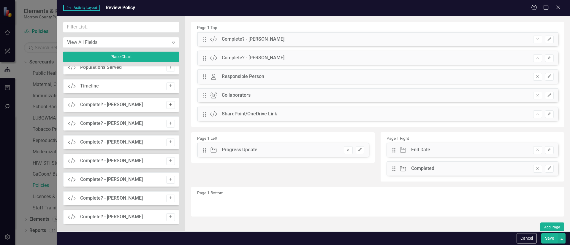
click at [169, 107] on button "Add" at bounding box center [170, 105] width 9 height 8
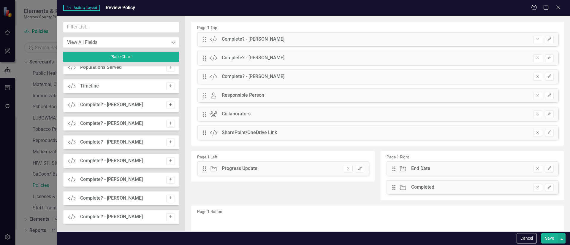
click at [169, 107] on button "Add" at bounding box center [170, 105] width 9 height 8
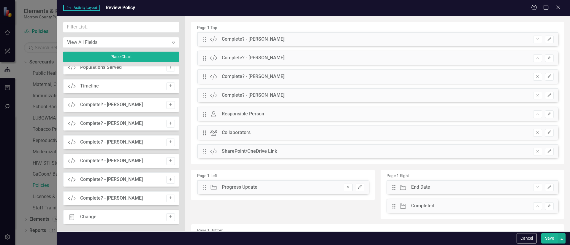
click at [169, 107] on button "Add" at bounding box center [170, 105] width 9 height 8
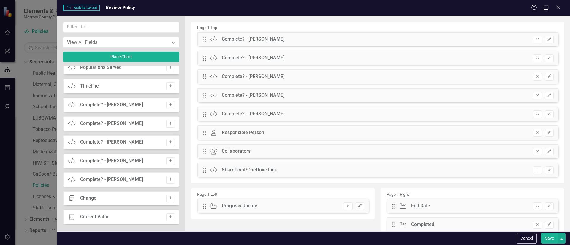
click at [169, 107] on button "Add" at bounding box center [170, 105] width 9 height 8
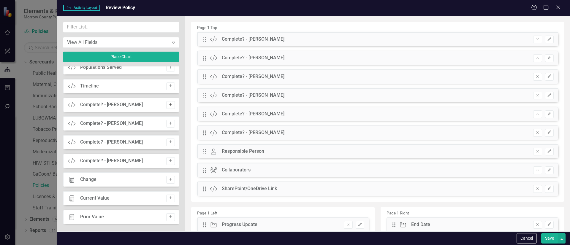
click at [168, 108] on button "Add" at bounding box center [170, 105] width 9 height 8
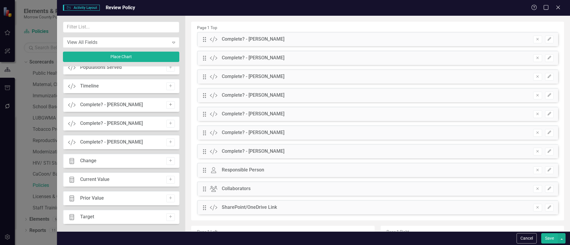
click at [168, 108] on button "Add" at bounding box center [170, 105] width 9 height 8
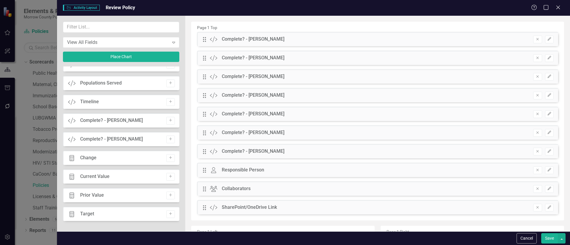
scroll to position [832, 0]
click at [168, 108] on div "Custom Timeline Add" at bounding box center [121, 102] width 116 height 14
click at [168, 122] on icon "Add" at bounding box center [170, 121] width 4 height 4
click at [168, 140] on icon "Add" at bounding box center [170, 140] width 4 height 4
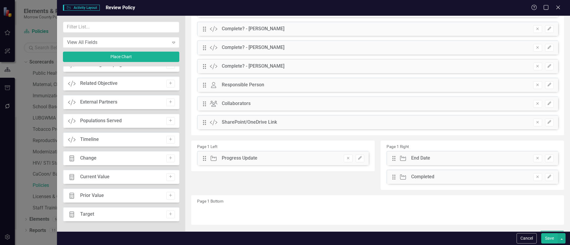
scroll to position [151, 0]
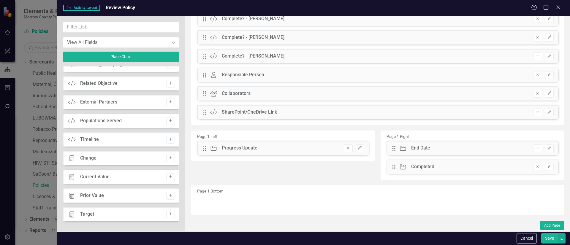
drag, startPoint x: 202, startPoint y: 53, endPoint x: 208, endPoint y: 145, distance: 92.6
click at [209, 156] on div "Page 1 Top Drag Custom Complete? - Edith Velasco Remove Edit Drag Custom Comple…" at bounding box center [377, 42] width 373 height 345
drag, startPoint x: 203, startPoint y: 56, endPoint x: 212, endPoint y: 79, distance: 24.1
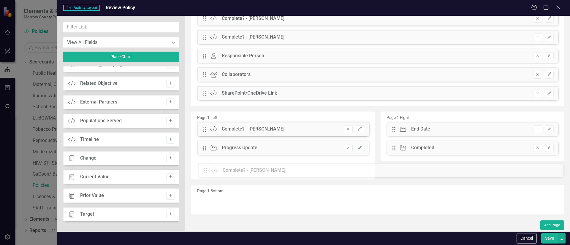
drag, startPoint x: 205, startPoint y: 37, endPoint x: 211, endPoint y: 124, distance: 87.2
drag, startPoint x: 209, startPoint y: 42, endPoint x: 404, endPoint y: 152, distance: 224.2
drag, startPoint x: 391, startPoint y: 148, endPoint x: 395, endPoint y: 162, distance: 14.3
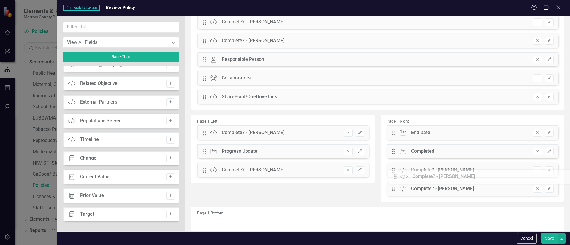
scroll to position [92, 0]
drag, startPoint x: 203, startPoint y: 94, endPoint x: 398, endPoint y: 176, distance: 211.7
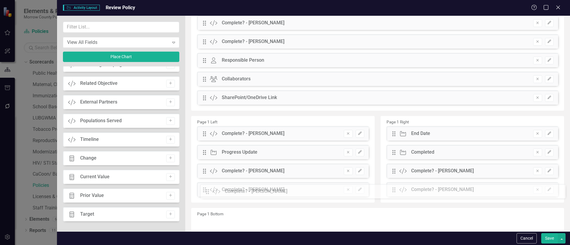
scroll to position [74, 0]
drag, startPoint x: 204, startPoint y: 39, endPoint x: 211, endPoint y: 178, distance: 140.0
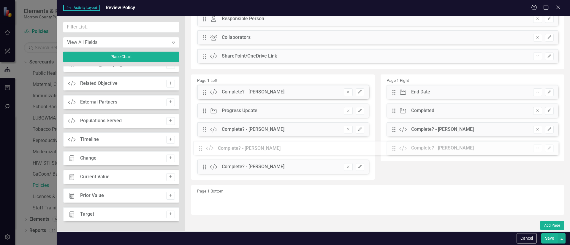
drag, startPoint x: 205, startPoint y: 20, endPoint x: 206, endPoint y: 150, distance: 129.8
drag, startPoint x: 204, startPoint y: 93, endPoint x: 207, endPoint y: 119, distance: 26.3
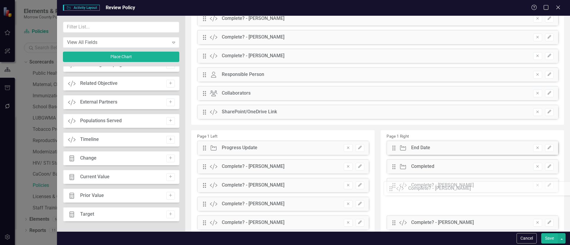
scroll to position [25, 0]
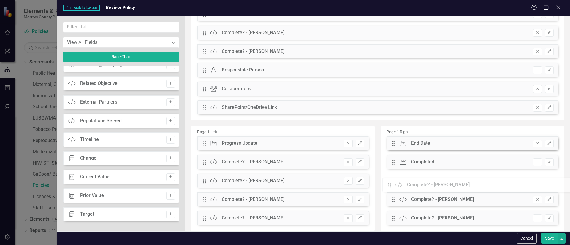
drag, startPoint x: 205, startPoint y: 60, endPoint x: 395, endPoint y: 187, distance: 228.4
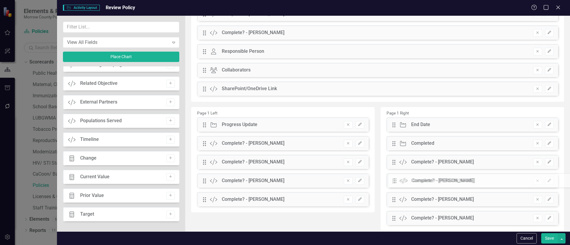
drag, startPoint x: 207, startPoint y: 32, endPoint x: 402, endPoint y: 180, distance: 245.0
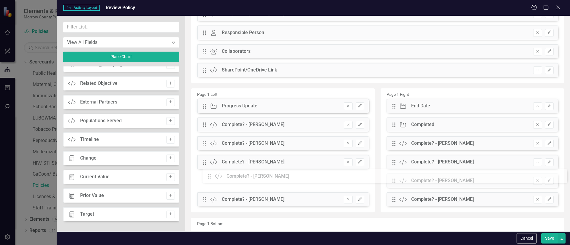
drag, startPoint x: 210, startPoint y: 48, endPoint x: 213, endPoint y: 170, distance: 123.0
click at [205, 18] on div "Drag Custom Complete? - Susie Thompson Remove Edit" at bounding box center [377, 14] width 361 height 14
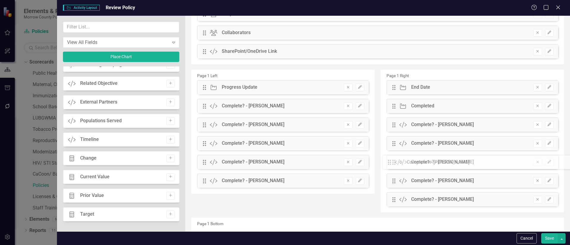
drag, startPoint x: 205, startPoint y: 16, endPoint x: 394, endPoint y: 163, distance: 239.1
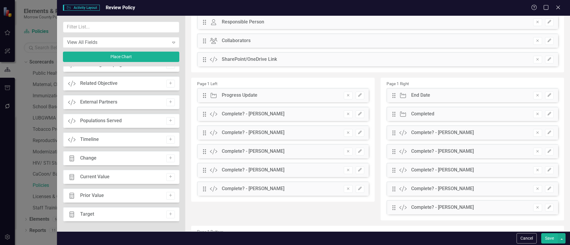
scroll to position [0, 0]
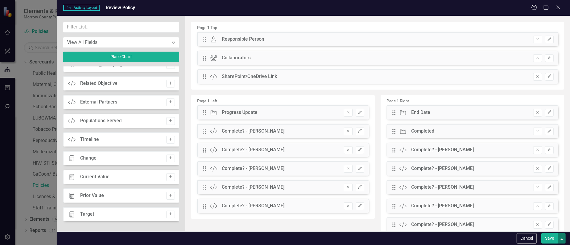
click at [563, 239] on button "button" at bounding box center [562, 238] width 8 height 10
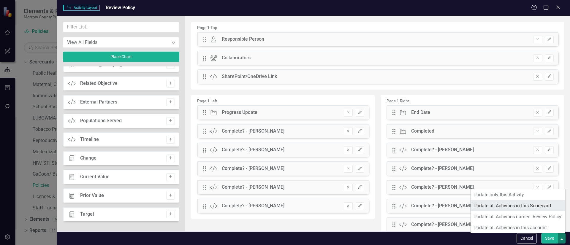
click at [524, 205] on link "Update all Activities in this Scorecard" at bounding box center [518, 205] width 95 height 11
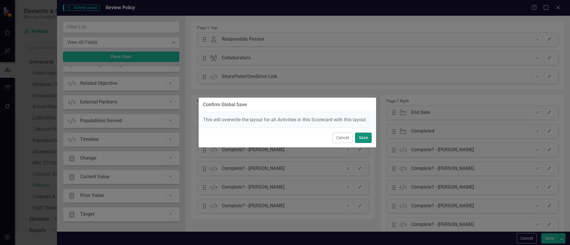
click at [361, 136] on button "Save" at bounding box center [363, 138] width 17 height 10
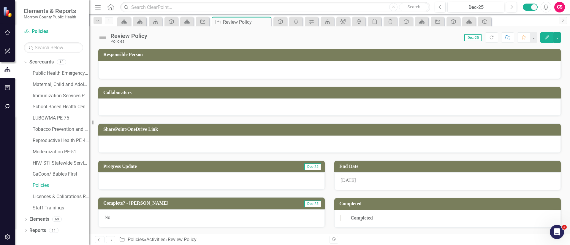
click at [181, 104] on div at bounding box center [329, 107] width 463 height 17
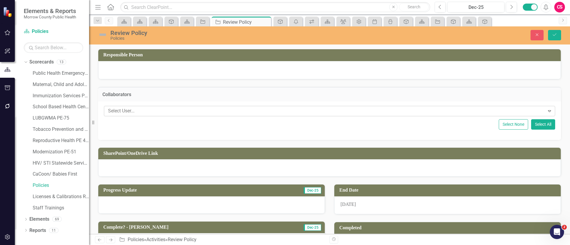
click at [267, 111] on div at bounding box center [325, 111] width 439 height 8
click at [461, 95] on h3 "Collaborators" at bounding box center [329, 94] width 454 height 5
click at [535, 124] on button "Select All" at bounding box center [543, 124] width 24 height 10
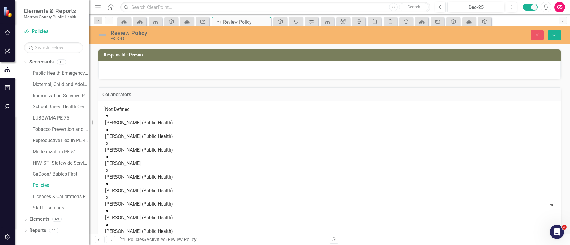
click at [109, 114] on icon "Remove Not Defined" at bounding box center [107, 116] width 4 height 4
click at [173, 147] on div "[PERSON_NAME]" at bounding box center [139, 154] width 68 height 14
click at [109, 155] on icon "Remove Robin Canaday" at bounding box center [107, 157] width 4 height 4
click at [459, 93] on h3 "Collaborators" at bounding box center [329, 94] width 454 height 5
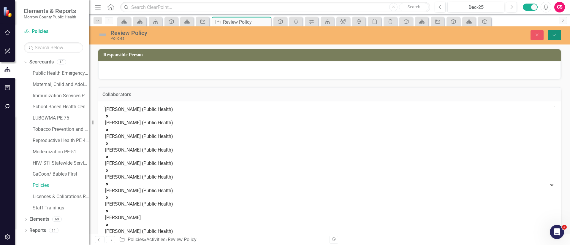
click at [552, 36] on button "Save" at bounding box center [554, 35] width 13 height 10
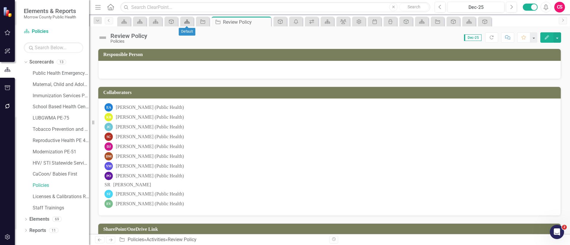
click at [187, 23] on icon "Scorecard" at bounding box center [187, 21] width 6 height 5
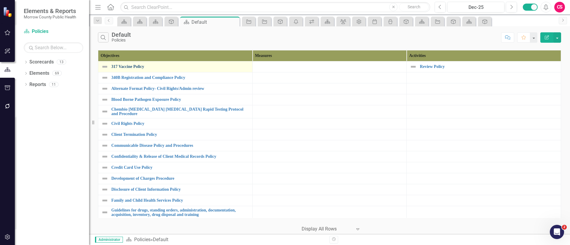
click at [133, 66] on link "317 Vaccine Policy" at bounding box center [180, 66] width 138 height 4
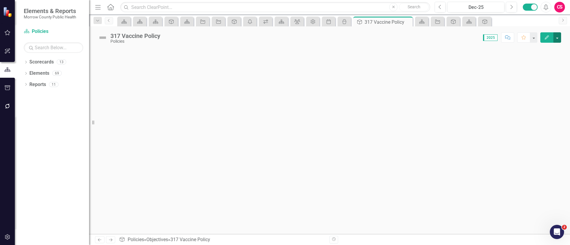
click at [556, 34] on button "button" at bounding box center [558, 37] width 8 height 10
click at [535, 48] on link "Edit Edit Objective" at bounding box center [537, 48] width 48 height 11
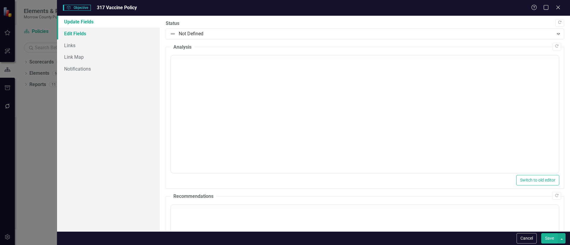
click at [86, 34] on link "Edit Fields" at bounding box center [108, 34] width 103 height 12
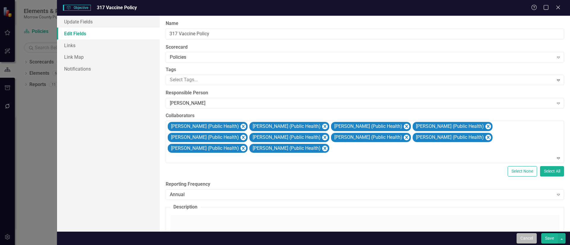
click at [524, 237] on button "Cancel" at bounding box center [527, 238] width 20 height 10
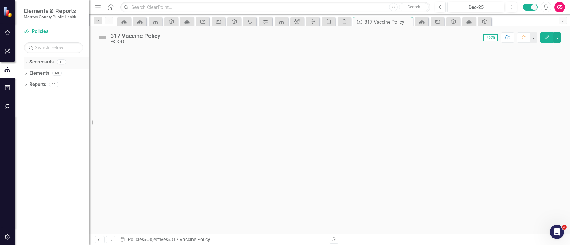
click at [26, 62] on icon "Dropdown" at bounding box center [26, 62] width 4 height 3
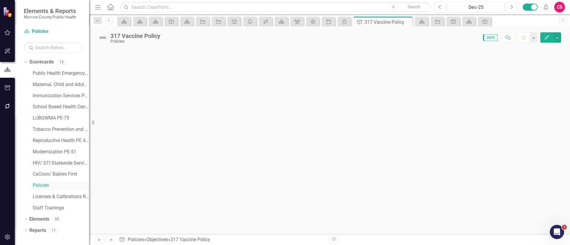
click at [44, 185] on link "Policies" at bounding box center [61, 185] width 56 height 7
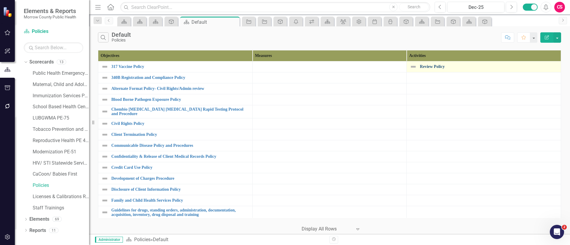
click at [423, 66] on link "Review Policy" at bounding box center [489, 66] width 138 height 4
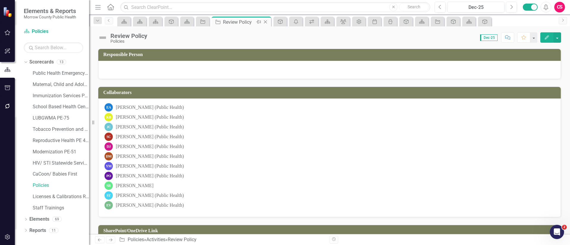
click at [265, 21] on icon "Close" at bounding box center [266, 22] width 6 height 5
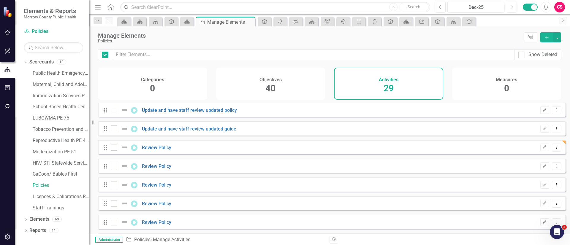
checkbox input "false"
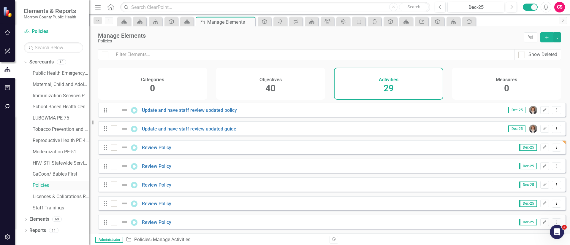
click at [47, 187] on link "Policies" at bounding box center [61, 185] width 56 height 7
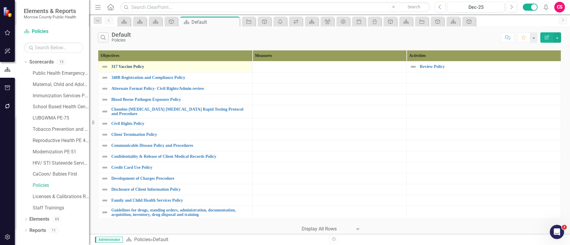
click at [127, 68] on link "317 Vaccine Policy" at bounding box center [180, 66] width 138 height 4
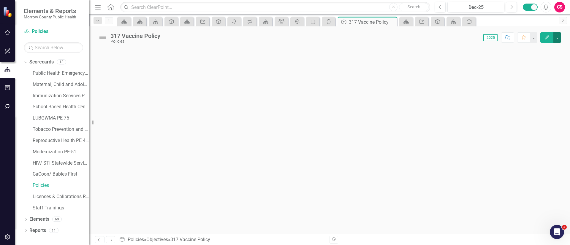
click at [558, 37] on button "button" at bounding box center [558, 37] width 8 height 10
click at [535, 56] on link "Edit Report Edit Layout" at bounding box center [537, 59] width 48 height 11
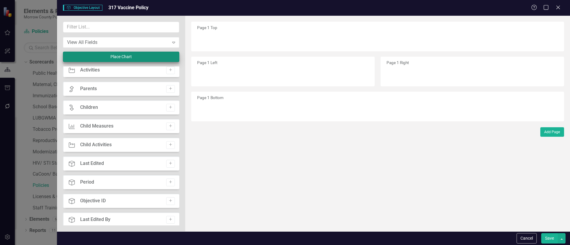
scroll to position [266, 0]
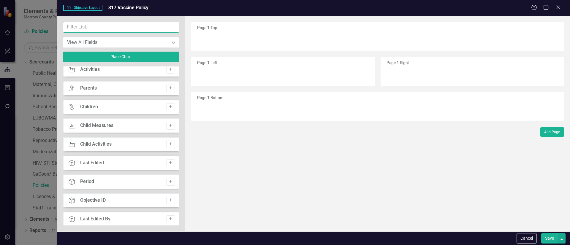
click at [100, 28] on input "text" at bounding box center [121, 27] width 116 height 11
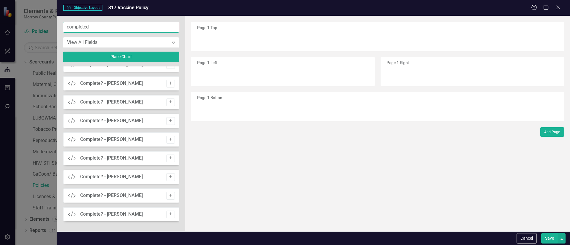
scroll to position [0, 0]
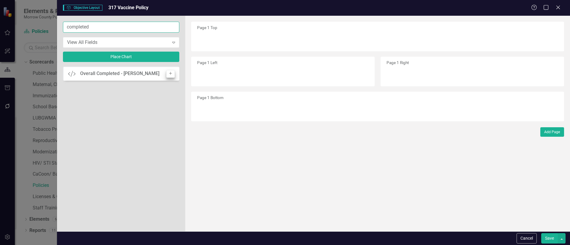
type input "completed"
click at [169, 75] on button "Add" at bounding box center [170, 74] width 9 height 8
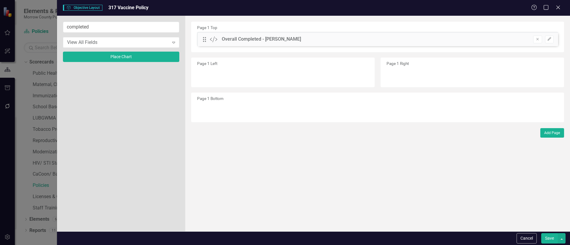
click at [544, 239] on button "Save" at bounding box center [549, 238] width 17 height 10
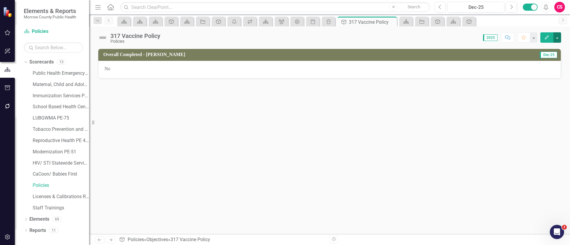
click at [558, 37] on button "button" at bounding box center [558, 37] width 8 height 10
click at [537, 59] on link "Edit Report Edit Layout" at bounding box center [537, 59] width 48 height 11
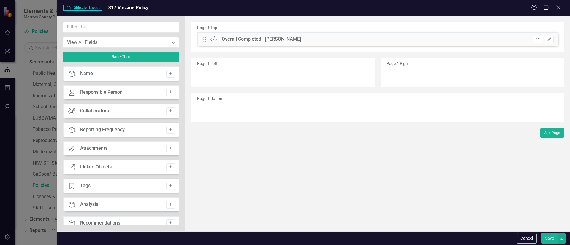
click at [536, 39] on icon "Remove" at bounding box center [537, 39] width 4 height 4
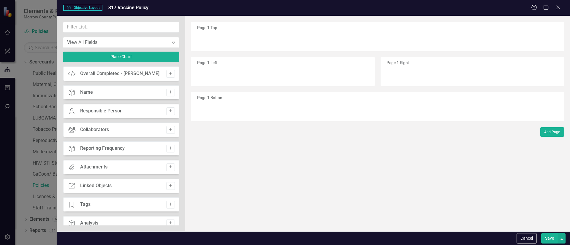
click at [543, 237] on button "Save" at bounding box center [549, 238] width 17 height 10
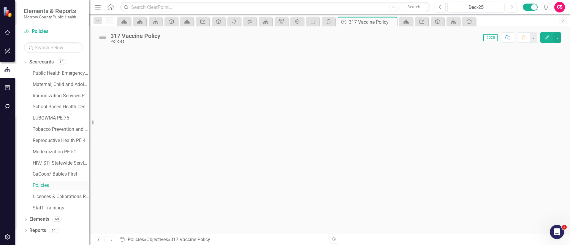
click at [45, 185] on link "Policies" at bounding box center [61, 185] width 56 height 7
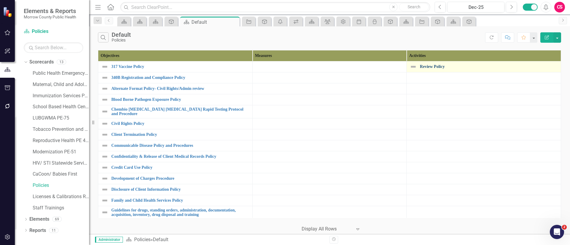
click at [427, 65] on link "Review Policy" at bounding box center [489, 66] width 138 height 4
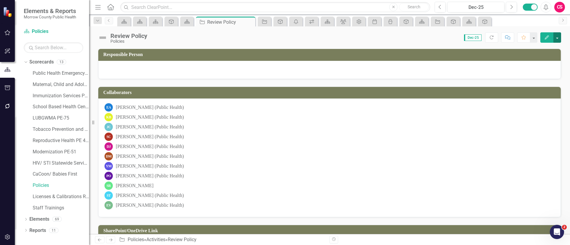
click at [556, 39] on button "button" at bounding box center [558, 37] width 8 height 10
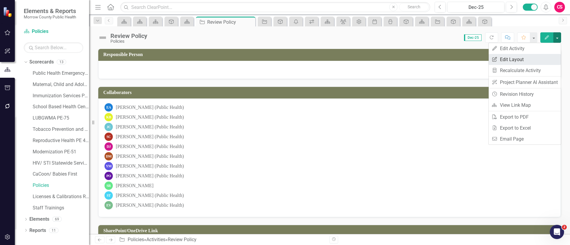
click at [530, 60] on link "Edit Report Edit Layout" at bounding box center [525, 59] width 72 height 11
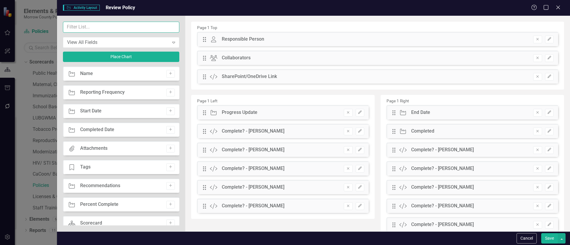
click at [136, 28] on input "text" at bounding box center [121, 27] width 116 height 11
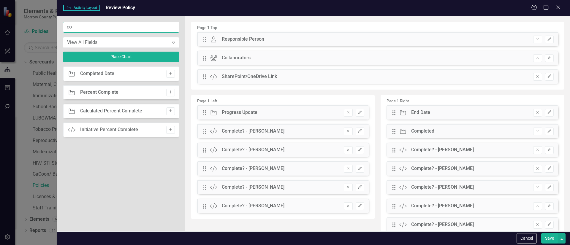
type input "c"
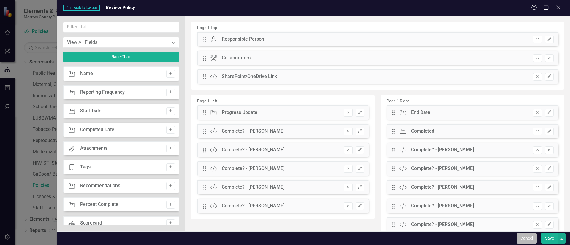
click at [527, 240] on button "Cancel" at bounding box center [527, 238] width 20 height 10
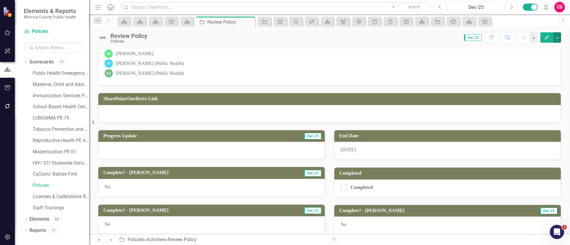
scroll to position [132, 0]
click at [361, 187] on div "Completed" at bounding box center [362, 187] width 22 height 0
click at [344, 188] on input "Completed" at bounding box center [343, 186] width 4 height 4
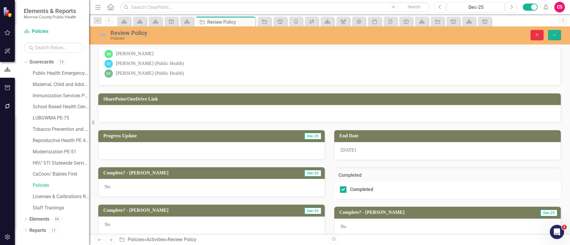
click at [536, 36] on icon "Close" at bounding box center [537, 35] width 5 height 4
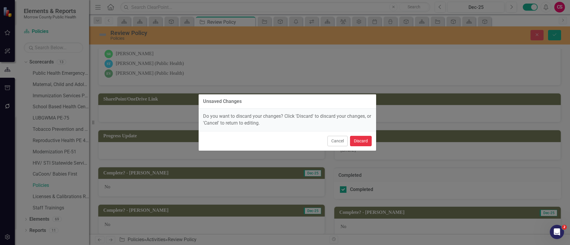
click at [369, 140] on button "Discard" at bounding box center [361, 141] width 22 height 10
checkbox input "false"
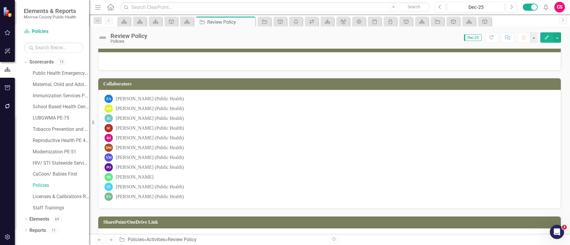
scroll to position [0, 0]
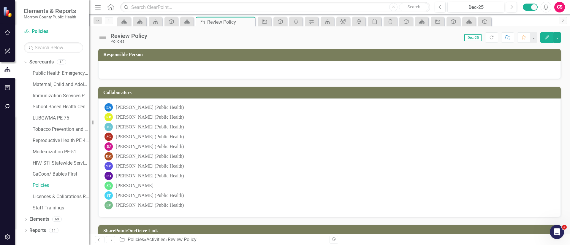
click at [179, 70] on div at bounding box center [330, 69] width 450 height 7
click at [166, 71] on div at bounding box center [330, 69] width 450 height 7
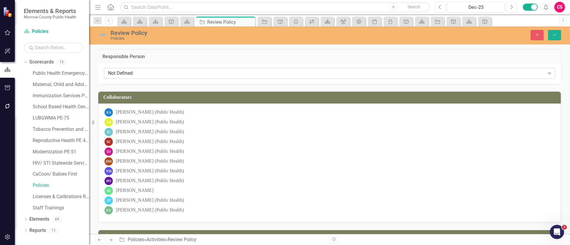
click at [164, 72] on div "Not Defined" at bounding box center [326, 73] width 437 height 7
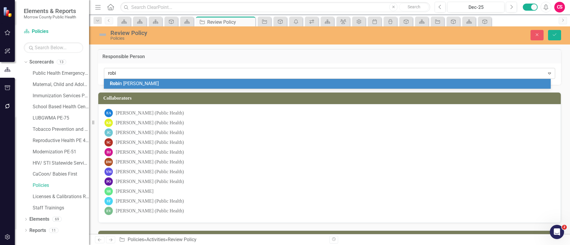
type input "robin"
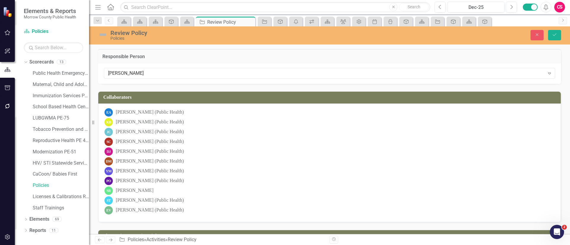
click at [548, 35] on div "Close Save" at bounding box center [470, 35] width 192 height 10
click at [551, 33] on button "Save" at bounding box center [554, 35] width 13 height 10
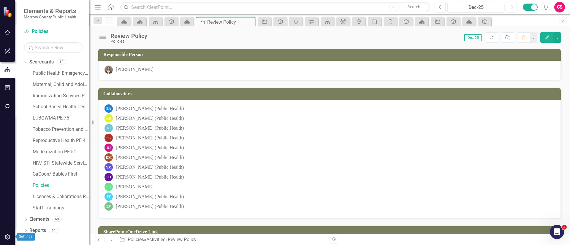
click at [9, 237] on icon "button" at bounding box center [7, 237] width 6 height 5
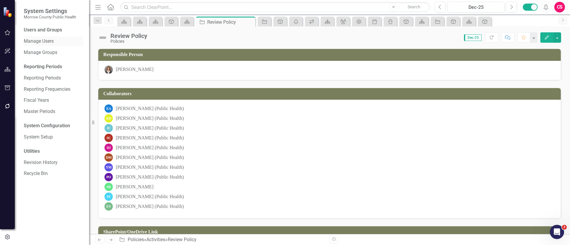
click at [42, 40] on link "Manage Users" at bounding box center [53, 41] width 59 height 7
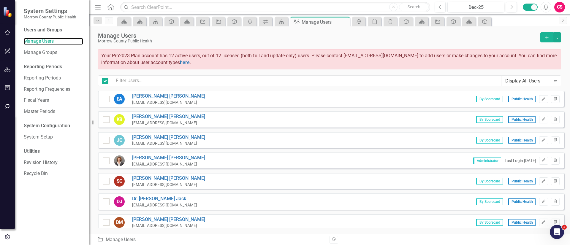
checkbox input "false"
click at [6, 69] on icon "button" at bounding box center [7, 69] width 6 height 5
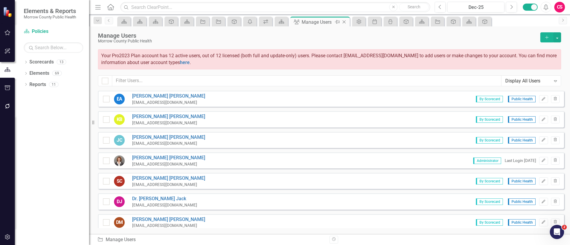
click at [344, 21] on icon "Close" at bounding box center [344, 22] width 6 height 5
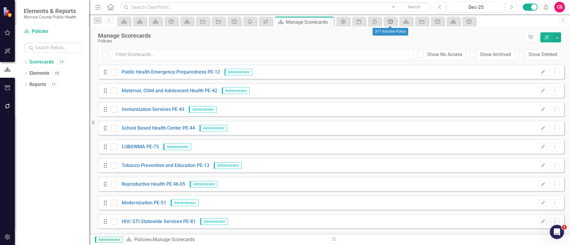
click at [391, 22] on icon "Objective" at bounding box center [391, 21] width 6 height 5
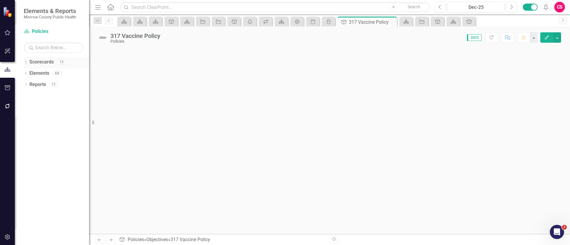
click at [43, 61] on link "Scorecards" at bounding box center [41, 62] width 24 height 7
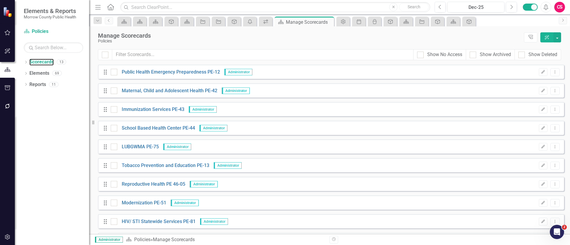
scroll to position [74, 0]
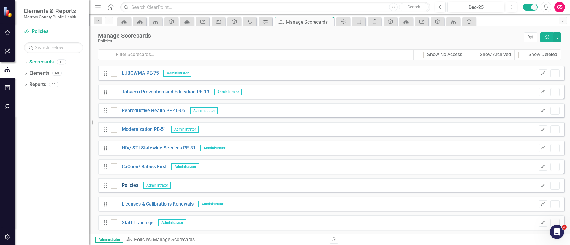
click at [132, 186] on link "Policies" at bounding box center [127, 185] width 21 height 7
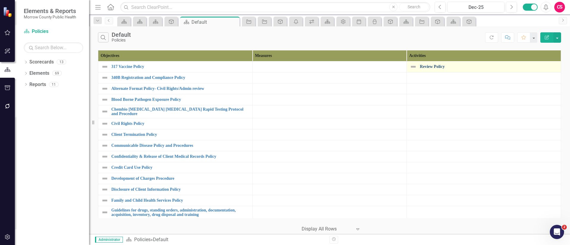
click at [431, 68] on link "Review Policy" at bounding box center [489, 66] width 138 height 4
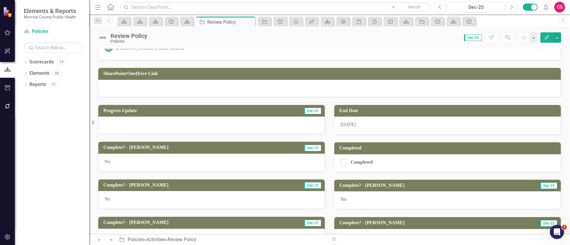
scroll to position [159, 0]
click at [257, 125] on div at bounding box center [211, 125] width 227 height 17
click at [257, 126] on div at bounding box center [211, 125] width 227 height 17
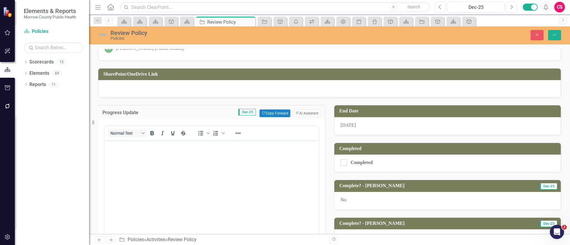
scroll to position [0, 0]
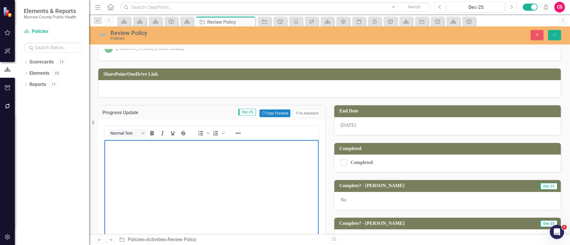
click at [241, 164] on body "Rich Text Area. Press ALT-0 for help." at bounding box center [212, 184] width 214 height 89
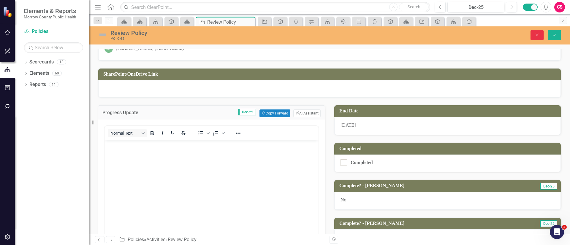
click at [532, 32] on button "Close" at bounding box center [537, 35] width 13 height 10
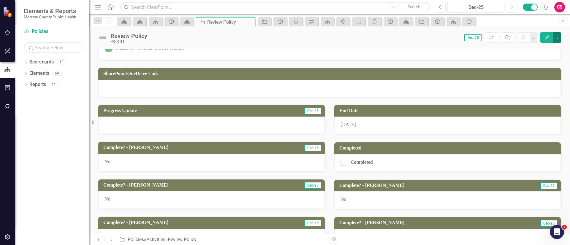
click at [556, 36] on button "button" at bounding box center [558, 37] width 8 height 10
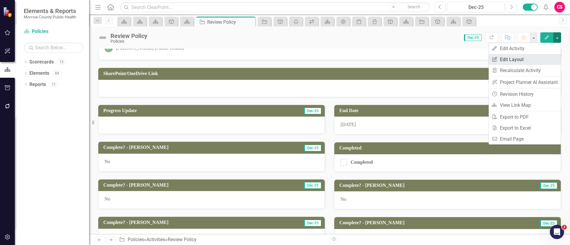
click at [532, 58] on link "Edit Report Edit Layout" at bounding box center [525, 59] width 72 height 11
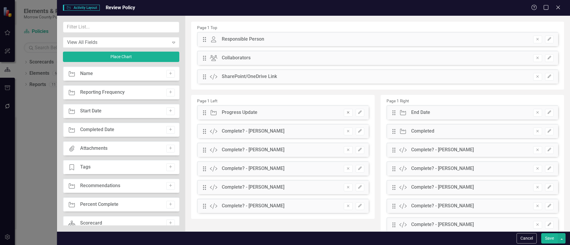
click at [347, 113] on icon "button" at bounding box center [348, 113] width 2 height 2
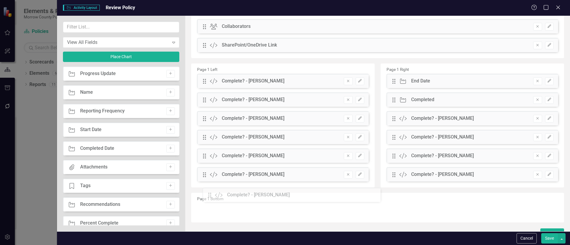
scroll to position [32, 0]
drag, startPoint x: 391, startPoint y: 225, endPoint x: 211, endPoint y: 173, distance: 187.9
click at [560, 236] on button "button" at bounding box center [562, 238] width 8 height 10
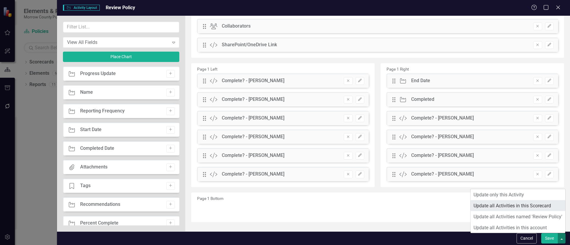
click at [527, 205] on link "Update all Activities in this Scorecard" at bounding box center [518, 205] width 95 height 11
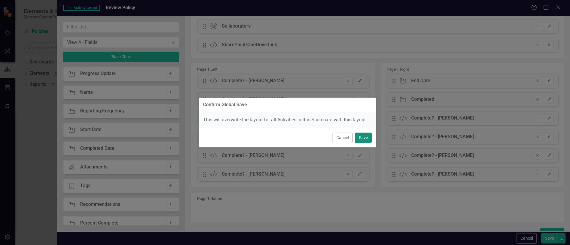
click at [366, 137] on button "Save" at bounding box center [363, 138] width 17 height 10
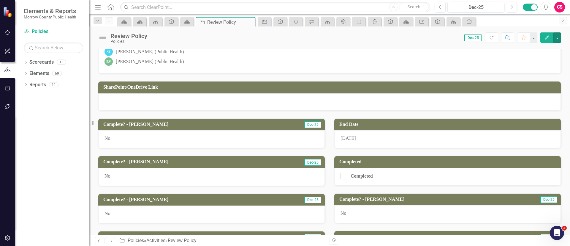
scroll to position [0, 0]
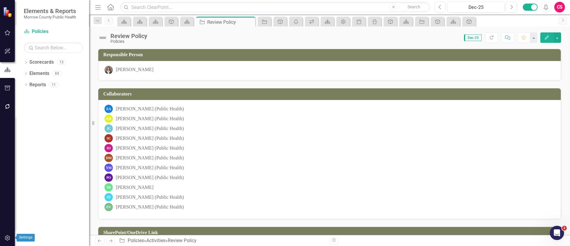
click at [7, 235] on icon "button" at bounding box center [7, 237] width 6 height 5
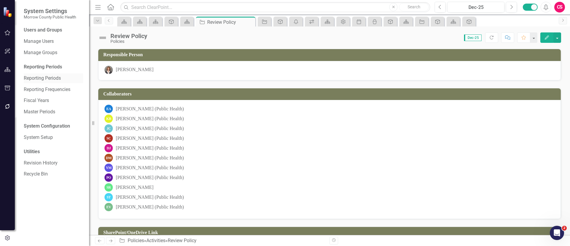
click at [40, 78] on link "Reporting Periods" at bounding box center [53, 78] width 59 height 7
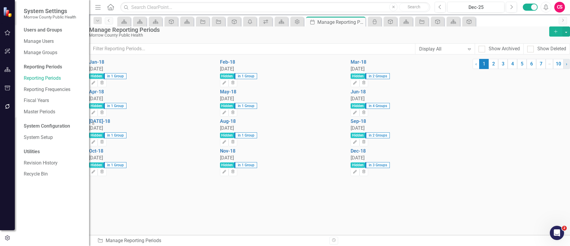
click at [563, 69] on link "› Next" at bounding box center [566, 64] width 7 height 10
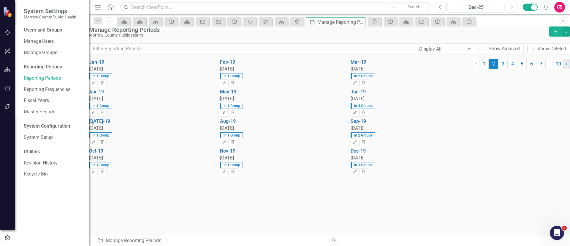
click at [563, 69] on link "› Next" at bounding box center [566, 64] width 7 height 10
click at [9, 104] on icon "button" at bounding box center [7, 106] width 5 height 5
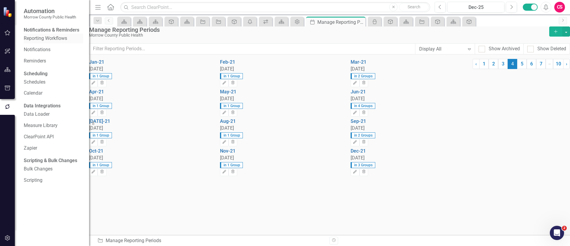
click at [41, 42] on link "Reporting Workflows" at bounding box center [53, 38] width 59 height 7
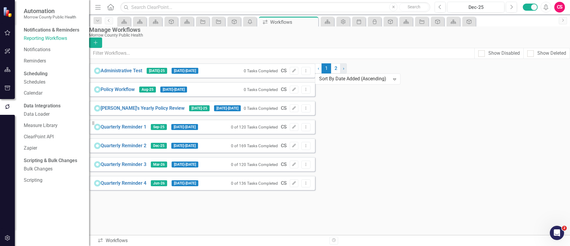
click at [343, 71] on span "›" at bounding box center [343, 68] width 1 height 6
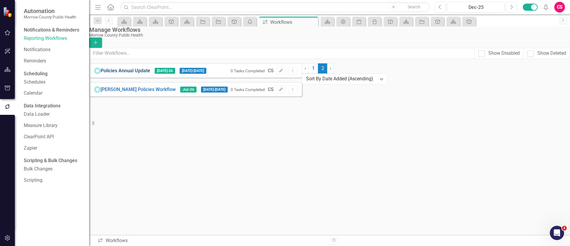
click at [146, 74] on link "Policies Annual Update" at bounding box center [126, 70] width 50 height 7
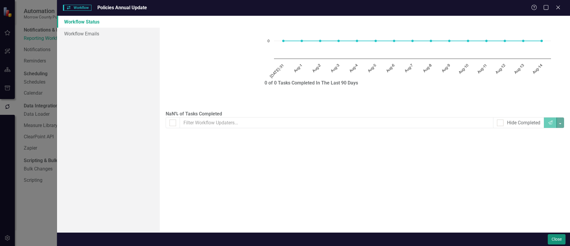
click at [550, 239] on button "Close" at bounding box center [557, 239] width 18 height 10
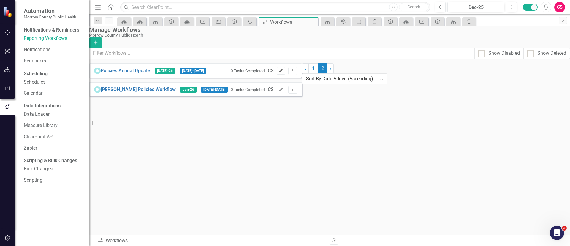
click at [283, 72] on icon "Edit" at bounding box center [281, 71] width 4 height 4
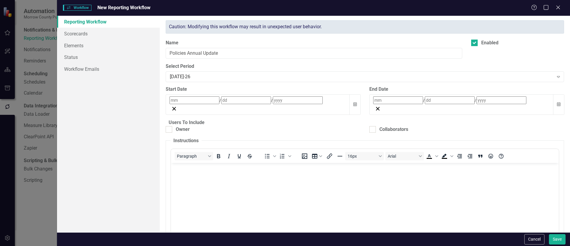
checkbox input "true"
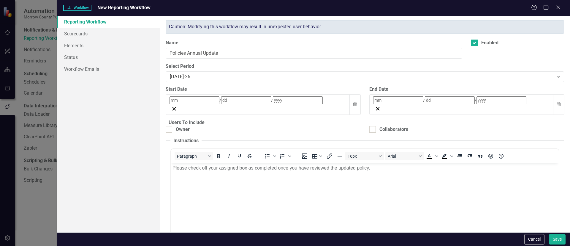
type input "8"
type input "1"
type input "2026"
type input "8"
type input "15"
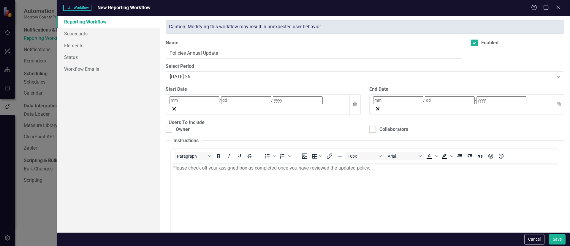
type input "2026"
click at [527, 235] on button "Cancel" at bounding box center [534, 239] width 20 height 10
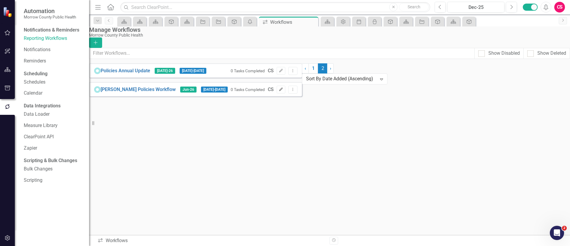
click at [285, 93] on button "Edit" at bounding box center [281, 90] width 9 height 8
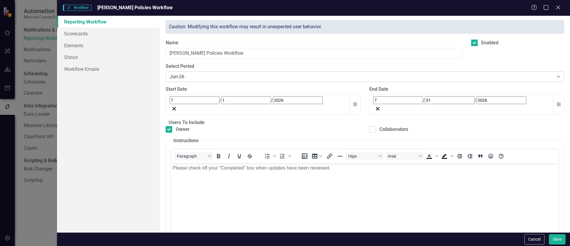
click at [207, 75] on div "Jun-26" at bounding box center [362, 76] width 384 height 7
click at [354, 102] on button "Calendar" at bounding box center [355, 104] width 11 height 20
click at [257, 116] on button "›" at bounding box center [250, 113] width 13 height 13
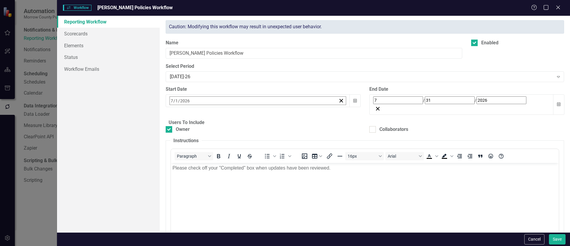
click at [265, 156] on abbr "15" at bounding box center [262, 158] width 5 height 5
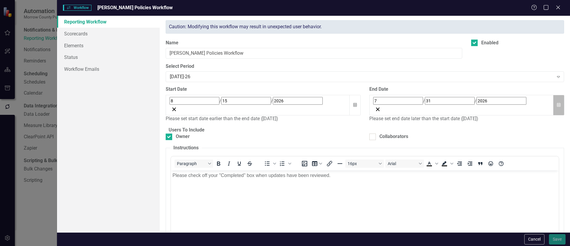
click at [557, 102] on icon "button" at bounding box center [559, 104] width 4 height 4
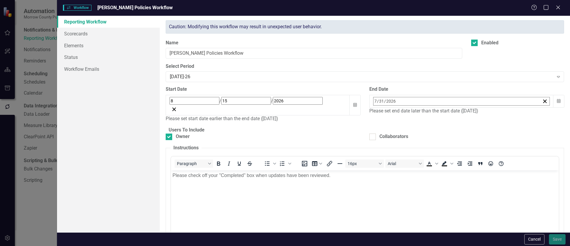
click at [460, 116] on button "›" at bounding box center [453, 113] width 13 height 13
click at [400, 188] on button "31" at bounding box center [392, 191] width 15 height 11
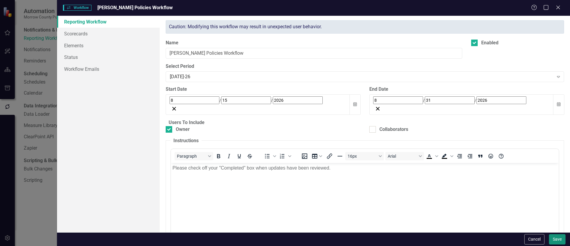
click at [550, 236] on button "Save" at bounding box center [557, 239] width 17 height 10
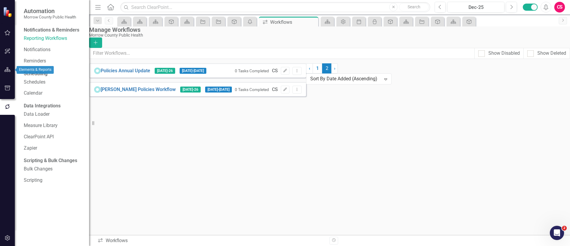
click at [6, 67] on button "button" at bounding box center [7, 70] width 13 height 12
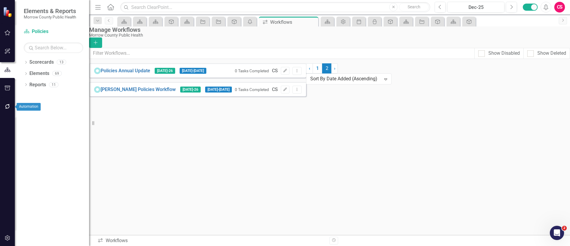
click at [5, 106] on icon "button" at bounding box center [7, 106] width 6 height 5
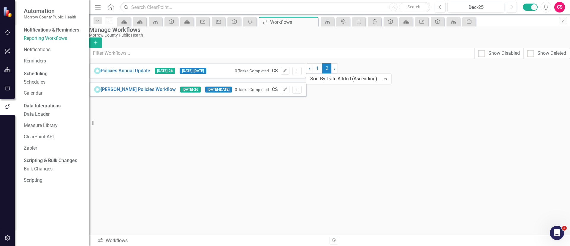
click at [7, 241] on button "button" at bounding box center [7, 238] width 13 height 12
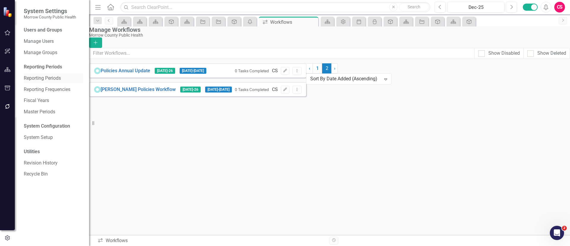
click at [51, 80] on link "Reporting Periods" at bounding box center [53, 78] width 59 height 7
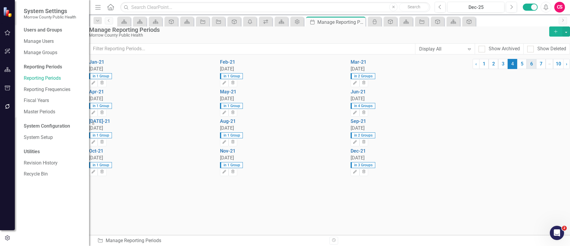
click at [527, 69] on link "6" at bounding box center [532, 64] width 10 height 10
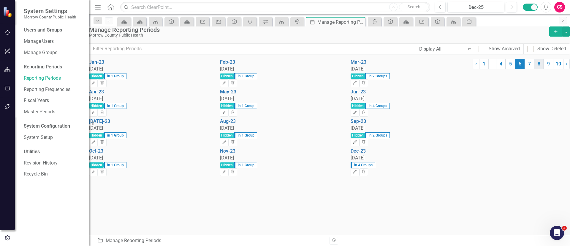
click at [534, 69] on link "8" at bounding box center [539, 64] width 10 height 10
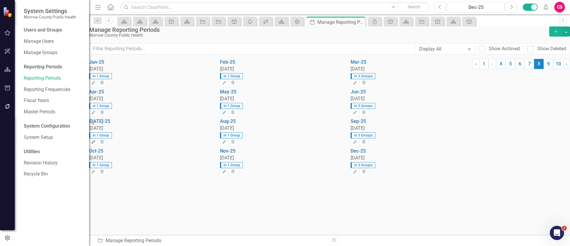
click at [98, 144] on button "Edit" at bounding box center [93, 142] width 9 height 8
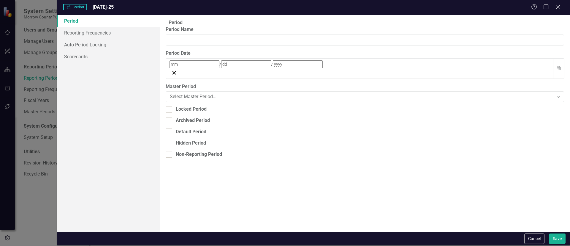
type input "Jul-25"
type input "7"
type input "31"
type input "2025"
click at [107, 30] on link "Reporting Frequencies" at bounding box center [108, 33] width 103 height 12
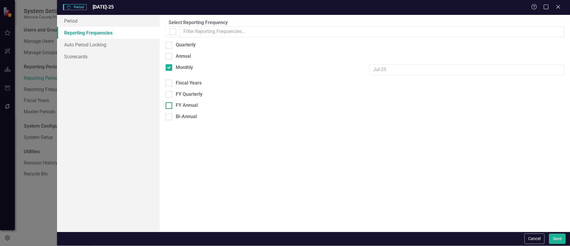
click at [172, 106] on div at bounding box center [169, 105] width 7 height 7
click at [170, 106] on input "FY Annual" at bounding box center [168, 104] width 4 height 4
checkbox input "true"
click at [172, 83] on div at bounding box center [169, 83] width 7 height 7
click at [170, 83] on input "Fiscal Years" at bounding box center [168, 82] width 4 height 4
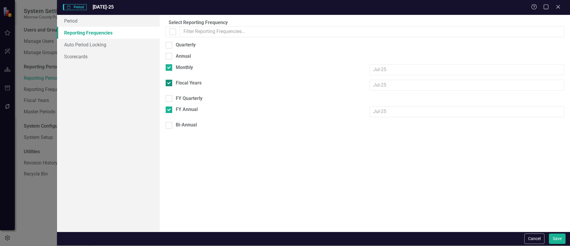
click at [172, 83] on div at bounding box center [169, 83] width 7 height 7
click at [170, 83] on input "Fiscal Years" at bounding box center [168, 82] width 4 height 4
checkbox input "false"
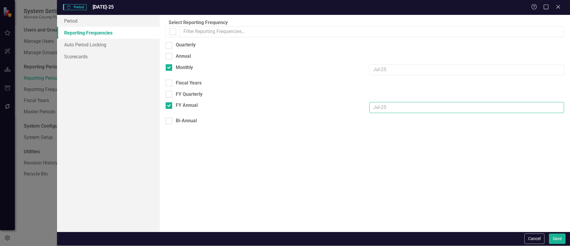
click at [381, 107] on input "text" at bounding box center [466, 107] width 195 height 11
type input "F"
type input "FY 26"
click at [557, 235] on button "Save" at bounding box center [557, 238] width 17 height 10
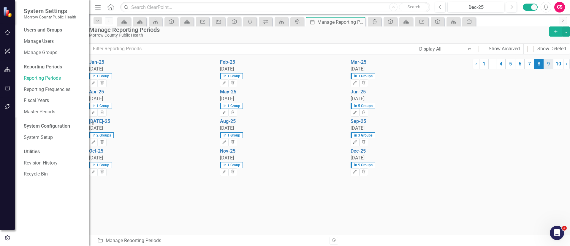
click at [544, 69] on link "9" at bounding box center [549, 64] width 10 height 10
click at [96, 144] on icon "Edit" at bounding box center [93, 142] width 4 height 4
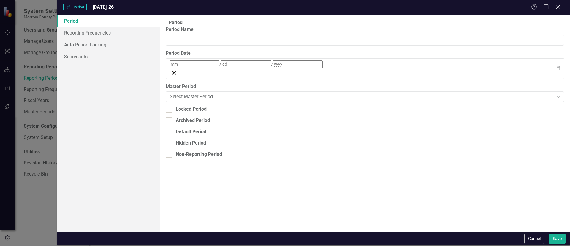
type input "Jul-26"
type input "7"
type input "31"
type input "2026"
click at [98, 32] on link "Reporting Frequencies" at bounding box center [108, 33] width 103 height 12
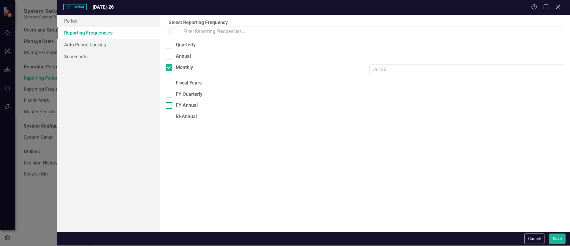
click at [170, 105] on input "FY Annual" at bounding box center [168, 104] width 4 height 4
checkbox input "true"
click at [378, 108] on input "text" at bounding box center [466, 107] width 195 height 11
type input "FY 27"
click at [556, 234] on button "Save" at bounding box center [557, 238] width 17 height 10
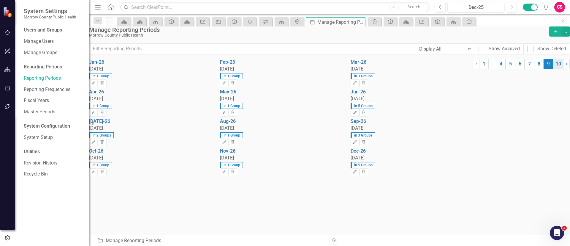
click at [553, 69] on link "10" at bounding box center [558, 64] width 10 height 10
click at [98, 146] on button "Edit" at bounding box center [93, 142] width 9 height 8
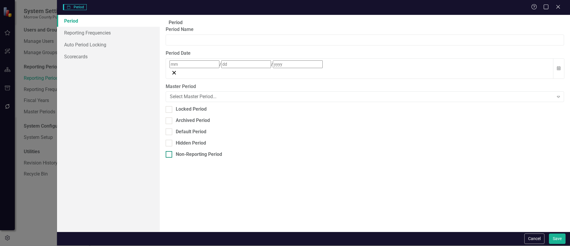
type input "Jul-27"
type input "7"
type input "31"
type input "2027"
click at [110, 30] on link "Reporting Frequencies" at bounding box center [108, 33] width 103 height 12
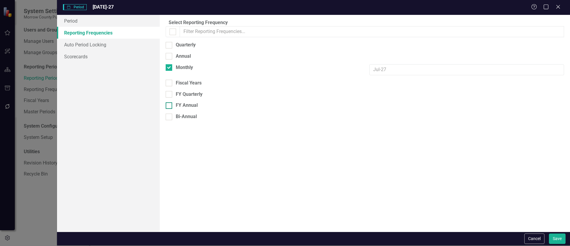
click at [170, 104] on input "FY Annual" at bounding box center [168, 104] width 4 height 4
checkbox input "true"
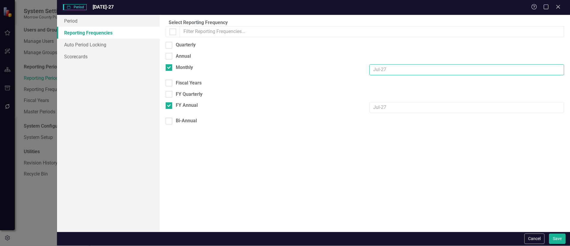
click at [382, 73] on input "text" at bounding box center [466, 69] width 195 height 11
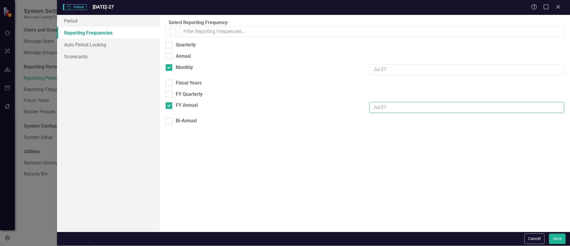
click at [374, 102] on input "text" at bounding box center [466, 107] width 195 height 11
type input "FY 28"
click at [560, 238] on button "Save" at bounding box center [557, 238] width 17 height 10
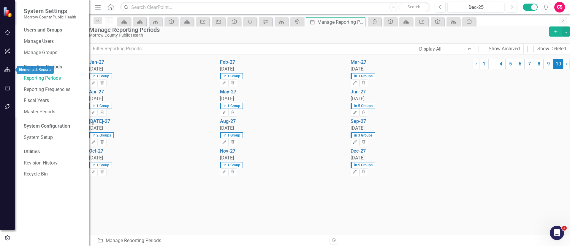
click at [7, 68] on icon "button" at bounding box center [7, 69] width 6 height 5
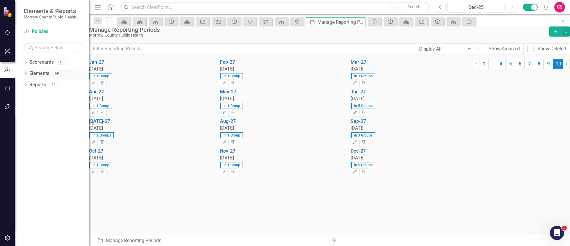
click at [45, 72] on link "Elements" at bounding box center [39, 73] width 20 height 7
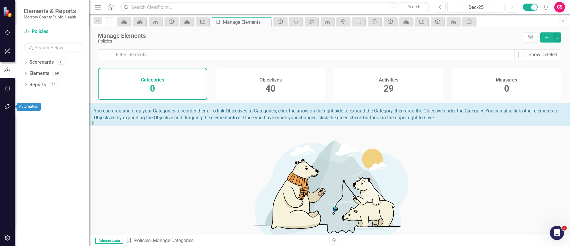
click at [10, 105] on icon "button" at bounding box center [7, 106] width 6 height 5
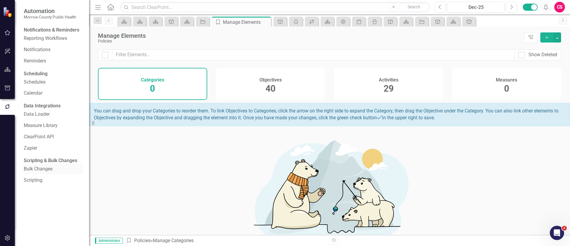
click at [36, 172] on link "Bulk Changes" at bounding box center [53, 168] width 59 height 7
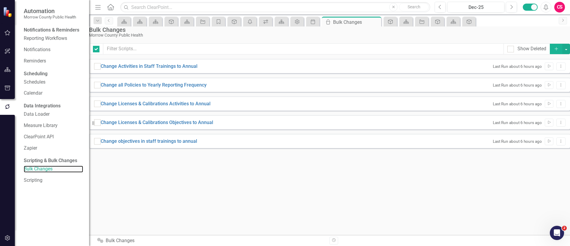
checkbox input "false"
click at [554, 51] on icon "Add" at bounding box center [556, 49] width 5 height 4
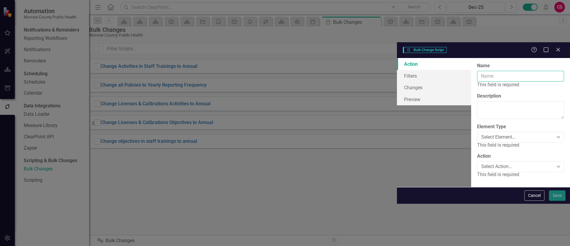
click at [477, 71] on input "Name" at bounding box center [520, 76] width 87 height 11
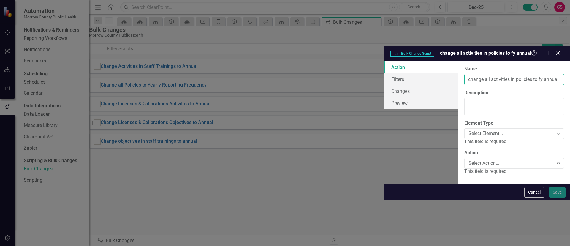
type input "change all activities in policies to fy annual"
click at [464, 120] on div "Element Type Select Element... Expand This field is required" at bounding box center [514, 132] width 100 height 25
click at [464, 128] on div "Select Element... Expand" at bounding box center [514, 133] width 100 height 11
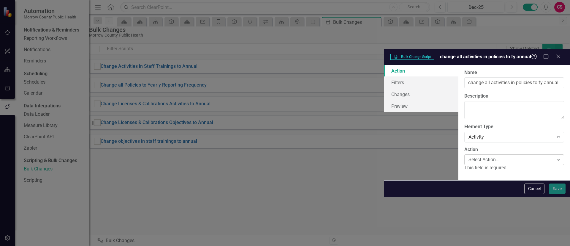
click at [469, 156] on div "Select Action..." at bounding box center [511, 159] width 85 height 7
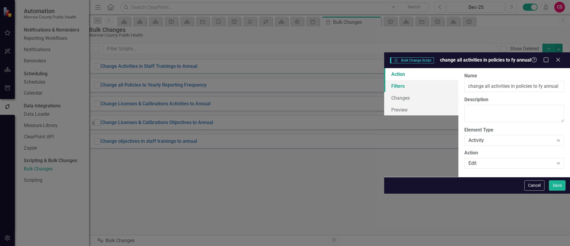
click at [384, 80] on link "Filters" at bounding box center [421, 86] width 74 height 12
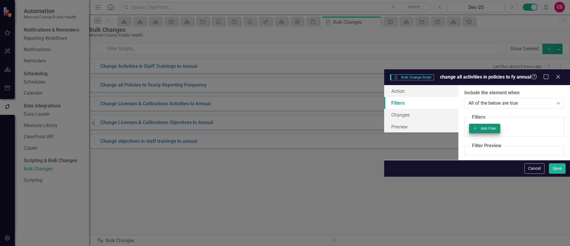
drag, startPoint x: 547, startPoint y: 70, endPoint x: 548, endPoint y: 67, distance: 3.0
click at [547, 114] on fieldset "Filters Add Add Filter" at bounding box center [514, 125] width 100 height 23
click at [500, 124] on button "Add Add Filter" at bounding box center [484, 129] width 31 height 10
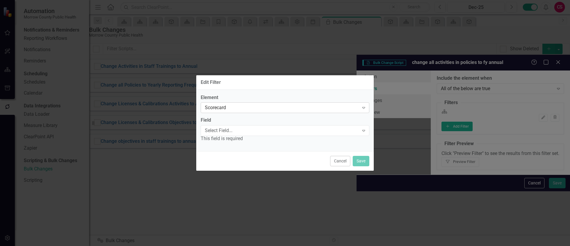
click at [279, 108] on div "Scorecard" at bounding box center [282, 107] width 154 height 7
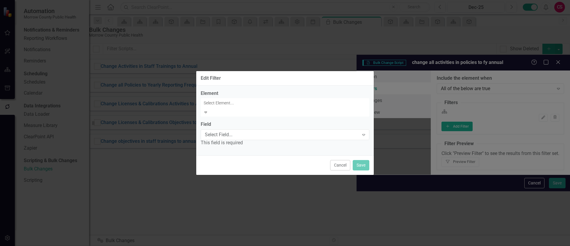
click at [262, 245] on div "Scorecard" at bounding box center [286, 250] width 561 height 7
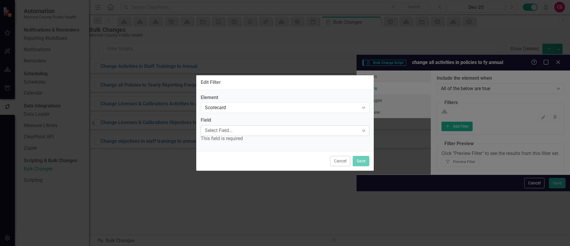
click at [331, 130] on div "Select Field..." at bounding box center [282, 130] width 154 height 7
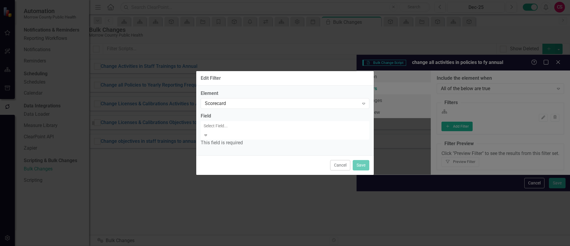
click at [264, 245] on div "Name" at bounding box center [286, 250] width 561 height 7
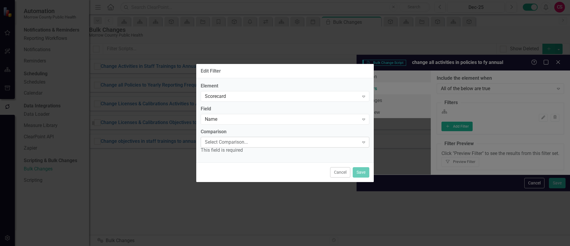
click at [262, 140] on div "Select Comparison..." at bounding box center [282, 141] width 154 height 7
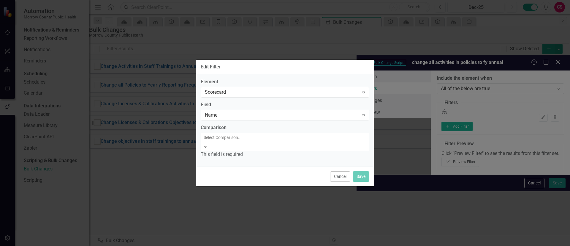
click at [246, 245] on div "Equals" at bounding box center [286, 250] width 561 height 7
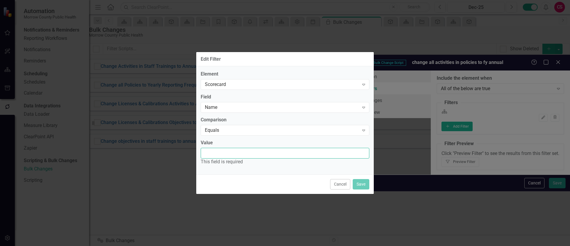
click at [240, 153] on input "Value" at bounding box center [285, 153] width 169 height 11
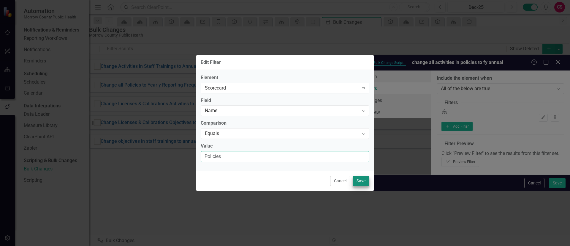
type input "Policies"
click at [359, 182] on button "Save" at bounding box center [361, 181] width 17 height 10
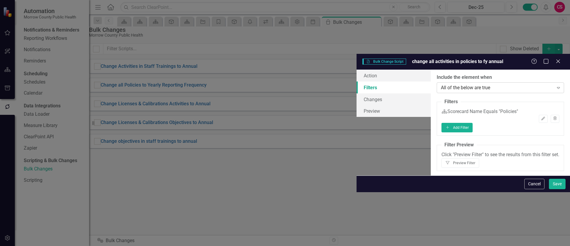
click at [441, 84] on div "All of the below are true" at bounding box center [497, 87] width 113 height 7
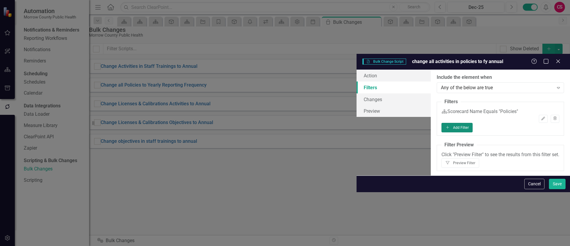
click at [473, 123] on button "Add Add Filter" at bounding box center [457, 128] width 31 height 10
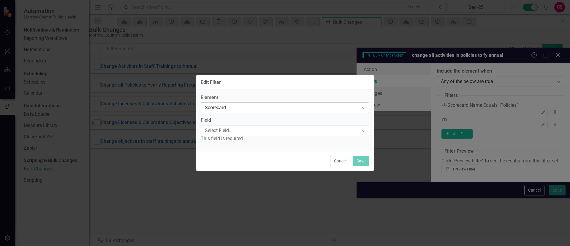
click at [257, 109] on div "Scorecard" at bounding box center [282, 107] width 154 height 7
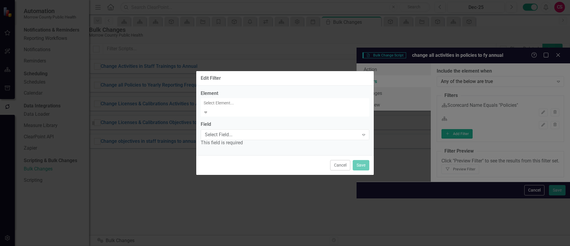
click at [253, 245] on div "Scorecard" at bounding box center [286, 250] width 561 height 7
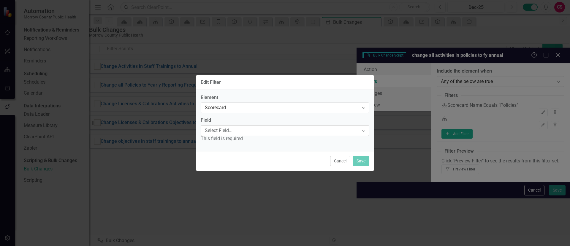
click at [247, 131] on div "Select Field..." at bounding box center [282, 130] width 154 height 7
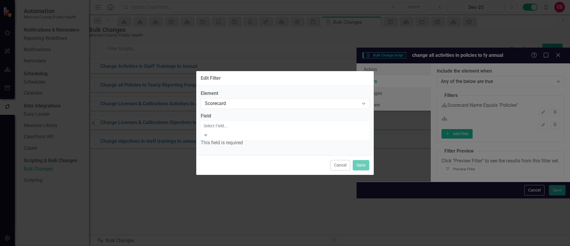
click at [234, 245] on div "Name" at bounding box center [286, 250] width 561 height 7
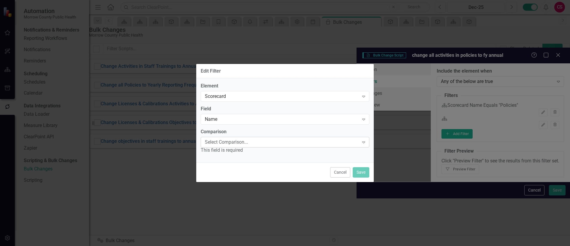
click at [234, 141] on div "Select Comparison..." at bounding box center [282, 141] width 154 height 7
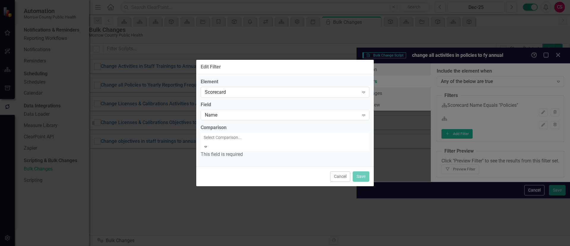
click at [227, 245] on div "Equals" at bounding box center [286, 250] width 561 height 7
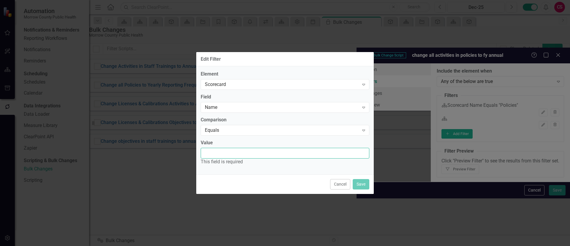
click at [227, 150] on input "Value" at bounding box center [285, 153] width 169 height 11
type input "L"
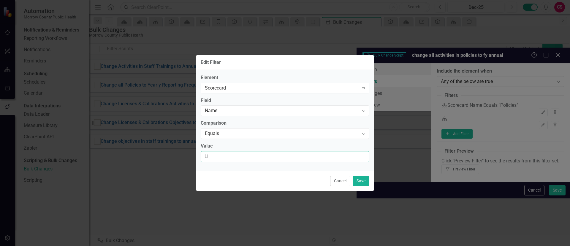
type input "L"
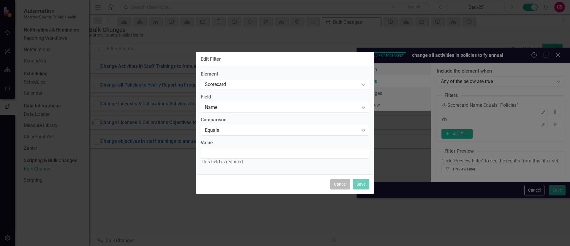
click at [342, 188] on button "Cancel" at bounding box center [340, 184] width 20 height 10
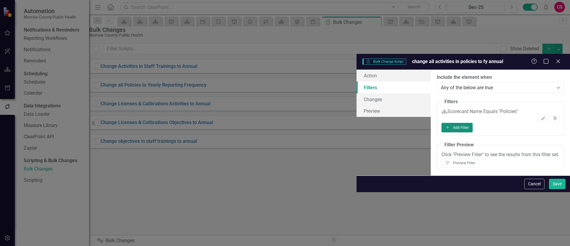
click at [473, 123] on button "Add Add Filter" at bounding box center [457, 128] width 31 height 10
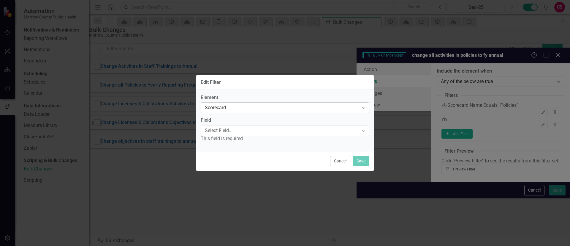
click at [223, 109] on div "Scorecard" at bounding box center [282, 107] width 154 height 7
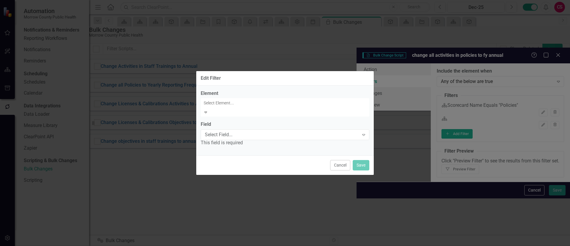
click at [224, 245] on div "Scorecard" at bounding box center [286, 250] width 561 height 7
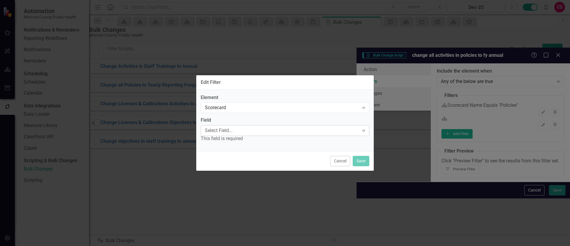
click at [222, 131] on div "Select Field..." at bounding box center [282, 130] width 154 height 7
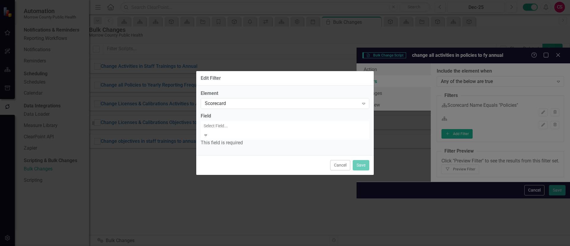
click at [222, 245] on div "Name" at bounding box center [286, 250] width 561 height 7
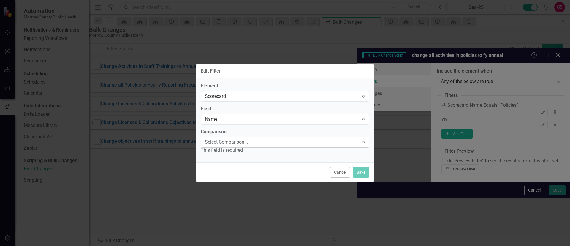
click at [223, 140] on div "Select Comparison..." at bounding box center [282, 141] width 154 height 7
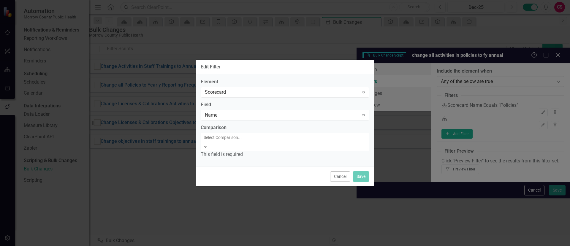
click at [224, 245] on div "Equals" at bounding box center [286, 250] width 561 height 7
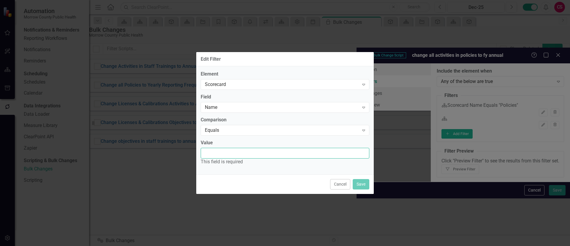
click at [210, 158] on input "Value" at bounding box center [285, 153] width 169 height 11
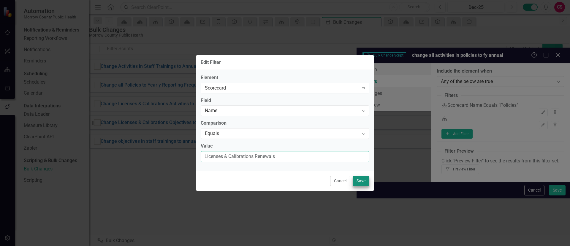
type input "Licenses & Calibrations Renewals"
click at [363, 180] on button "Save" at bounding box center [361, 181] width 17 height 10
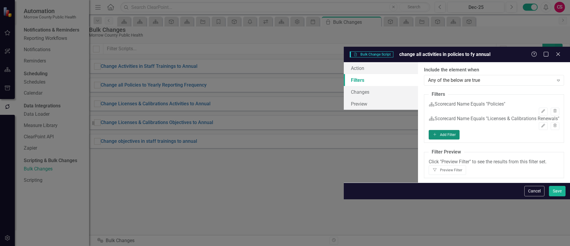
click at [460, 130] on button "Add Add Filter" at bounding box center [444, 135] width 31 height 10
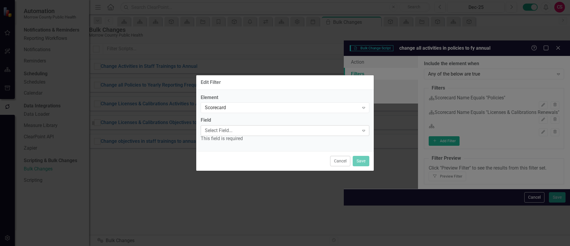
click at [249, 130] on div "Select Field..." at bounding box center [282, 130] width 154 height 7
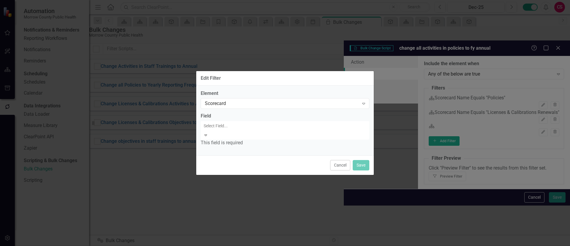
click at [240, 245] on div "Name" at bounding box center [286, 250] width 561 height 7
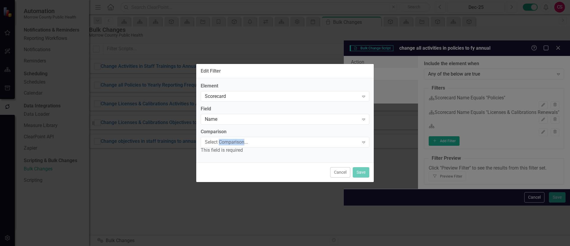
click at [240, 141] on div "Select Comparison..." at bounding box center [282, 141] width 154 height 7
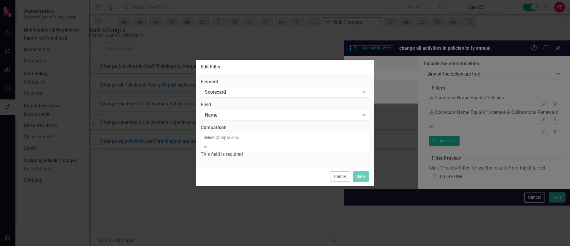
click at [234, 245] on div "Equals" at bounding box center [286, 250] width 561 height 7
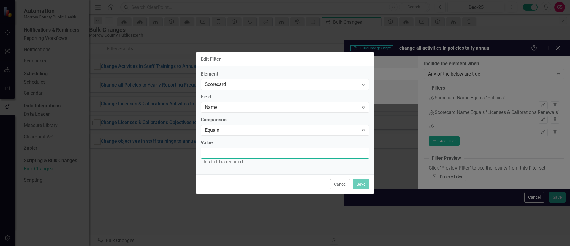
click at [234, 151] on input "Value" at bounding box center [285, 153] width 169 height 11
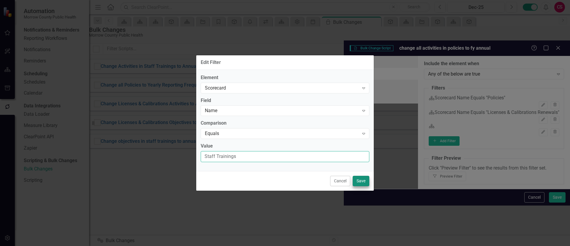
type input "Staff Trainings"
click at [361, 178] on button "Save" at bounding box center [361, 181] width 17 height 10
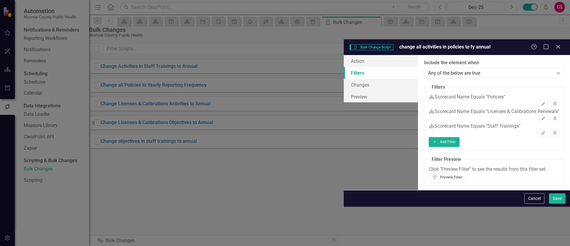
click at [437, 175] on icon "Filter" at bounding box center [435, 177] width 5 height 4
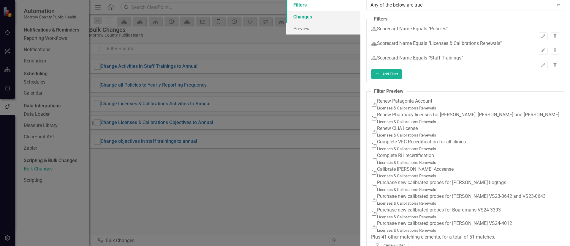
click at [286, 23] on link "Changes" at bounding box center [323, 17] width 74 height 12
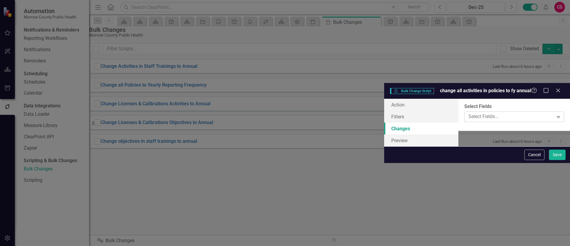
click at [466, 113] on div at bounding box center [509, 117] width 87 height 8
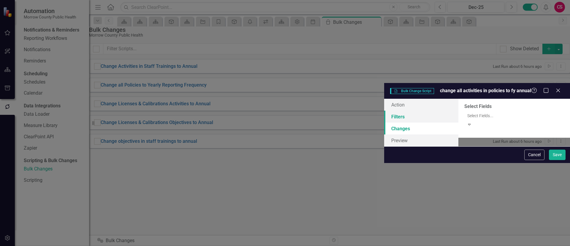
click at [384, 110] on link "Filters" at bounding box center [421, 116] width 74 height 12
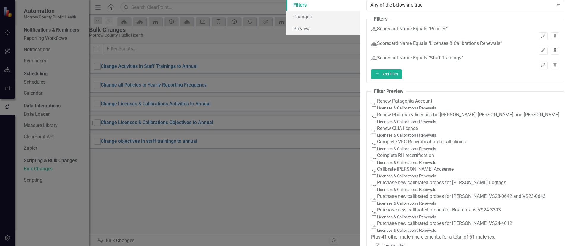
click at [552, 55] on button "Trash" at bounding box center [555, 51] width 9 height 8
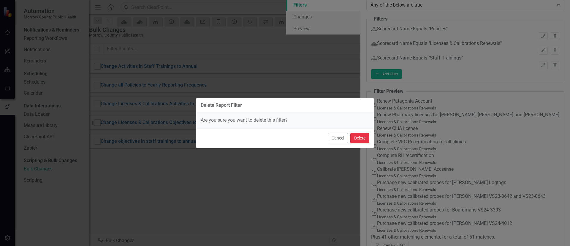
click at [364, 135] on button "Delete" at bounding box center [359, 138] width 19 height 10
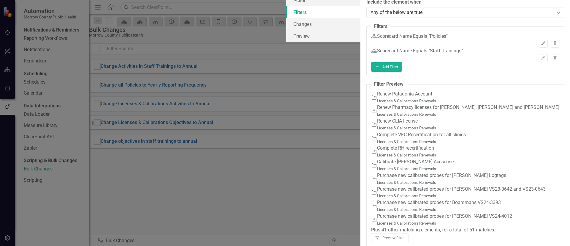
click at [551, 62] on button "Trash" at bounding box center [555, 58] width 9 height 8
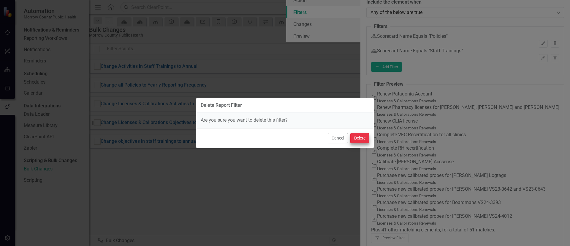
click at [365, 132] on div "Cancel Delete" at bounding box center [285, 138] width 178 height 20
click at [363, 135] on button "Delete" at bounding box center [359, 138] width 19 height 10
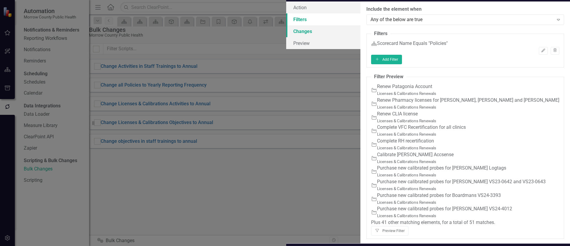
click at [286, 37] on link "Changes" at bounding box center [323, 31] width 74 height 12
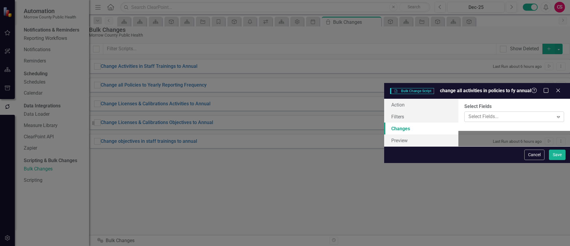
click at [466, 113] on div at bounding box center [509, 117] width 87 height 8
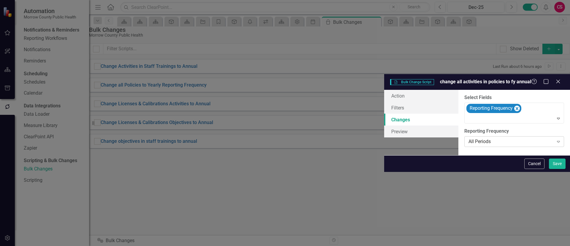
click at [469, 138] on div "All Periods" at bounding box center [511, 141] width 85 height 7
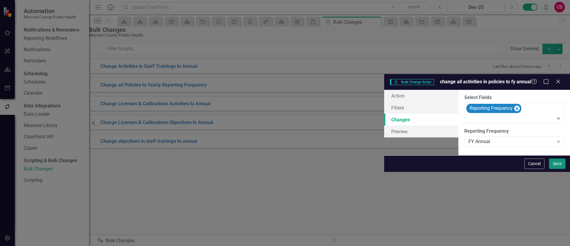
click at [561, 169] on button "Save" at bounding box center [557, 163] width 17 height 10
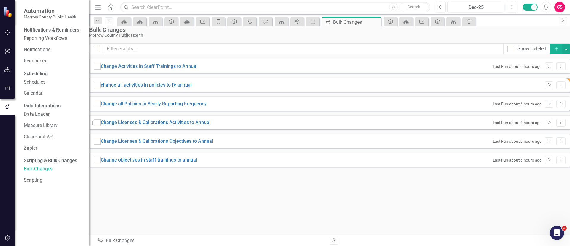
click at [547, 87] on icon "Run Script" at bounding box center [549, 85] width 4 height 4
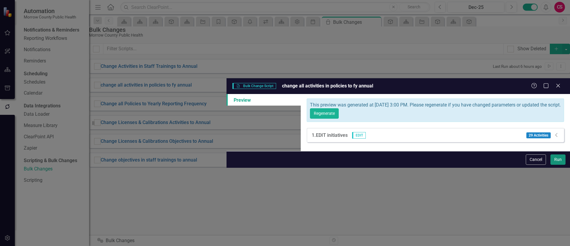
click at [563, 165] on button "Run" at bounding box center [558, 159] width 15 height 10
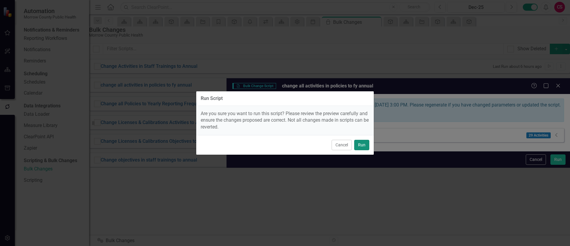
click at [368, 145] on button "Run" at bounding box center [361, 145] width 15 height 10
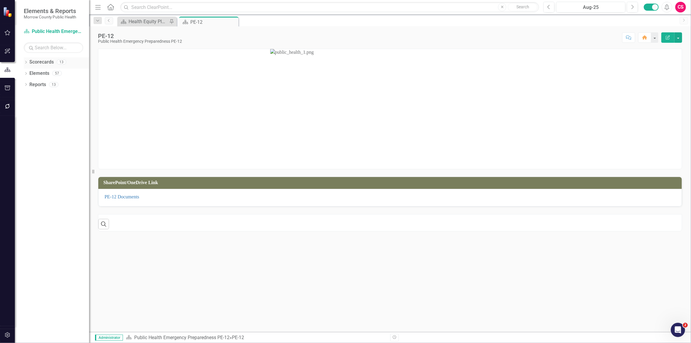
click at [26, 64] on div "Dropdown" at bounding box center [26, 62] width 4 height 5
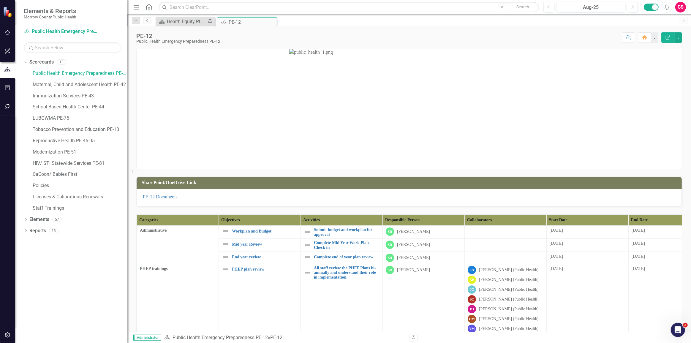
drag, startPoint x: 91, startPoint y: 176, endPoint x: 127, endPoint y: 173, distance: 36.3
click at [127, 173] on div "Resize" at bounding box center [129, 171] width 5 height 343
